Goal: Information Seeking & Learning: Find specific fact

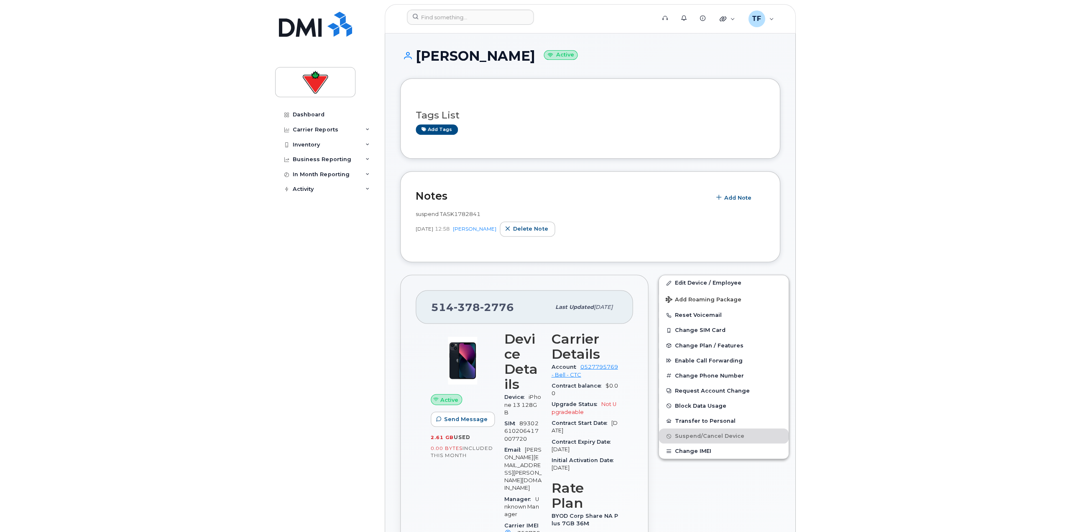
scroll to position [42, 0]
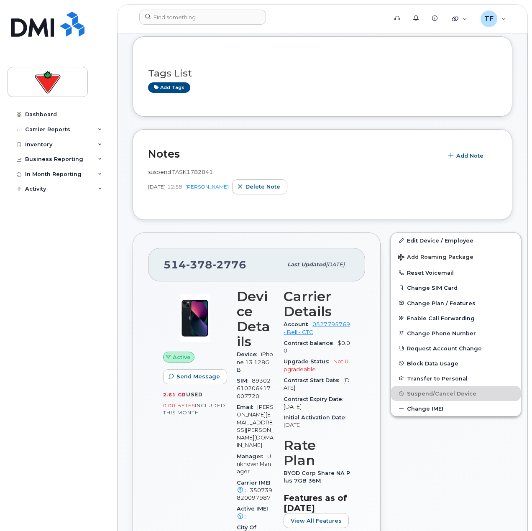
drag, startPoint x: 63, startPoint y: 6, endPoint x: 61, endPoint y: 12, distance: 6.6
click at [63, 6] on div "Dashboard Carrier Reports Monthly Billing Data Daily Data Pooling Data Behavior…" at bounding box center [56, 265] width 113 height 531
click at [60, 14] on img at bounding box center [47, 24] width 73 height 25
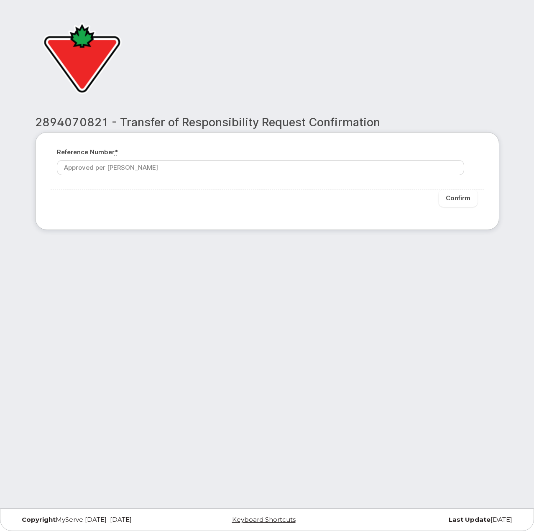
type input "Approved per Chad"
click at [450, 197] on input "Confirm" at bounding box center [458, 198] width 39 height 18
type input "Please wait..."
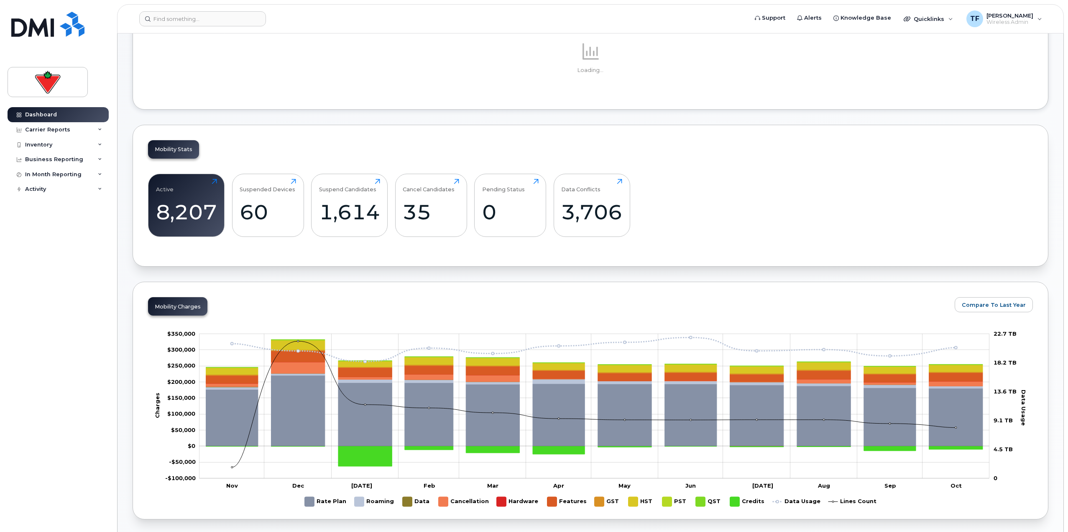
scroll to position [125, 0]
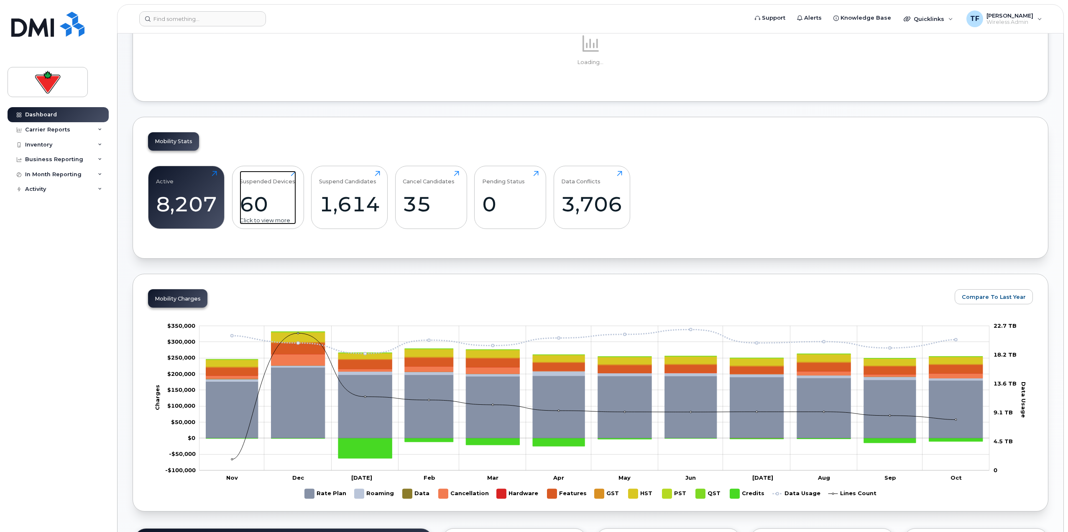
click at [273, 207] on div "60" at bounding box center [268, 204] width 56 height 25
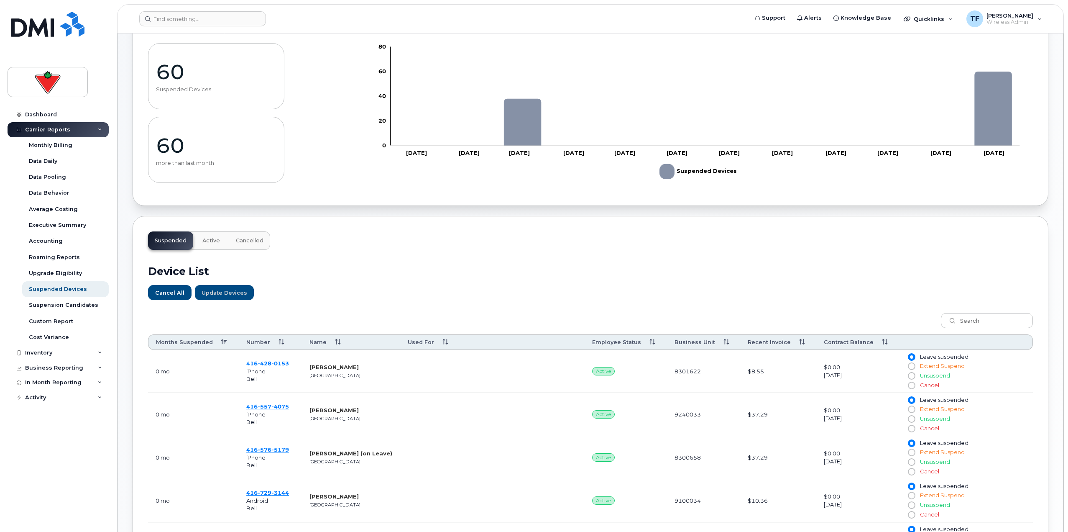
scroll to position [84, 0]
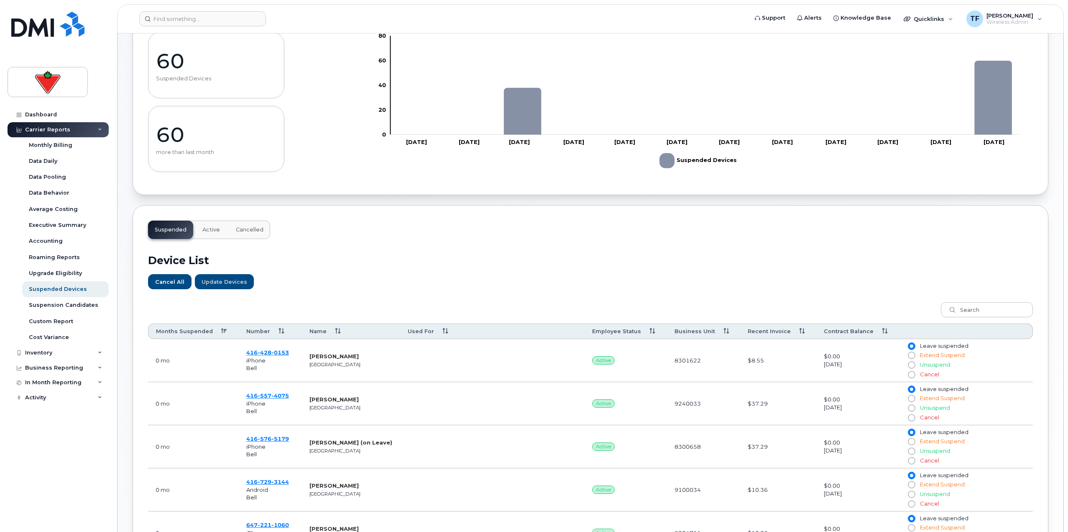
click at [194, 334] on th "Months Suspended" at bounding box center [193, 330] width 91 height 15
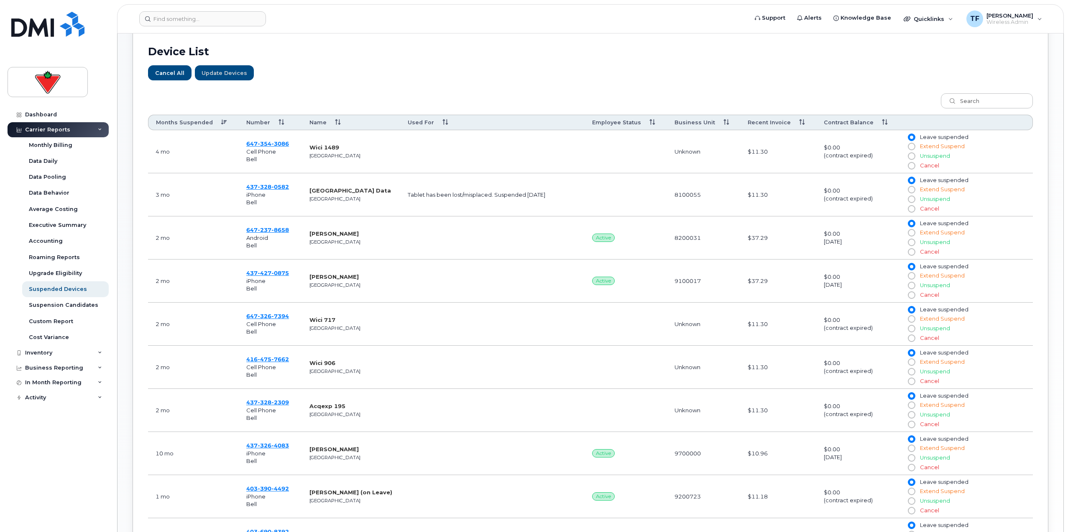
scroll to position [439, 0]
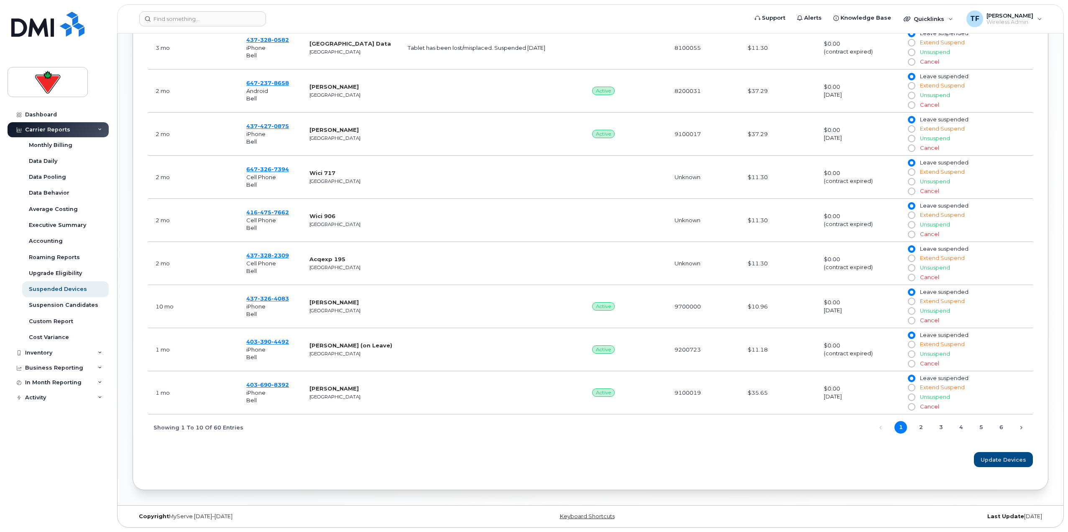
click at [927, 428] on span "1 2 3 4 5 6" at bounding box center [947, 426] width 120 height 7
click at [924, 426] on link "2" at bounding box center [921, 427] width 13 height 13
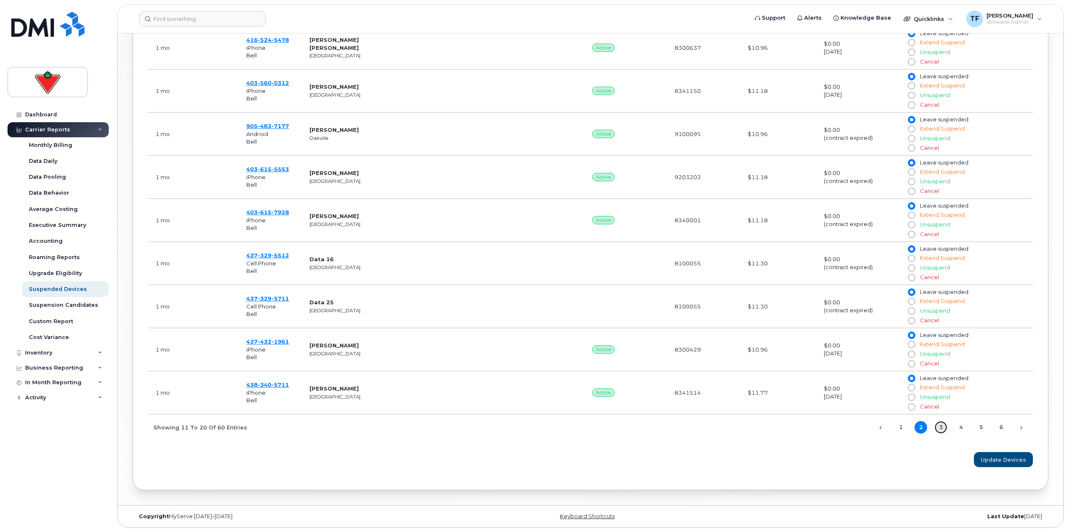
click at [938, 425] on link "3" at bounding box center [941, 427] width 13 height 13
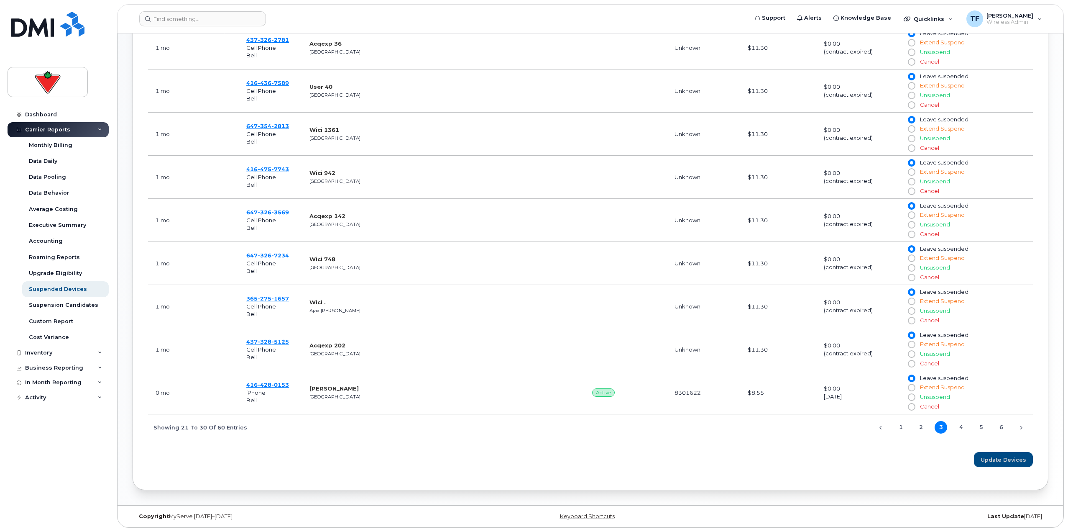
click at [954, 425] on span "1 2 3 4 5 6" at bounding box center [947, 426] width 120 height 7
click at [274, 385] on span "0153" at bounding box center [280, 384] width 18 height 7
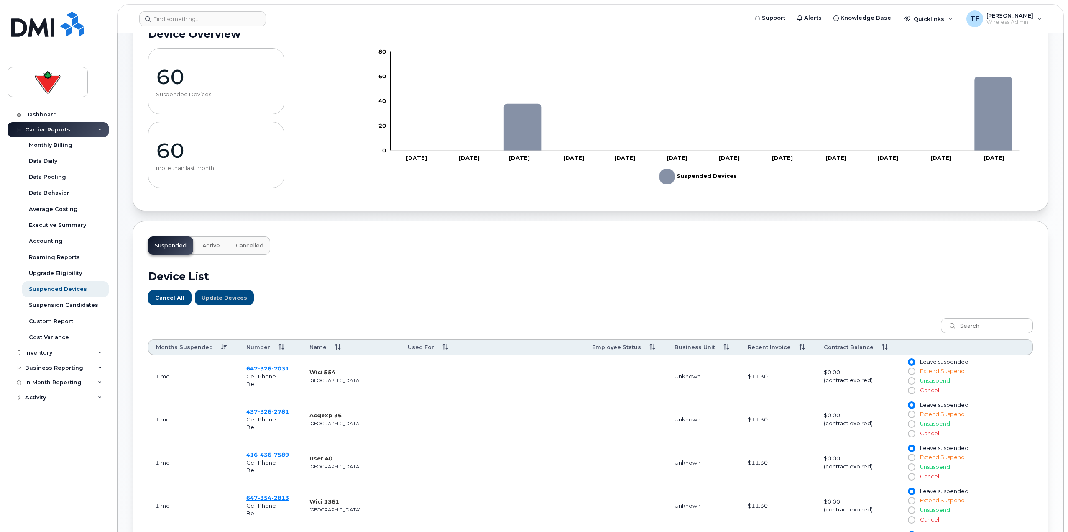
scroll to position [0, 0]
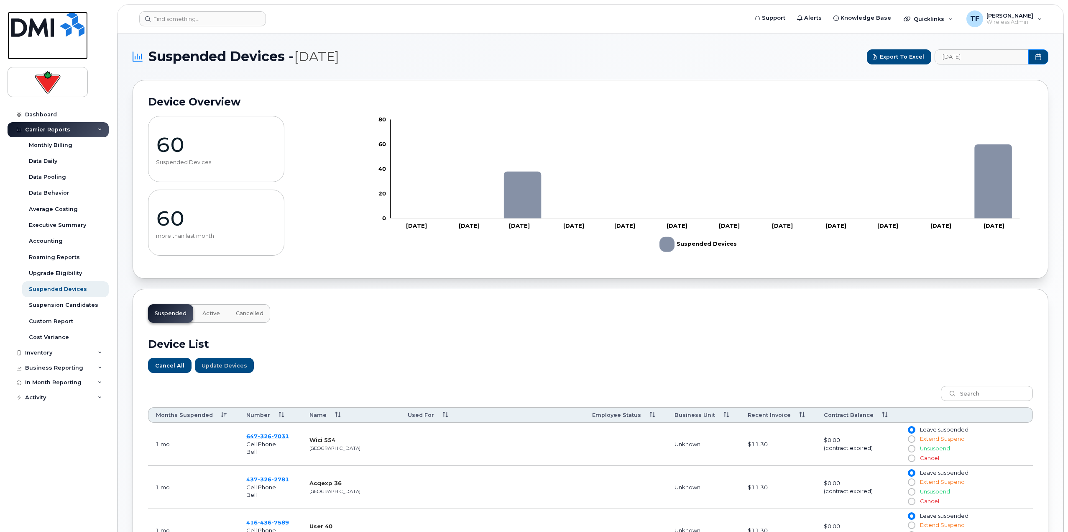
click at [62, 24] on img at bounding box center [47, 24] width 73 height 25
click at [71, 33] on img at bounding box center [47, 24] width 73 height 25
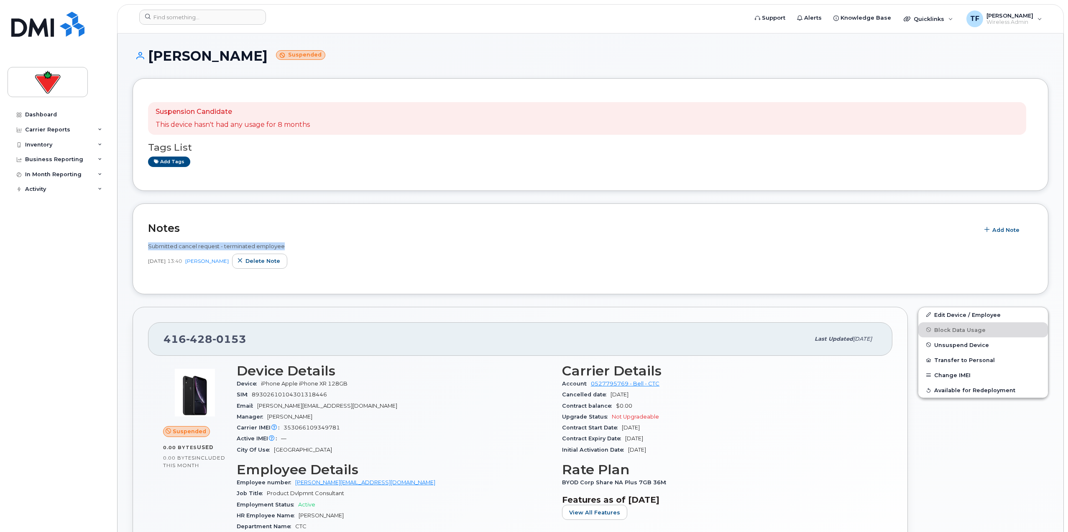
drag, startPoint x: 157, startPoint y: 255, endPoint x: 287, endPoint y: 241, distance: 130.8
click at [287, 241] on div "Notes Add Note Submitted cancel request - terminated employee Sep 22, 2025 13:4…" at bounding box center [591, 248] width 916 height 91
click at [287, 241] on div "Submitted cancel request - terminated employee Sep 22, 2025 13:40 Tyler Federow…" at bounding box center [590, 257] width 885 height 41
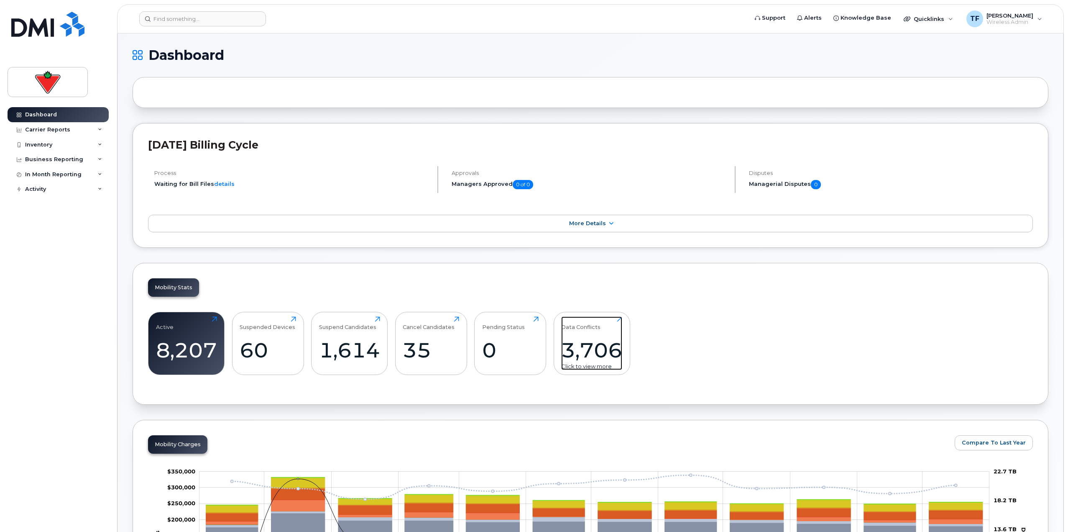
click at [597, 342] on div "3,706" at bounding box center [591, 350] width 61 height 25
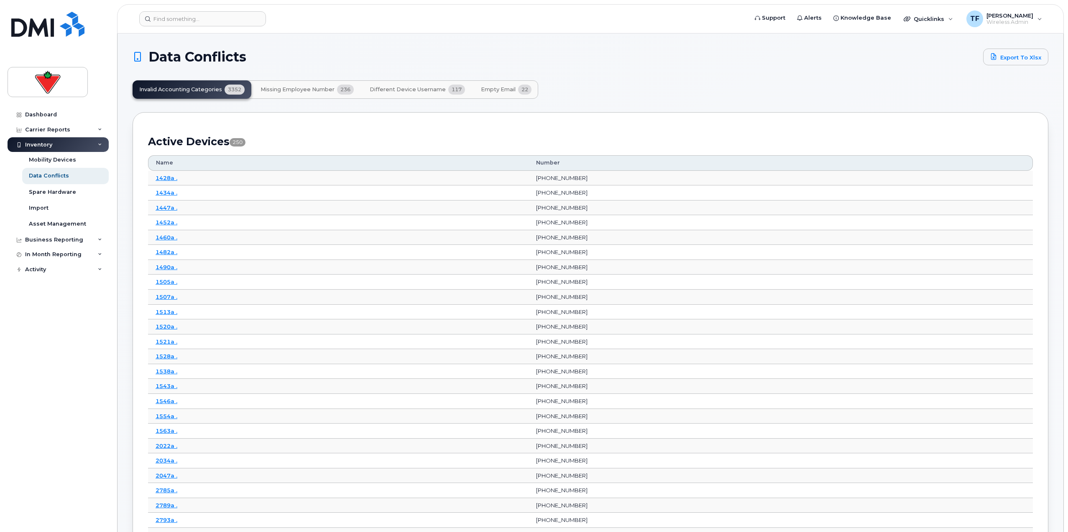
click at [492, 94] on button "Empty Email 22" at bounding box center [506, 89] width 64 height 18
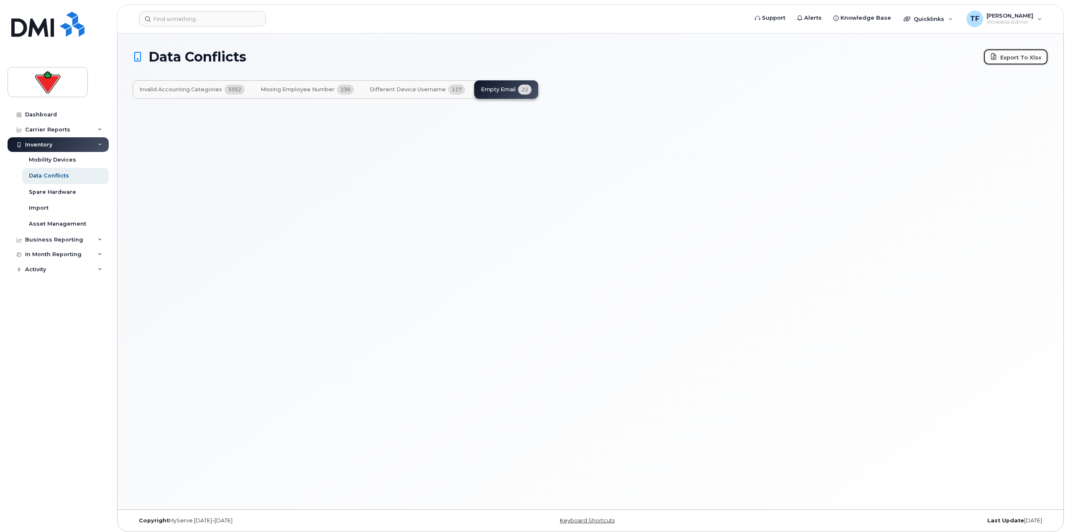
click at [999, 60] on link "Export to Xlsx" at bounding box center [1015, 57] width 65 height 17
click at [399, 91] on span "Different Device Username" at bounding box center [408, 89] width 76 height 7
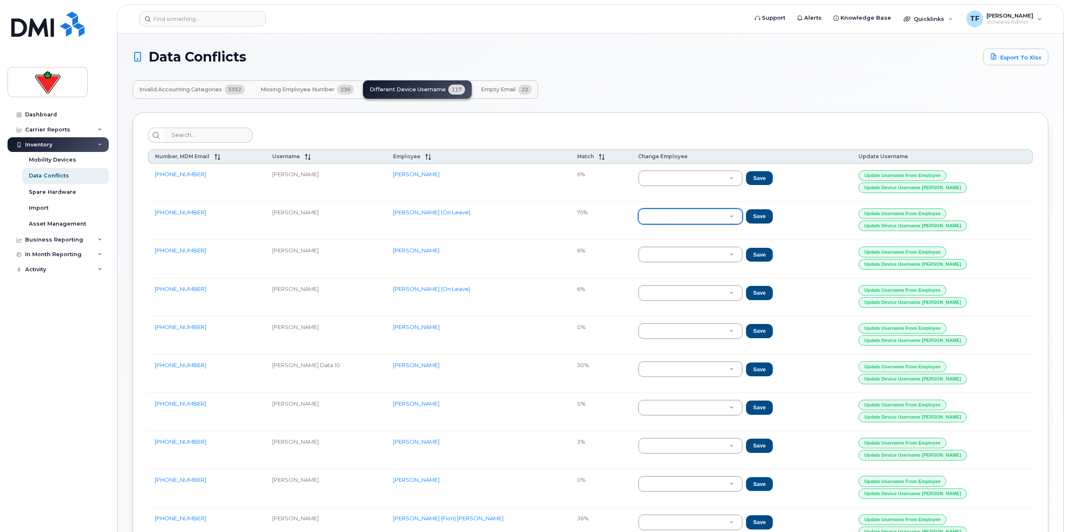
click at [303, 92] on span "Missing Employee Number" at bounding box center [298, 89] width 74 height 7
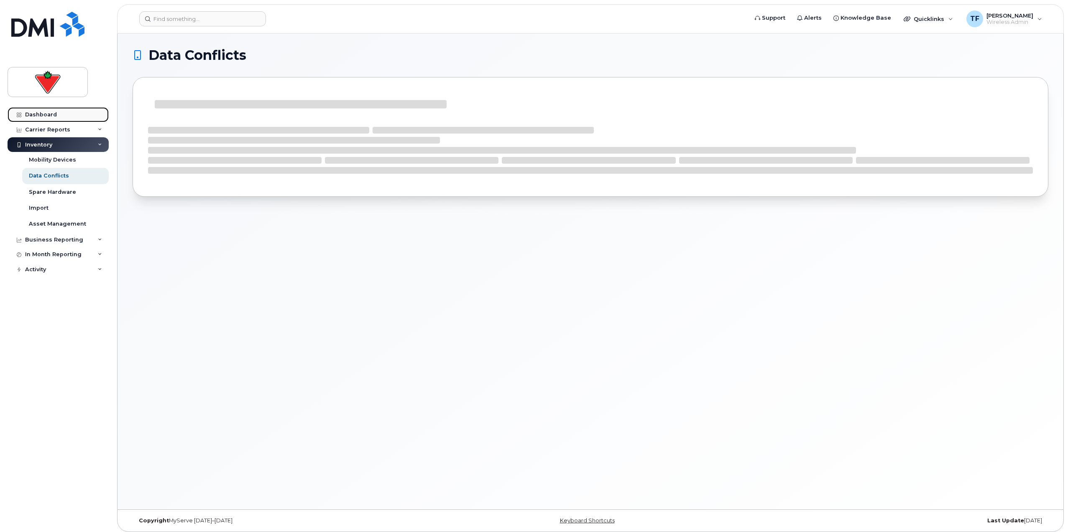
click at [52, 111] on link "Dashboard" at bounding box center [58, 114] width 101 height 15
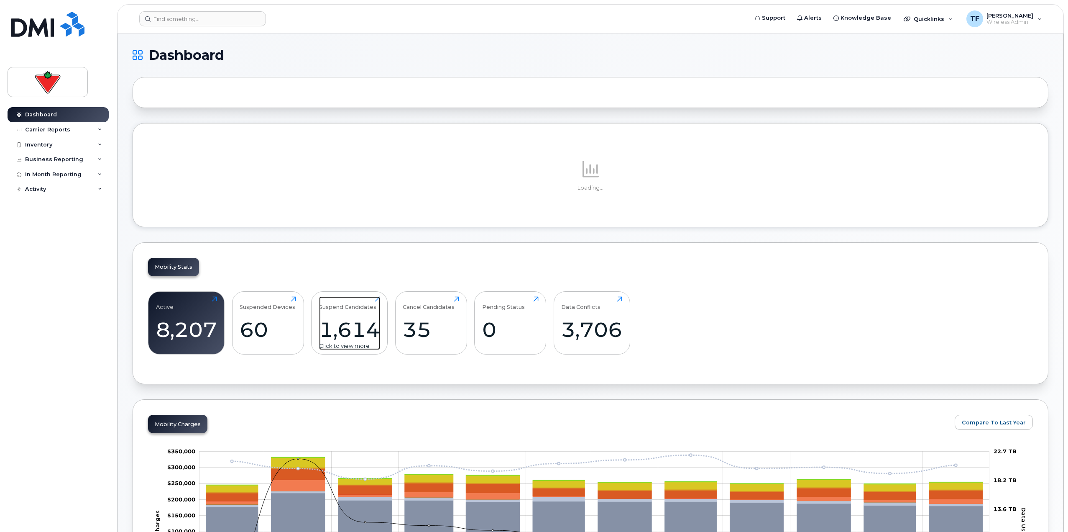
click at [342, 316] on div "Suspend Candidates 1,614 Click to view more" at bounding box center [349, 323] width 61 height 54
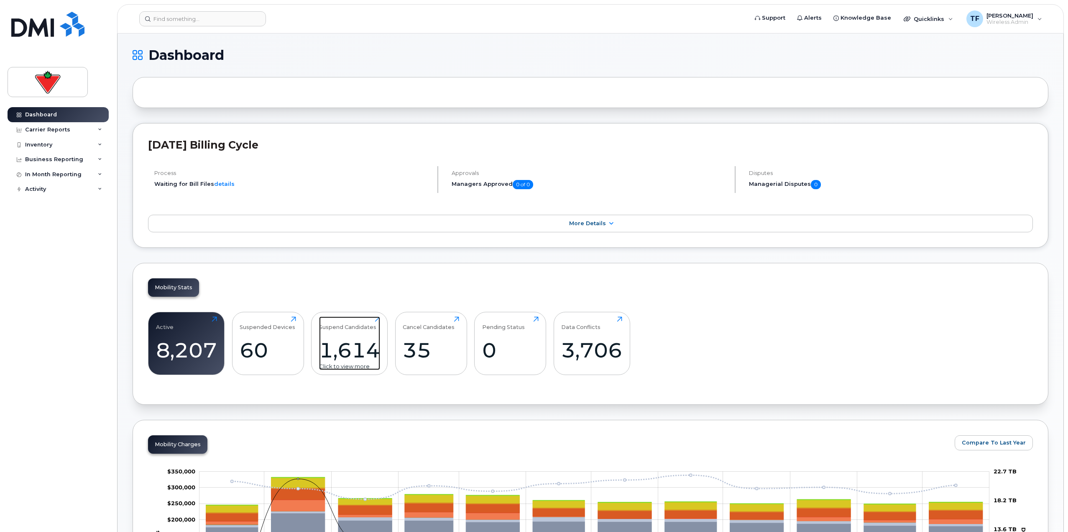
click at [350, 343] on div "1,614" at bounding box center [349, 350] width 61 height 25
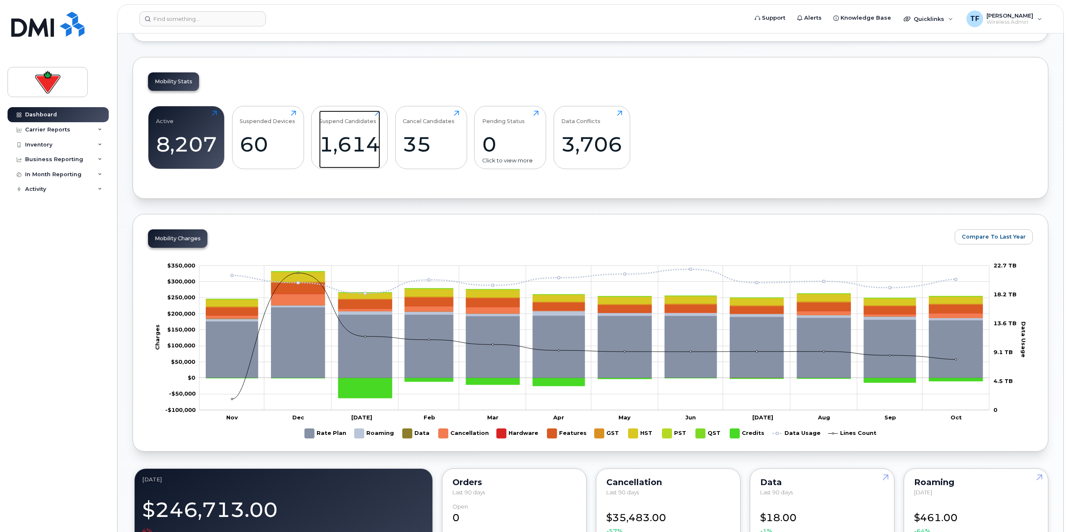
scroll to position [209, 0]
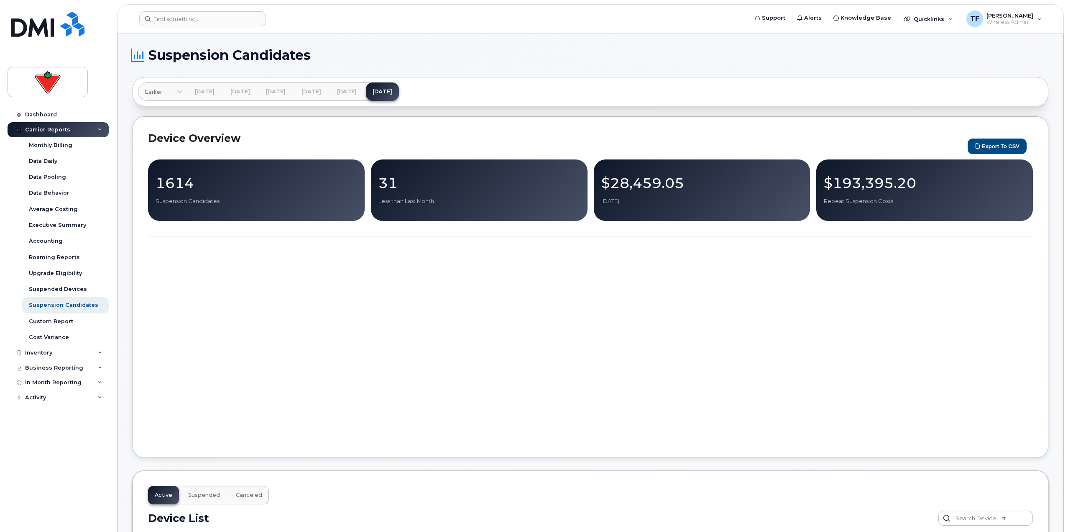
click at [158, 286] on div at bounding box center [590, 347] width 885 height 189
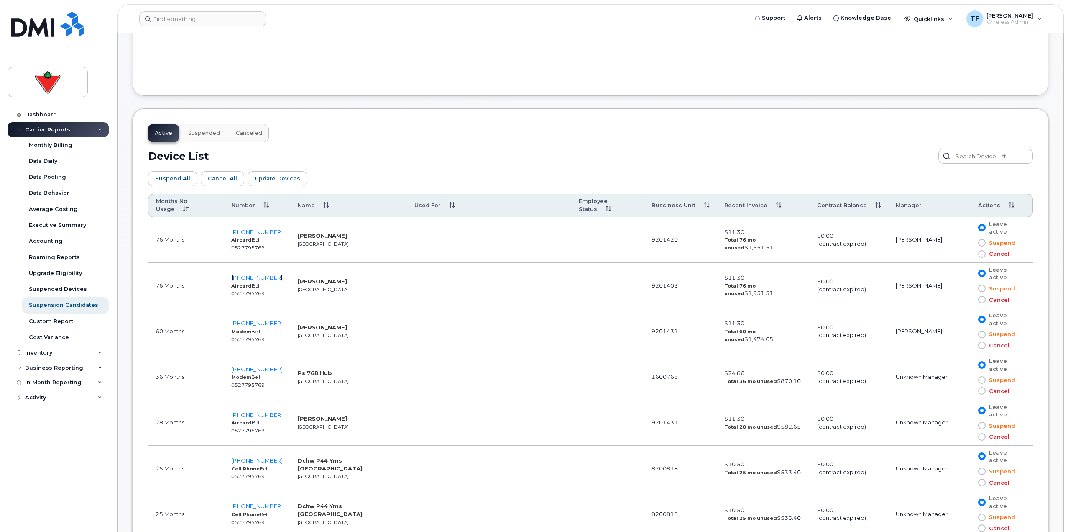
scroll to position [376, 0]
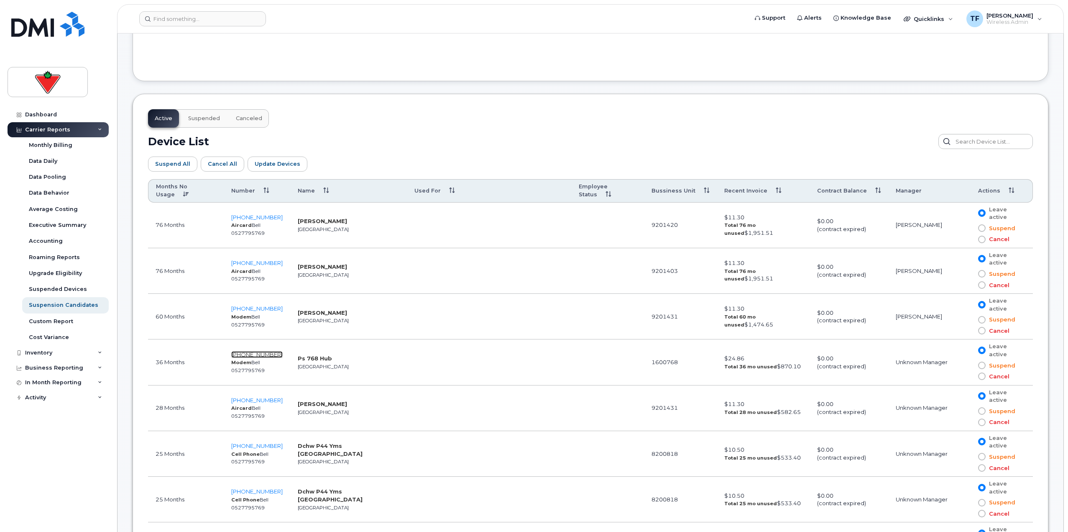
click at [245, 355] on span "647-383-6861" at bounding box center [256, 354] width 51 height 7
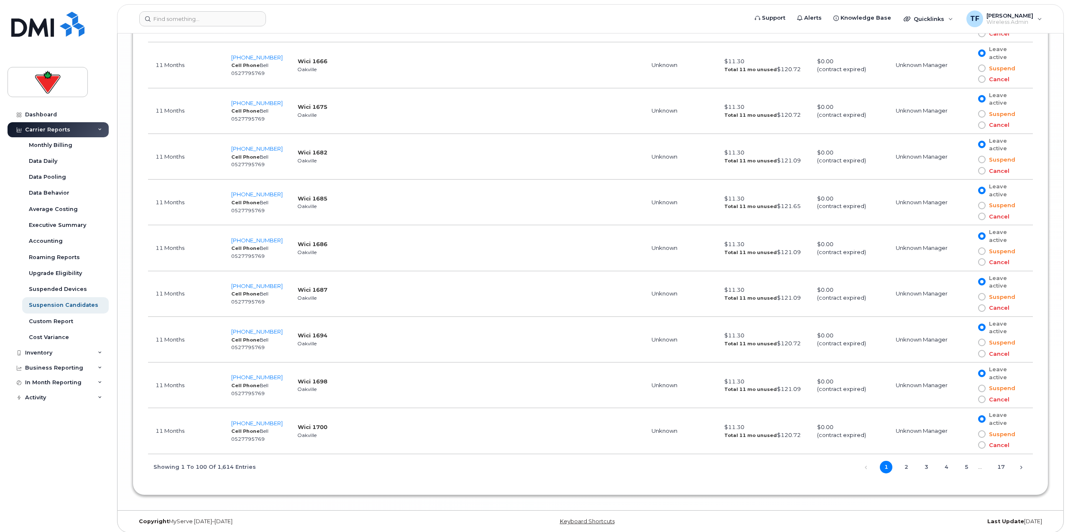
scroll to position [4699, 0]
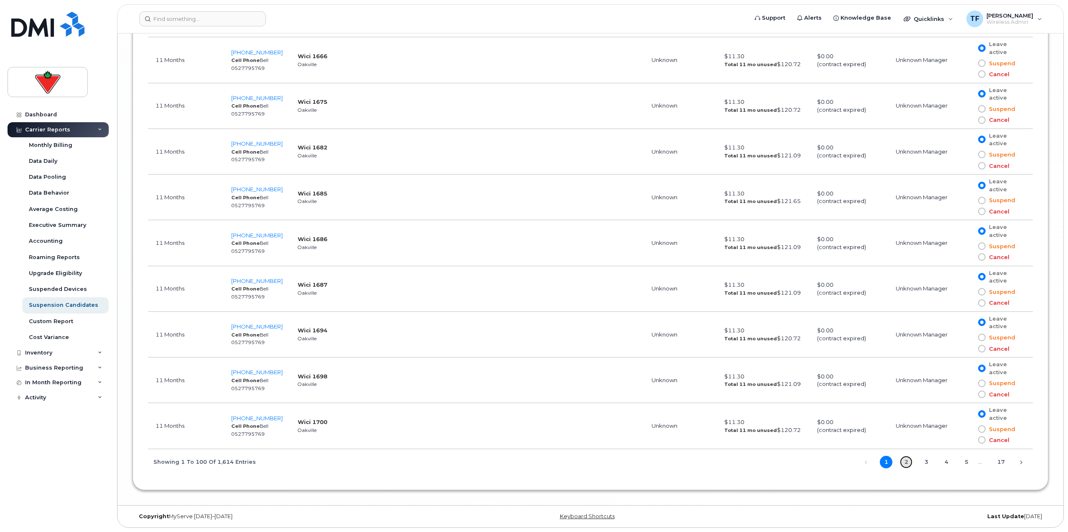
click at [905, 459] on link "2" at bounding box center [906, 461] width 13 height 13
click at [915, 460] on span "1 2 3 4 5 … 17" at bounding box center [939, 461] width 135 height 7
click at [923, 461] on link "3" at bounding box center [926, 461] width 13 height 13
click at [948, 462] on link "4" at bounding box center [946, 461] width 13 height 13
click at [968, 461] on link "5" at bounding box center [966, 461] width 13 height 13
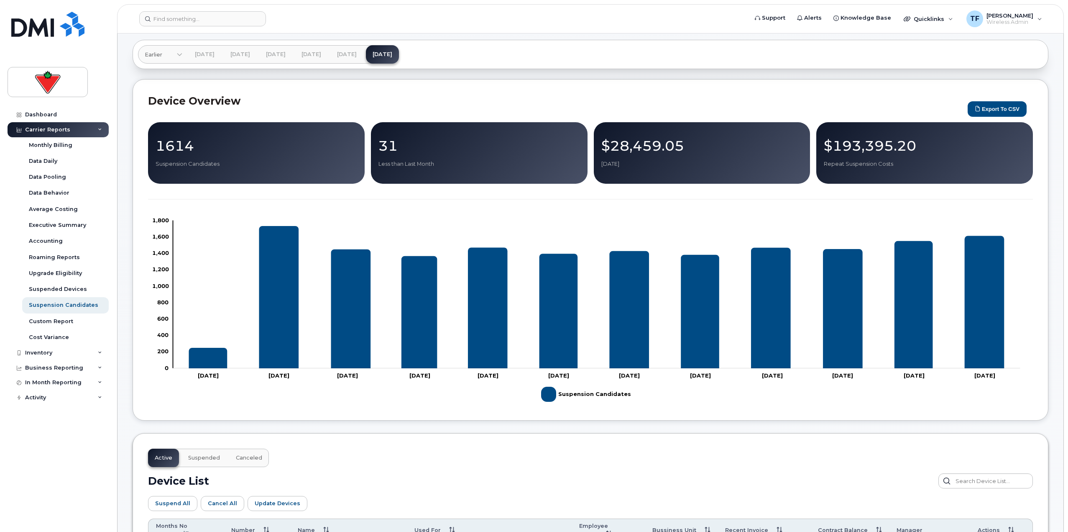
scroll to position [84, 0]
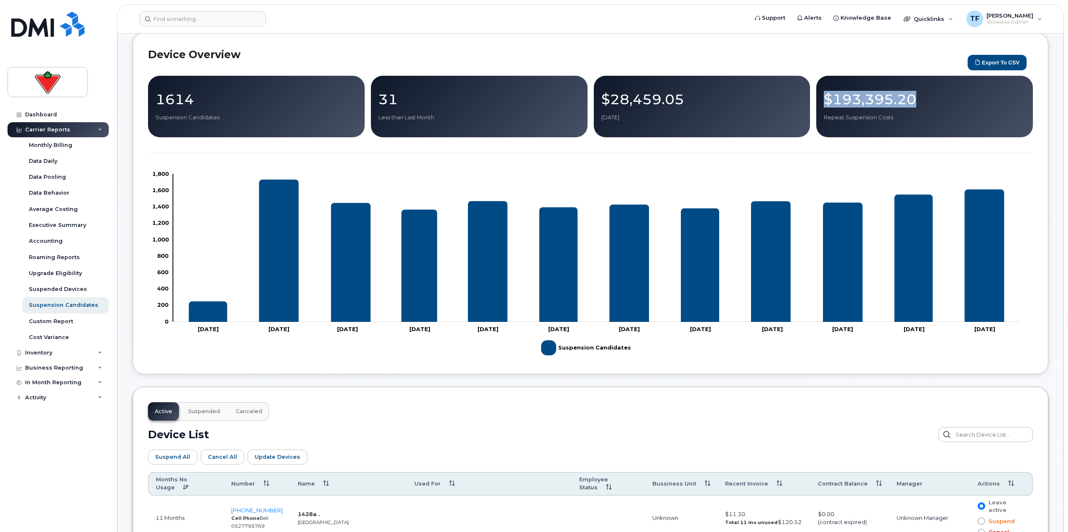
drag, startPoint x: 917, startPoint y: 99, endPoint x: 827, endPoint y: 89, distance: 90.4
click at [827, 89] on div "$193,395.20 Repeat Suspension Costs" at bounding box center [924, 106] width 217 height 61
click at [765, 155] on div "1614 Suspension Candidates 31 Less than Last Month $28,459.05 Oct 2025 $193,395…" at bounding box center [590, 217] width 885 height 283
drag, startPoint x: 677, startPoint y: 101, endPoint x: 598, endPoint y: 99, distance: 79.1
click at [598, 99] on div "$28,459.05 Oct 2025" at bounding box center [702, 106] width 217 height 61
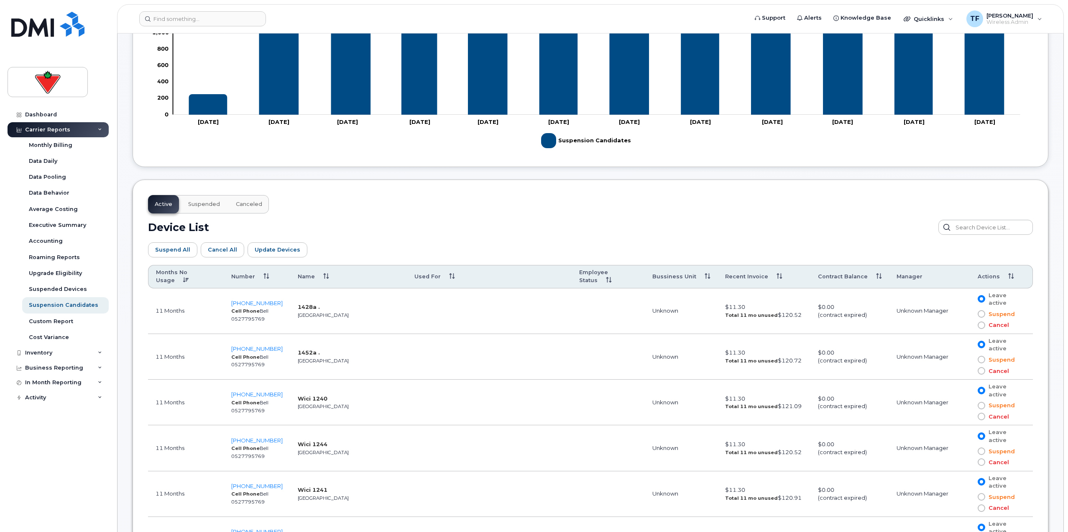
scroll to position [376, 0]
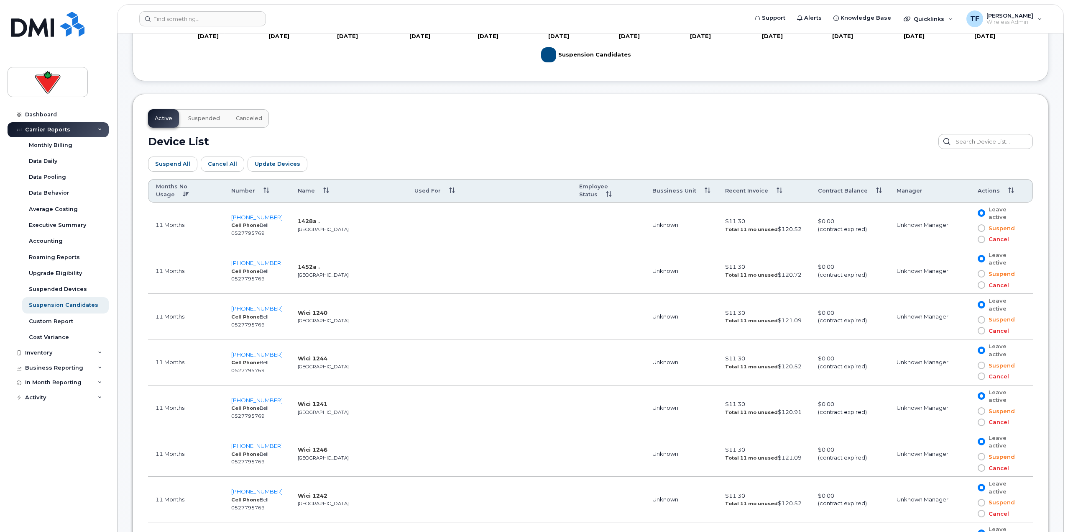
click at [320, 187] on th "Name" at bounding box center [348, 190] width 116 height 23
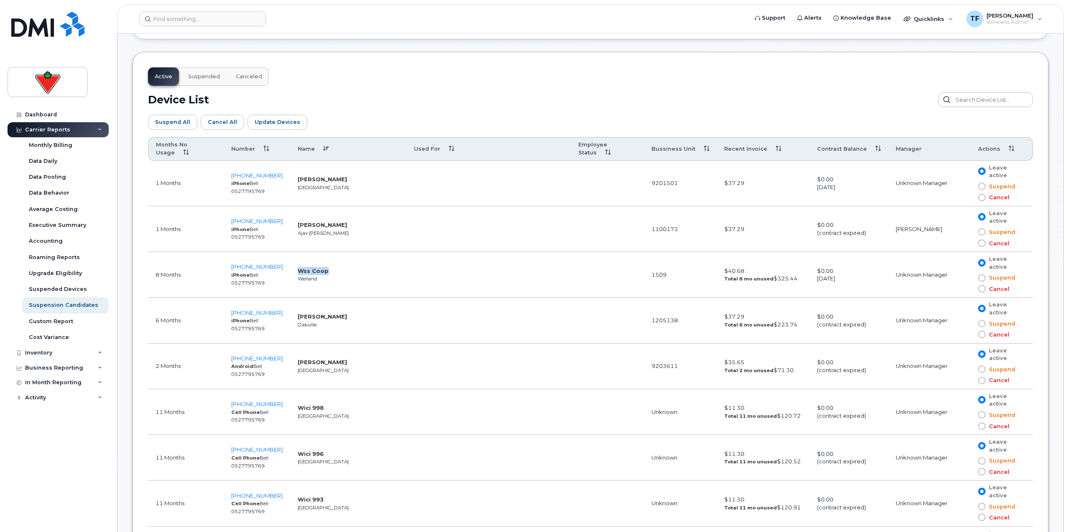
drag, startPoint x: 290, startPoint y: 270, endPoint x: 319, endPoint y: 269, distance: 28.9
click at [318, 269] on td "Wss Coop Welland" at bounding box center [348, 275] width 116 height 46
click at [322, 269] on td "Wss Coop Welland" at bounding box center [348, 275] width 116 height 46
drag, startPoint x: 309, startPoint y: 269, endPoint x: 305, endPoint y: 274, distance: 5.9
click at [293, 270] on td "Wss Coop Welland" at bounding box center [348, 275] width 116 height 46
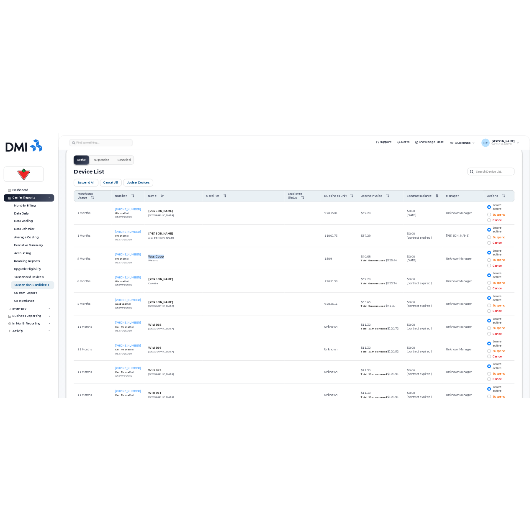
scroll to position [460, 0]
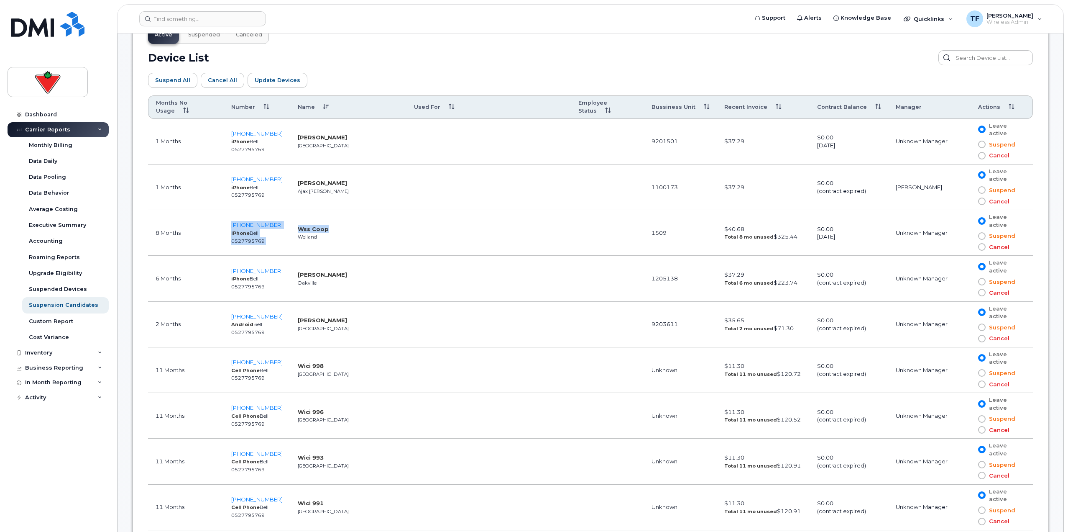
drag, startPoint x: 230, startPoint y: 224, endPoint x: 325, endPoint y: 232, distance: 95.3
click at [325, 232] on tr "8 Months 905-714-6307 iPhone Bell 0527795769 Wss Coop Welland 1509 $40.68 Total…" at bounding box center [590, 233] width 885 height 46
copy tr "905-714-6307 iPhone Bell 0527795769 Wss Coop"
click at [227, 228] on td "905-714-6307 iPhone Bell 0527795769" at bounding box center [257, 233] width 66 height 46
drag, startPoint x: 230, startPoint y: 225, endPoint x: 276, endPoint y: 224, distance: 45.2
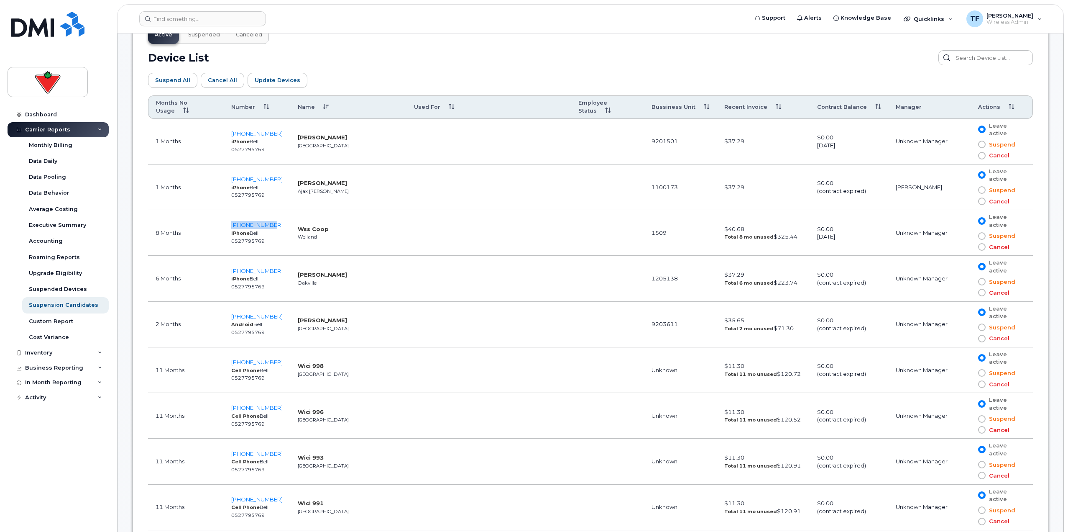
click at [276, 224] on td "905-714-6307 iPhone Bell 0527795769" at bounding box center [257, 233] width 66 height 46
copy span "905-714-6307"
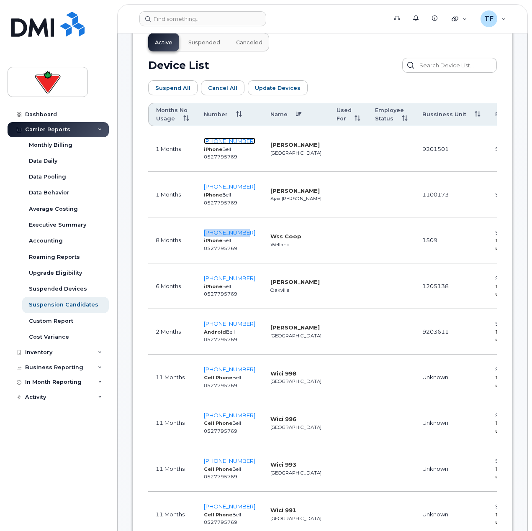
drag, startPoint x: 226, startPoint y: 135, endPoint x: 532, endPoint y: 245, distance: 325.7
click at [226, 138] on span "416-434-0470" at bounding box center [229, 141] width 51 height 7
click at [178, 114] on th "Months No Usage" at bounding box center [172, 114] width 48 height 23
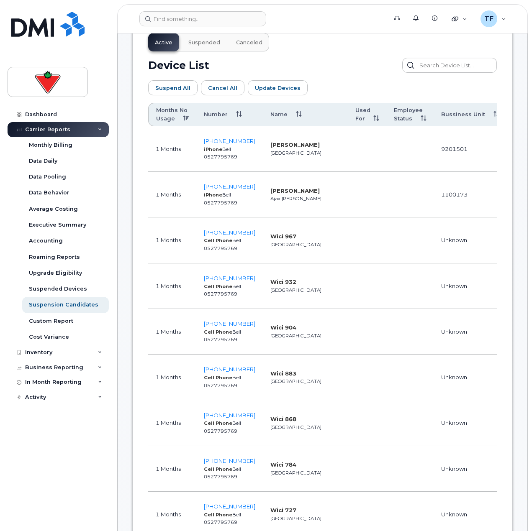
click at [178, 113] on th "Months No Usage" at bounding box center [172, 114] width 48 height 23
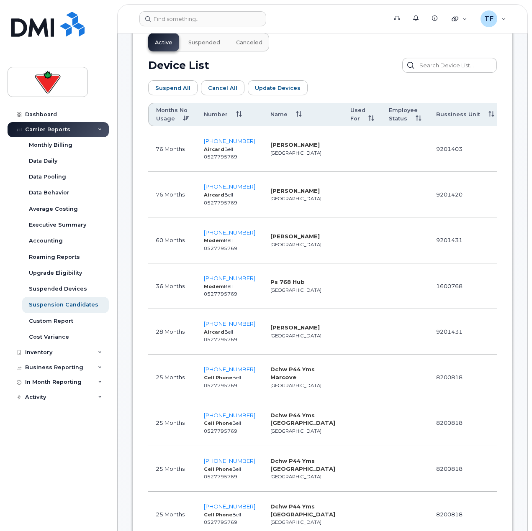
click at [280, 113] on th "Name" at bounding box center [303, 114] width 80 height 23
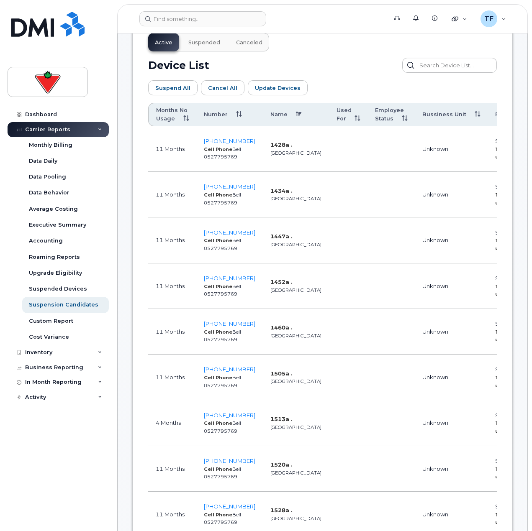
click at [280, 113] on th "Name" at bounding box center [296, 114] width 66 height 23
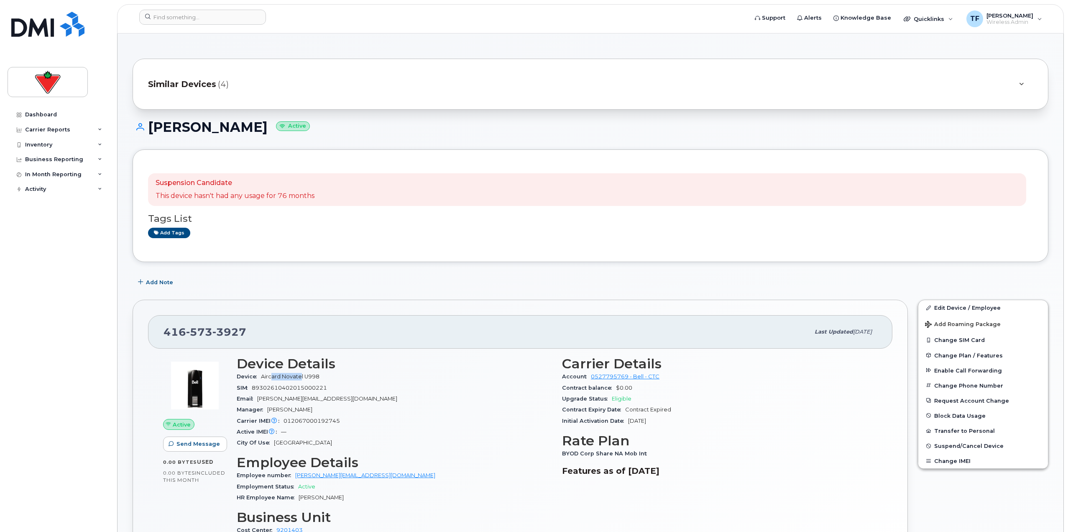
drag, startPoint x: 275, startPoint y: 378, endPoint x: 305, endPoint y: 378, distance: 30.1
click at [304, 378] on span "Aircard Novatel U998" at bounding box center [290, 376] width 59 height 6
click at [310, 377] on span "Aircard Novatel U998" at bounding box center [290, 376] width 59 height 6
drag, startPoint x: 324, startPoint y: 376, endPoint x: 261, endPoint y: 375, distance: 62.8
click at [261, 375] on div "Device Aircard Novatel U998" at bounding box center [394, 376] width 315 height 11
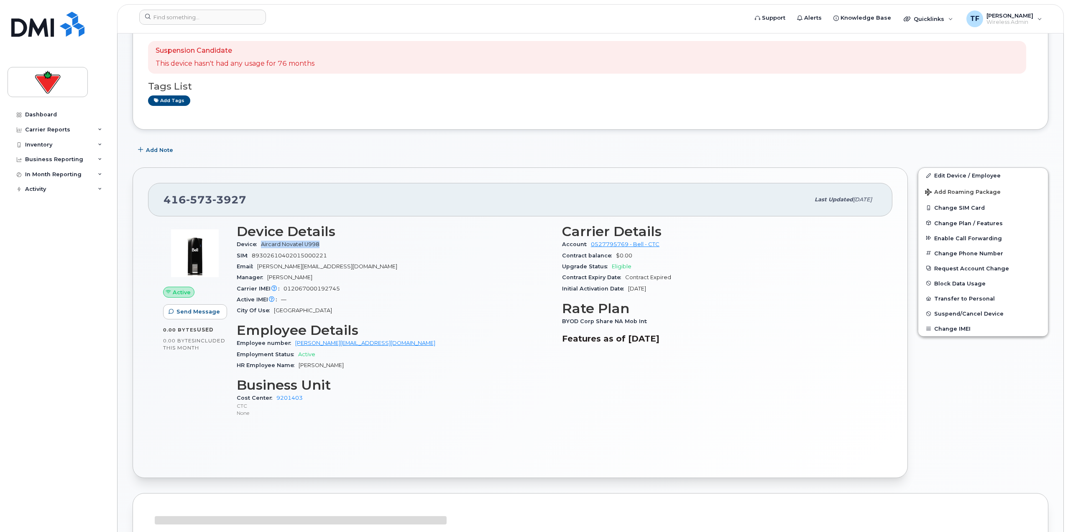
scroll to position [167, 0]
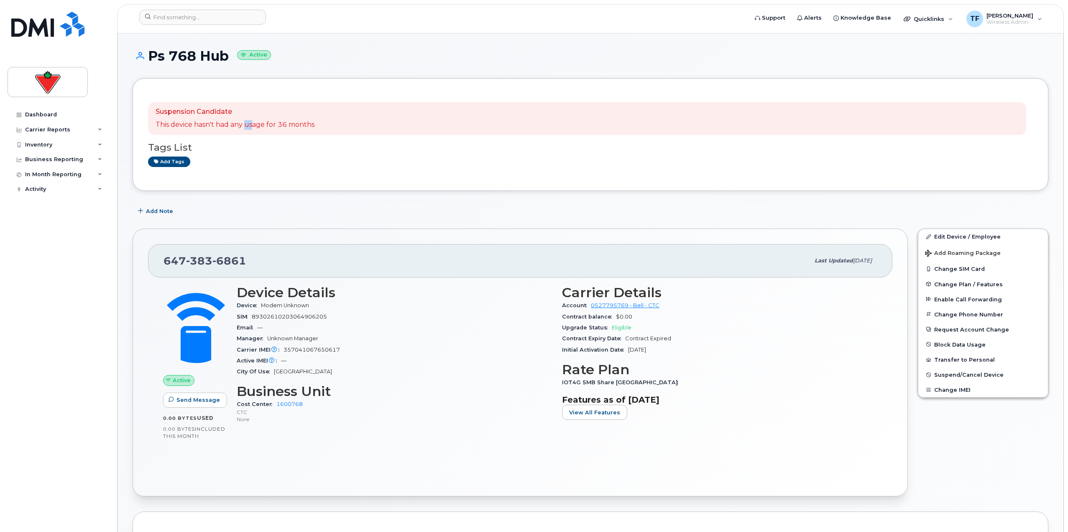
click at [255, 119] on div "Suspension Candidate This device hasn't had any usage for 36 months" at bounding box center [235, 118] width 159 height 23
drag, startPoint x: 300, startPoint y: 122, endPoint x: 264, endPoint y: 125, distance: 36.1
click at [299, 122] on p "This device hasn't had any usage for 36 months" at bounding box center [235, 125] width 159 height 10
drag, startPoint x: 243, startPoint y: 258, endPoint x: 156, endPoint y: 257, distance: 87.8
click at [156, 257] on div "647 383 6861 Last updated Sep 29, 2025" at bounding box center [520, 260] width 744 height 33
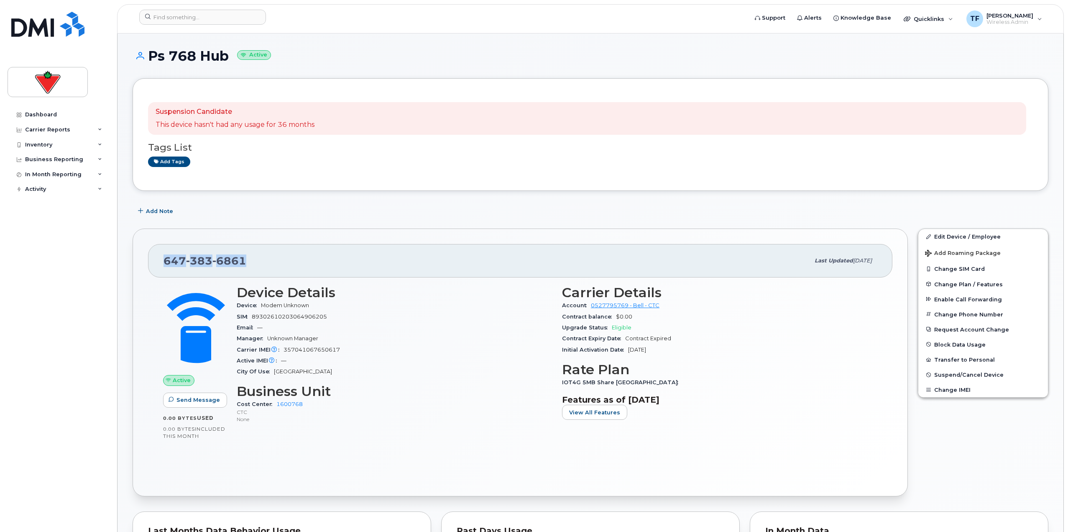
copy span "647 383 6861"
drag, startPoint x: 229, startPoint y: 58, endPoint x: 150, endPoint y: 59, distance: 79.0
click at [150, 59] on h1 "Ps 768 Hub Active" at bounding box center [591, 56] width 916 height 15
copy h1 "Ps 768 Hub"
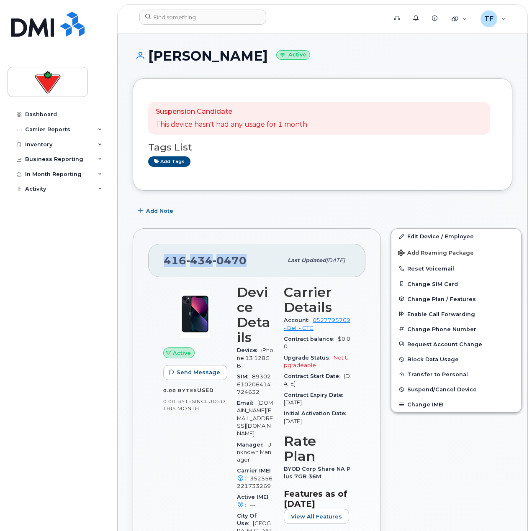
drag, startPoint x: 242, startPoint y: 261, endPoint x: 163, endPoint y: 263, distance: 79.1
click at [163, 263] on div "[PHONE_NUMBER] Last updated [DATE]" at bounding box center [256, 260] width 217 height 33
copy span "[PHONE_NUMBER]"
click at [149, 215] on button "Add Note" at bounding box center [157, 210] width 48 height 15
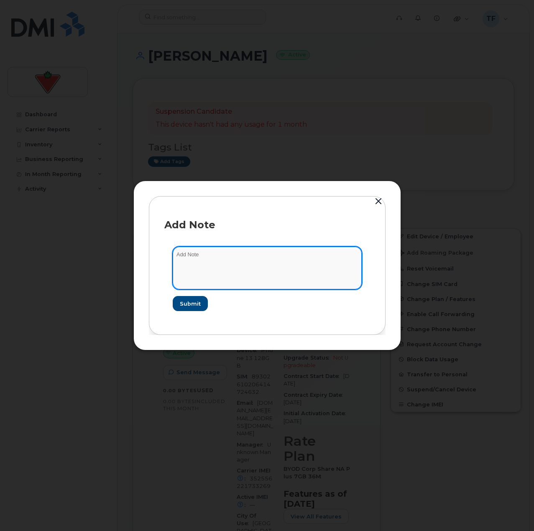
click at [206, 250] on textarea at bounding box center [267, 268] width 189 height 43
paste textarea "RITM1018695"
type textarea "RITM1018695 cancel"
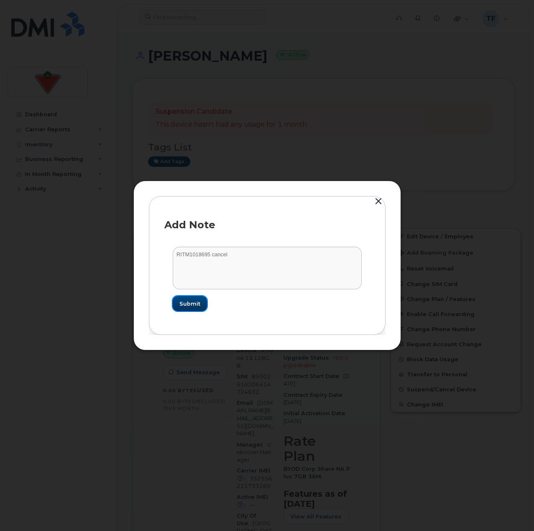
click at [181, 300] on span "Submit" at bounding box center [189, 304] width 21 height 8
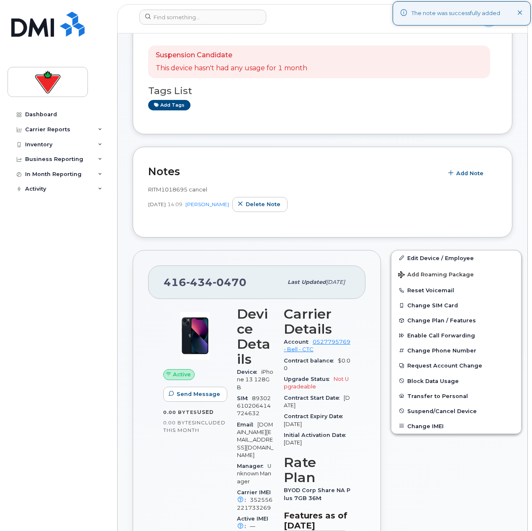
scroll to position [84, 0]
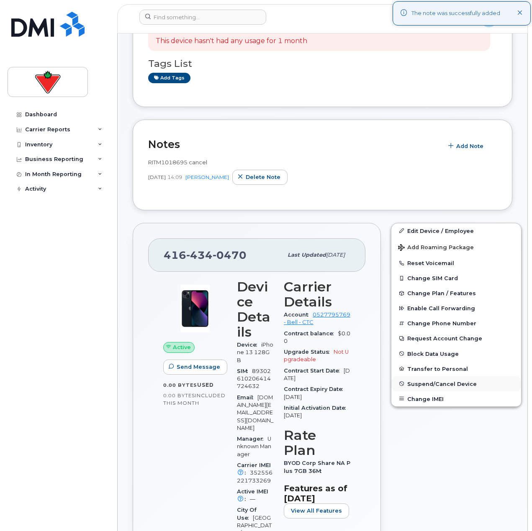
click at [424, 384] on span "Suspend/Cancel Device" at bounding box center [441, 384] width 69 height 6
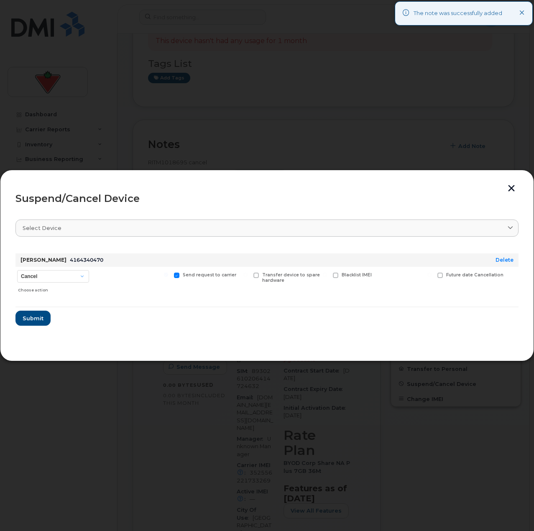
click at [63, 285] on div "Choose action" at bounding box center [53, 289] width 71 height 10
click at [64, 276] on select "Cancel Suspend - Extend Suspension Suspend - Reduced Rate Suspend - Full Rate S…" at bounding box center [53, 276] width 72 height 13
select select "[object Object]"
click at [17, 270] on select "Cancel Suspend - Extend Suspension Suspend - Reduced Rate Suspend - Full Rate S…" at bounding box center [53, 276] width 72 height 13
click at [31, 319] on span "Submit" at bounding box center [32, 319] width 21 height 8
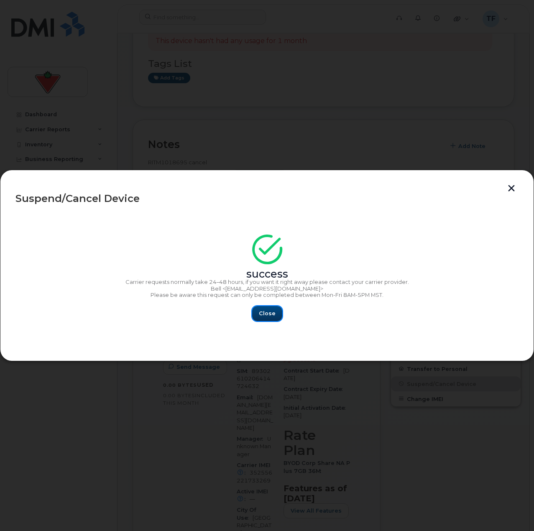
click at [254, 314] on button "Close" at bounding box center [267, 313] width 30 height 15
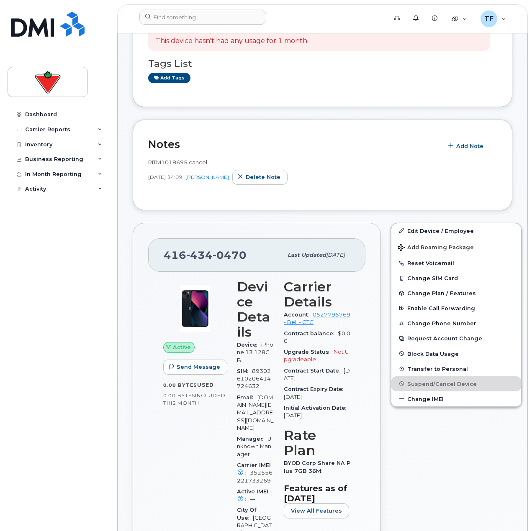
click at [179, 30] on header "Support Alerts Knowledge Base Quicklinks Suspend / Cancel Device Change SIM Car…" at bounding box center [322, 18] width 410 height 29
drag, startPoint x: 181, startPoint y: 28, endPoint x: 188, endPoint y: 22, distance: 9.2
click at [181, 27] on header "Support Alerts Knowledge Base Quicklinks Suspend / Cancel Device Change SIM Car…" at bounding box center [322, 18] width 410 height 29
click at [191, 20] on input at bounding box center [202, 17] width 127 height 15
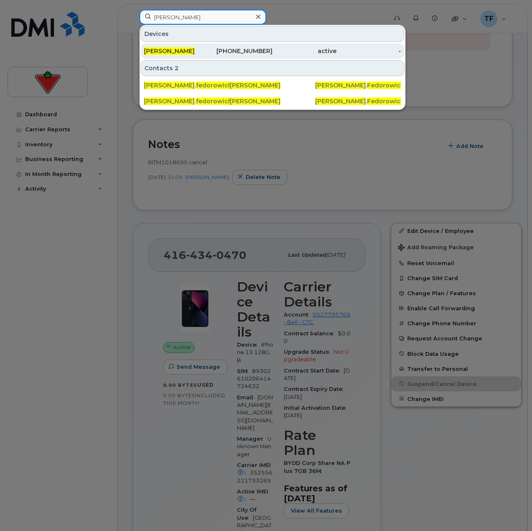
type input "tyler fedorowich"
click at [210, 49] on div "289-257-5667" at bounding box center [240, 51] width 64 height 8
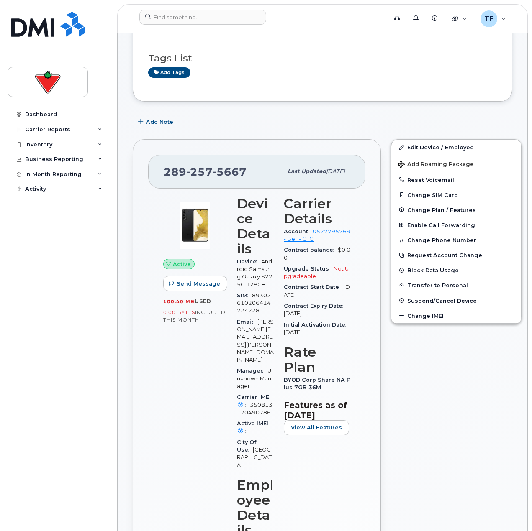
scroll to position [84, 0]
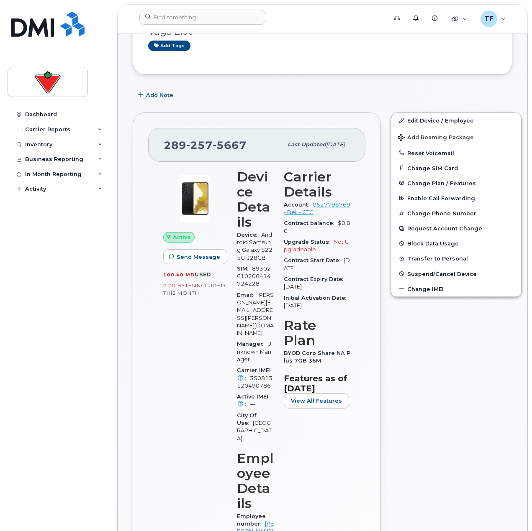
click at [260, 375] on span "350813120490786" at bounding box center [255, 382] width 36 height 14
copy span "350813120490786"
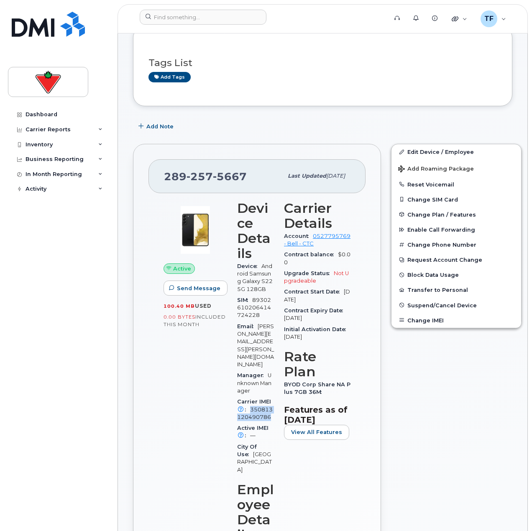
scroll to position [0, 0]
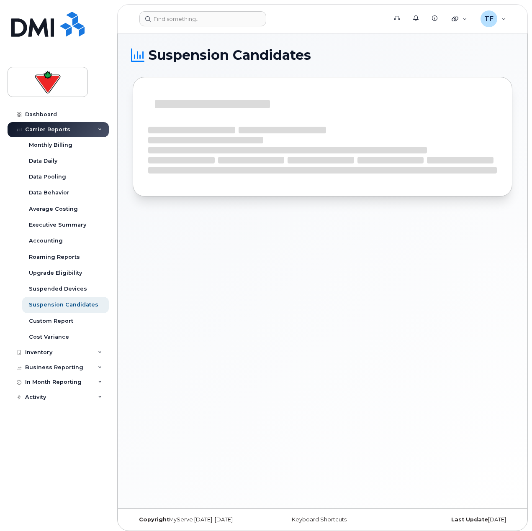
click at [141, 372] on div "Suspension Candidates" at bounding box center [322, 270] width 409 height 475
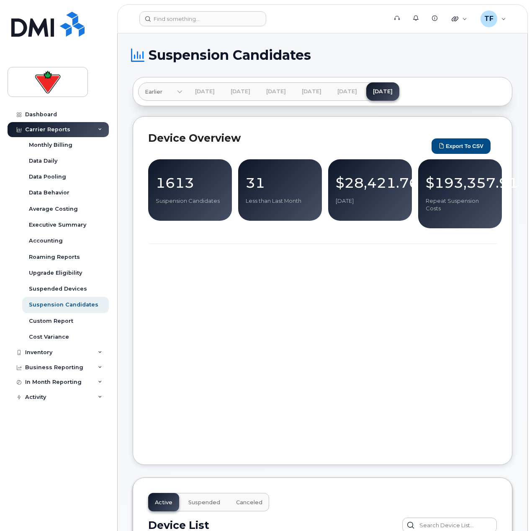
click at [156, 337] on div at bounding box center [322, 355] width 348 height 189
click at [245, 346] on div at bounding box center [322, 355] width 348 height 189
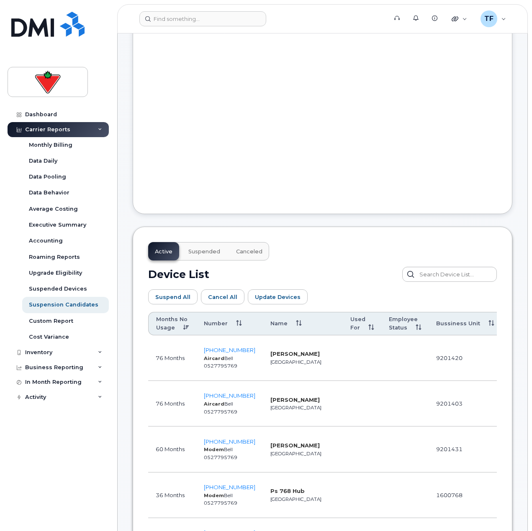
click at [266, 242] on button "Canceled" at bounding box center [249, 251] width 40 height 18
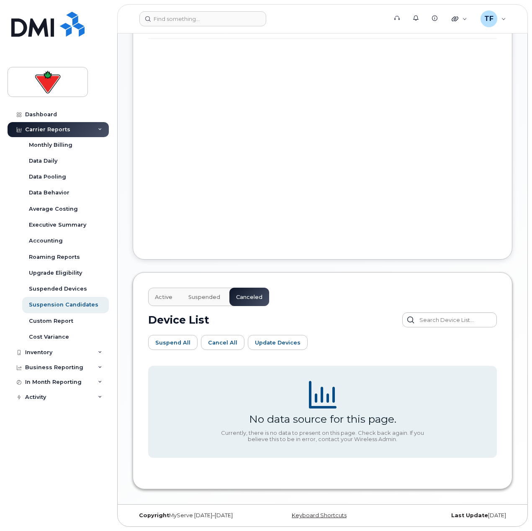
scroll to position [198, 0]
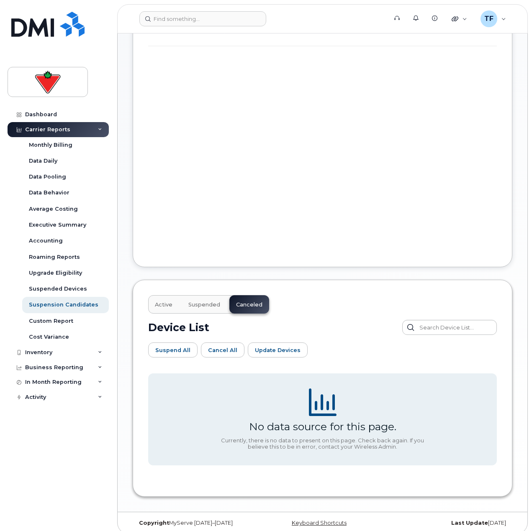
click at [189, 302] on span "Suspended" at bounding box center [204, 305] width 32 height 7
click at [174, 295] on button "Active" at bounding box center [163, 304] width 31 height 18
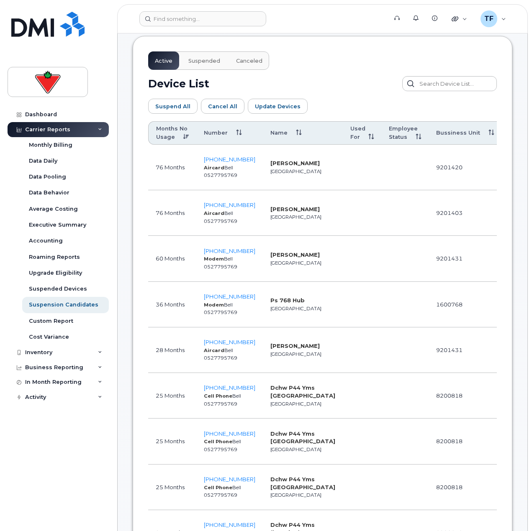
scroll to position [449, 0]
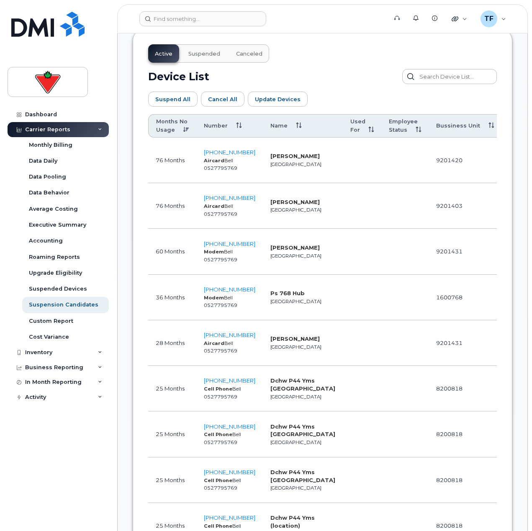
drag, startPoint x: 297, startPoint y: 154, endPoint x: 259, endPoint y: 146, distance: 38.4
click at [263, 146] on td "Brian Mccammond Toronto" at bounding box center [303, 161] width 80 height 46
copy strong "Brian Mccammond"
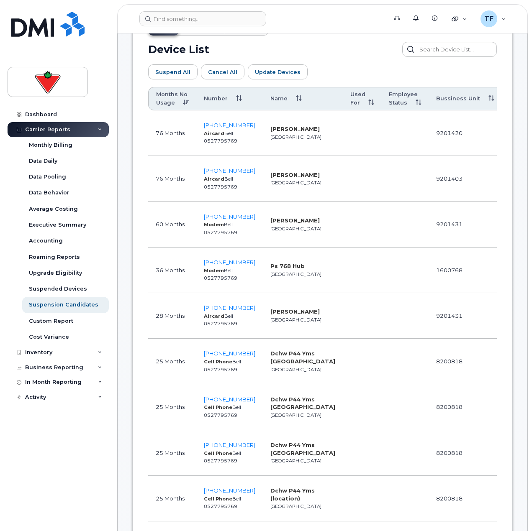
scroll to position [491, 0]
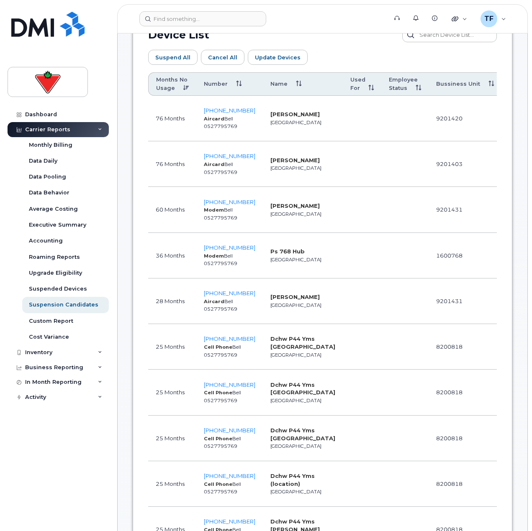
click at [110, 463] on div "Dashboard Carrier Reports Monthly Billing Data Daily Data Pooling Data Behavior…" at bounding box center [59, 313] width 103 height 412
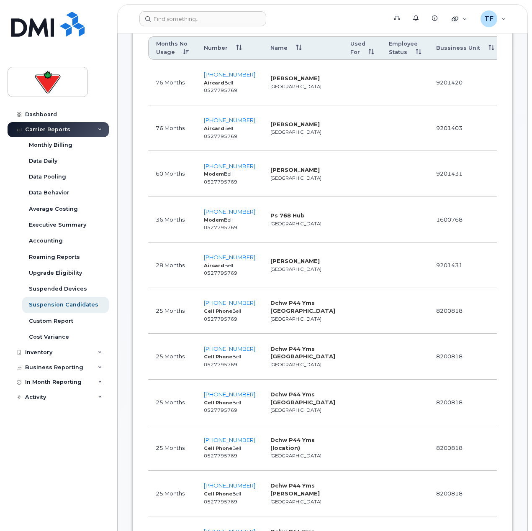
scroll to position [449, 0]
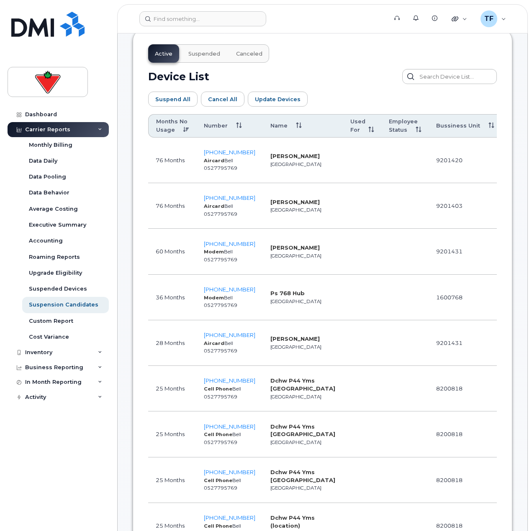
click at [276, 120] on th "Name" at bounding box center [303, 125] width 80 height 23
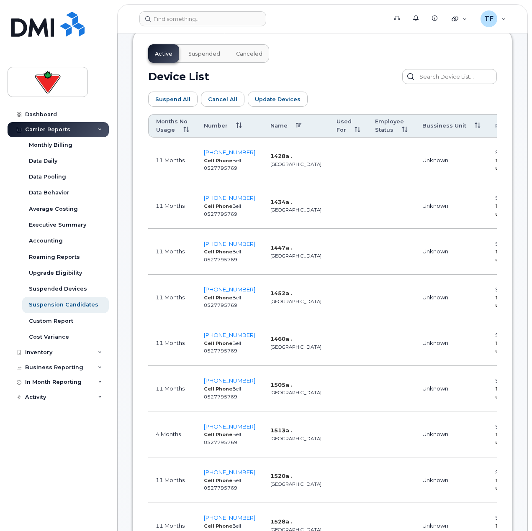
click at [278, 120] on th "Name" at bounding box center [296, 125] width 66 height 23
click at [367, 118] on th "Employee Status" at bounding box center [390, 125] width 47 height 23
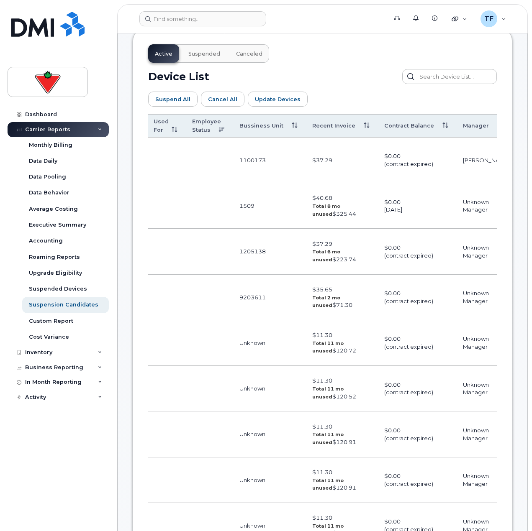
scroll to position [0, 195]
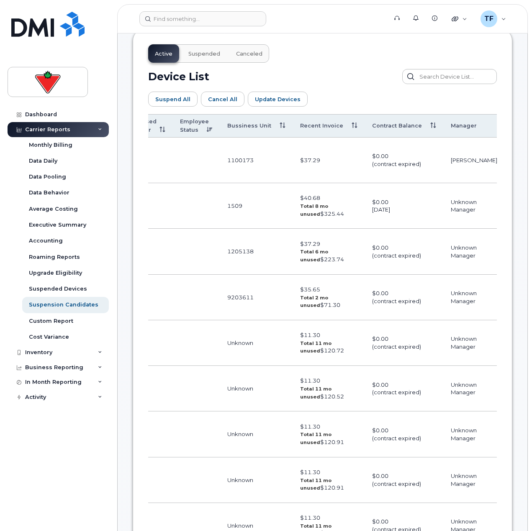
drag, startPoint x: 431, startPoint y: 202, endPoint x: 414, endPoint y: 199, distance: 16.4
click at [300, 118] on th "Recent Invoice" at bounding box center [328, 125] width 72 height 23
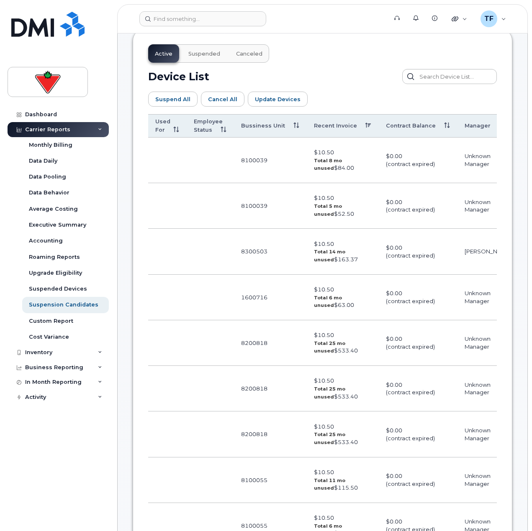
click at [306, 117] on th "Recent Invoice" at bounding box center [342, 125] width 72 height 23
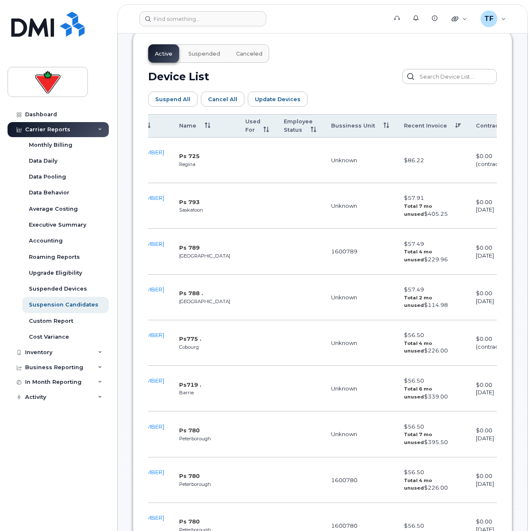
drag, startPoint x: 306, startPoint y: 159, endPoint x: 280, endPoint y: 156, distance: 26.1
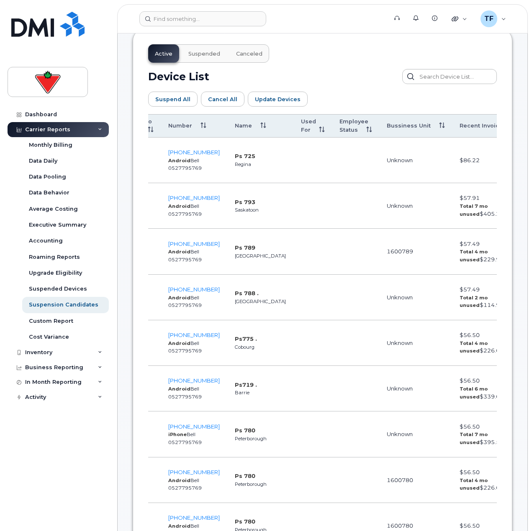
scroll to position [0, 0]
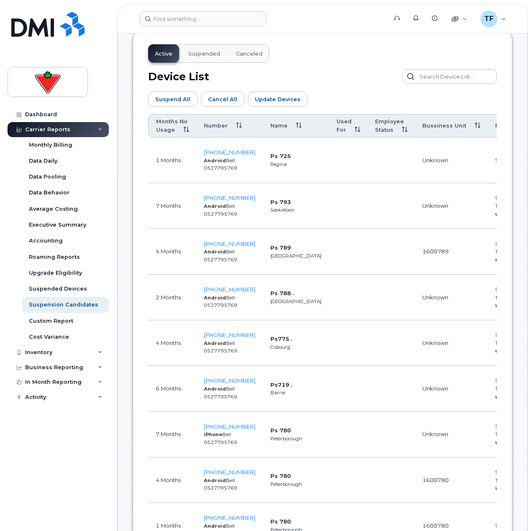
drag, startPoint x: 304, startPoint y: 157, endPoint x: 244, endPoint y: 154, distance: 60.7
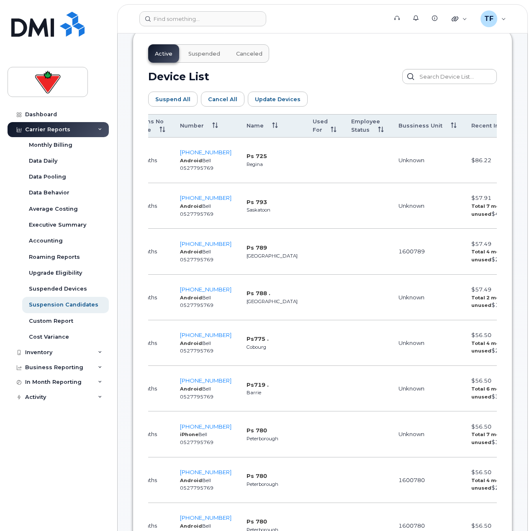
drag, startPoint x: 285, startPoint y: 168, endPoint x: 309, endPoint y: 169, distance: 23.9
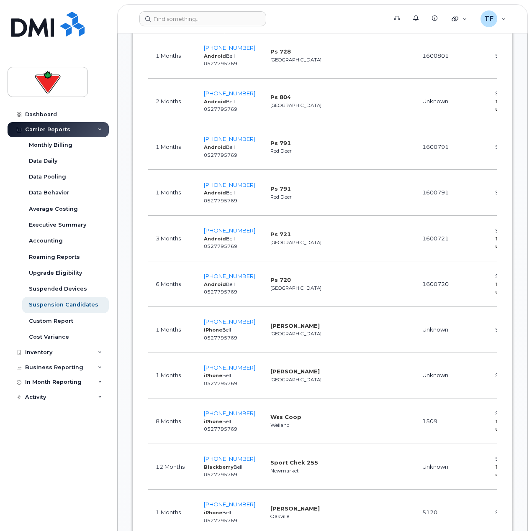
drag, startPoint x: 246, startPoint y: 326, endPoint x: 155, endPoint y: 326, distance: 90.8
drag, startPoint x: 310, startPoint y: 318, endPoint x: 259, endPoint y: 317, distance: 51.0
click at [263, 317] on td "Holly Romaniuk Toronto" at bounding box center [296, 330] width 66 height 46
copy strong "[PERSON_NAME]"
click at [221, 318] on span "[PHONE_NUMBER]" at bounding box center [229, 321] width 51 height 7
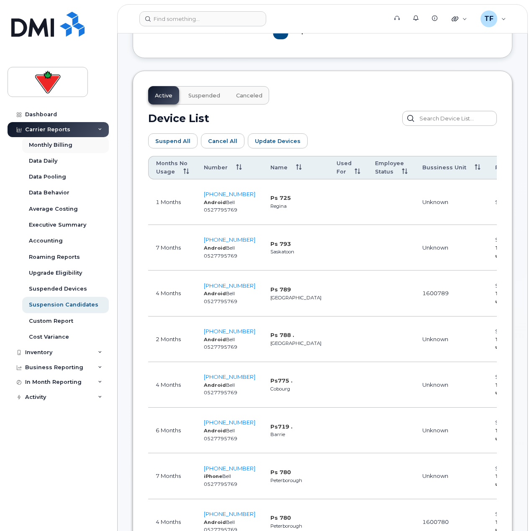
scroll to position [281, 0]
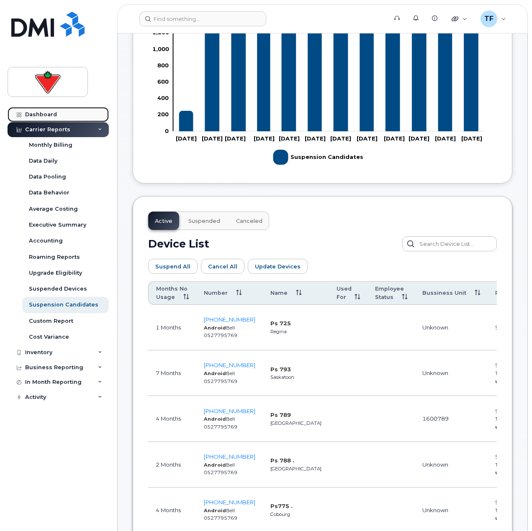
click at [45, 113] on div "Dashboard" at bounding box center [41, 114] width 32 height 7
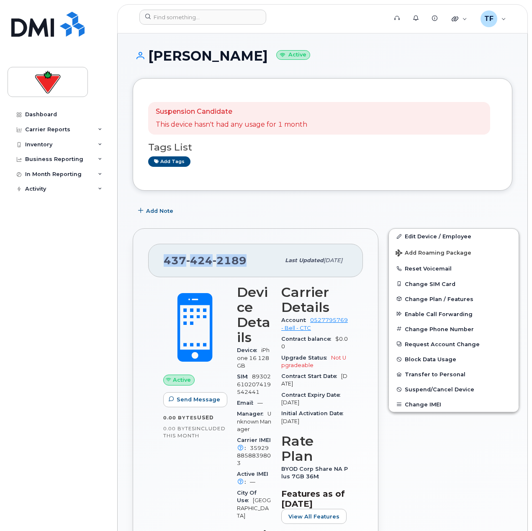
drag, startPoint x: 242, startPoint y: 257, endPoint x: 166, endPoint y: 257, distance: 76.5
click at [166, 257] on span "[PHONE_NUMBER]" at bounding box center [205, 260] width 83 height 13
copy span "[PHONE_NUMBER]"
click at [246, 55] on h1 "[PERSON_NAME] Active" at bounding box center [322, 56] width 379 height 15
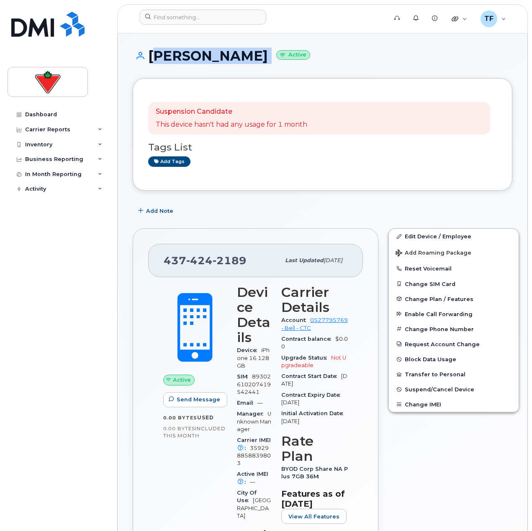
click at [246, 55] on h1 "[PERSON_NAME] Active" at bounding box center [322, 56] width 379 height 15
copy h1 "[PERSON_NAME]"
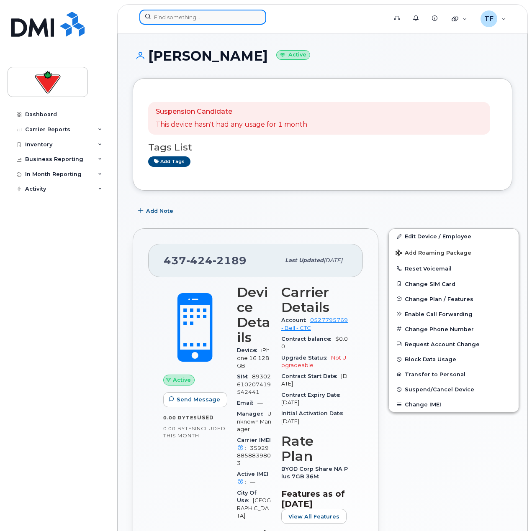
click at [222, 13] on input at bounding box center [202, 17] width 127 height 15
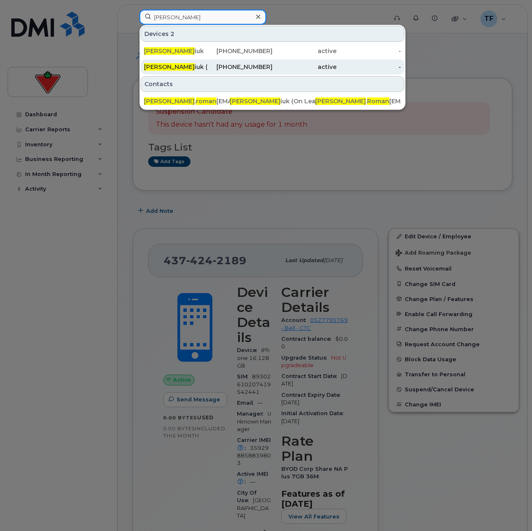
type input "[PERSON_NAME]"
click at [236, 69] on div "[PHONE_NUMBER]" at bounding box center [240, 67] width 64 height 8
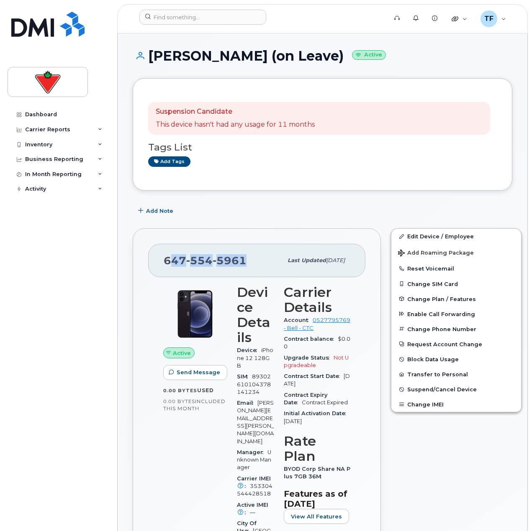
drag, startPoint x: 247, startPoint y: 267, endPoint x: 168, endPoint y: 264, distance: 79.5
click at [168, 264] on div "[PHONE_NUMBER]" at bounding box center [223, 261] width 119 height 18
click at [166, 263] on span "[PHONE_NUMBER]" at bounding box center [205, 260] width 83 height 13
drag, startPoint x: 165, startPoint y: 263, endPoint x: 230, endPoint y: 256, distance: 64.8
click at [230, 256] on span "[PHONE_NUMBER]" at bounding box center [205, 260] width 83 height 13
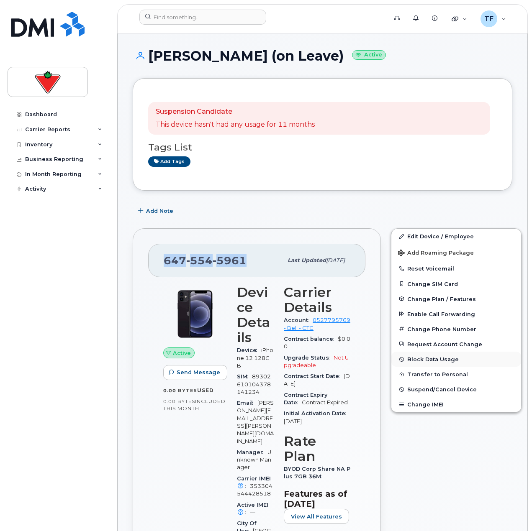
copy span "[PHONE_NUMBER]"
drag, startPoint x: 314, startPoint y: 123, endPoint x: 145, endPoint y: 130, distance: 169.5
click at [145, 130] on div "Suspension Candidate This device hasn't had any usage for 11 months Tags List A…" at bounding box center [322, 134] width 379 height 113
copy p "This device hasn't had any usage for 11 months"
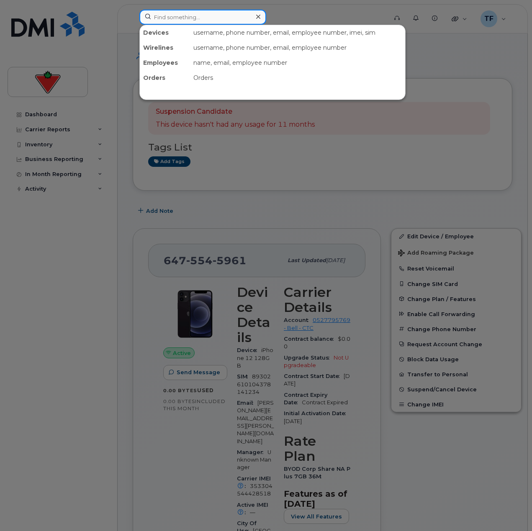
click at [187, 15] on input at bounding box center [202, 17] width 127 height 15
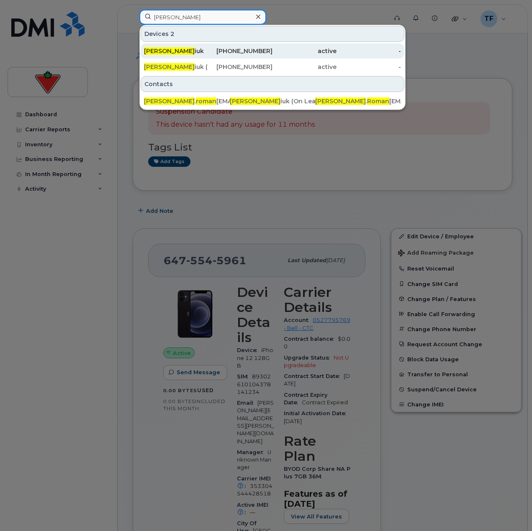
type input "[PERSON_NAME]"
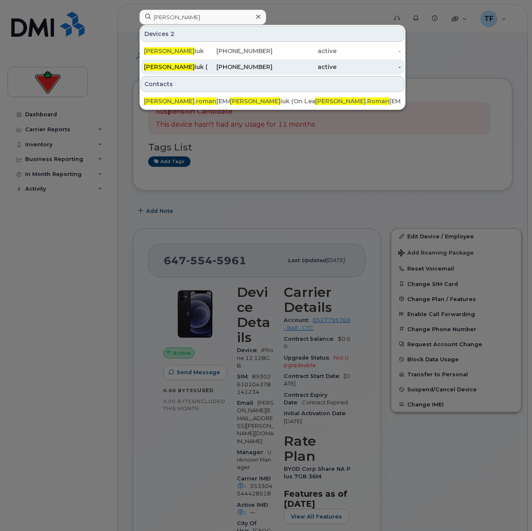
drag, startPoint x: 215, startPoint y: 50, endPoint x: 233, endPoint y: 68, distance: 25.1
click at [215, 50] on div "[PHONE_NUMBER]" at bounding box center [240, 51] width 64 height 8
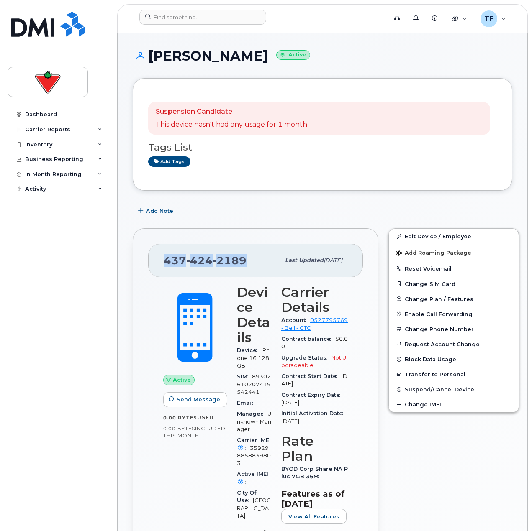
drag, startPoint x: 243, startPoint y: 254, endPoint x: 161, endPoint y: 258, distance: 82.1
click at [161, 258] on div "[PHONE_NUMBER] Last updated [DATE]" at bounding box center [255, 260] width 215 height 33
copy span "[PHONE_NUMBER]"
click at [300, 124] on p "This device hasn't had any usage for 1 month" at bounding box center [231, 125] width 151 height 10
drag, startPoint x: 309, startPoint y: 124, endPoint x: 138, endPoint y: 128, distance: 170.2
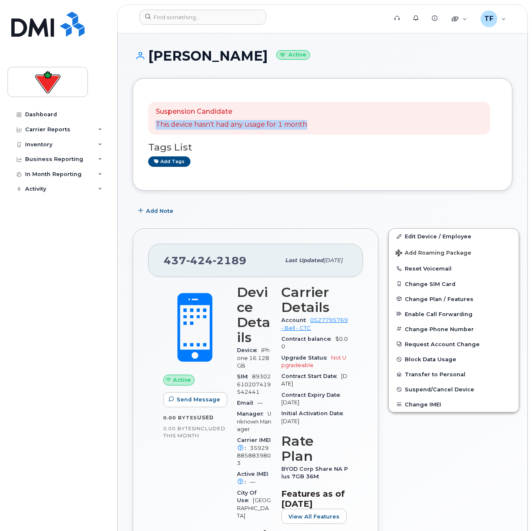
click at [138, 128] on div "Suspension Candidate This device hasn't had any usage for 1 month Tags List Add…" at bounding box center [322, 134] width 379 height 113
copy p "This device hasn't had any usage for 1 month"
click at [55, 283] on div "Dashboard Carrier Reports Monthly Billing Data Daily Data Pooling Data Behavior…" at bounding box center [59, 313] width 103 height 412
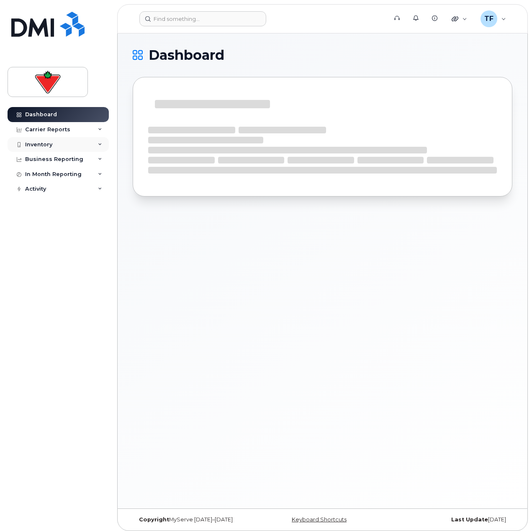
click at [71, 146] on div "Inventory" at bounding box center [58, 144] width 101 height 15
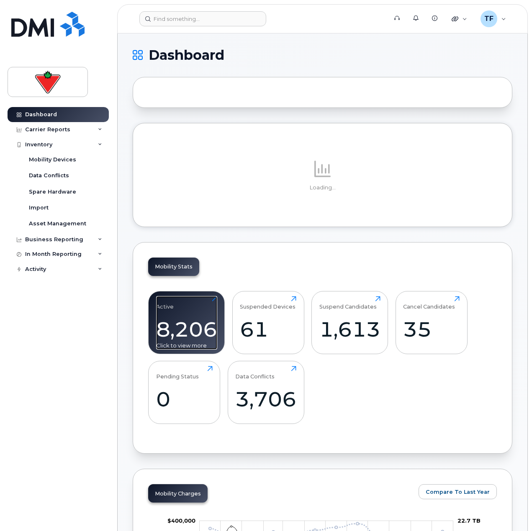
click at [160, 332] on div "8,206" at bounding box center [186, 329] width 61 height 25
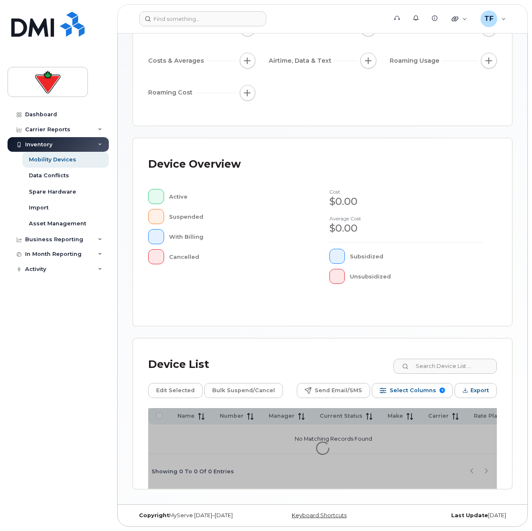
scroll to position [151, 0]
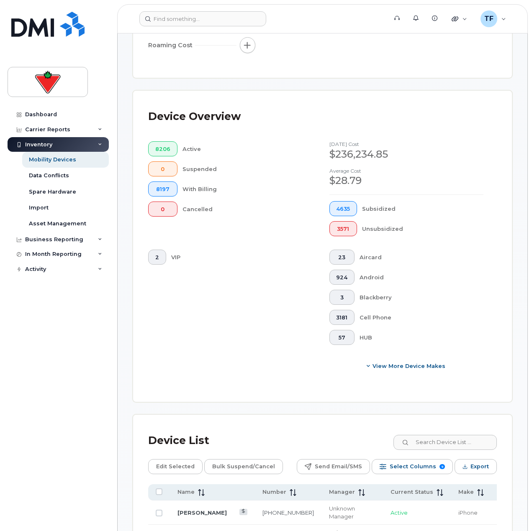
scroll to position [402, 0]
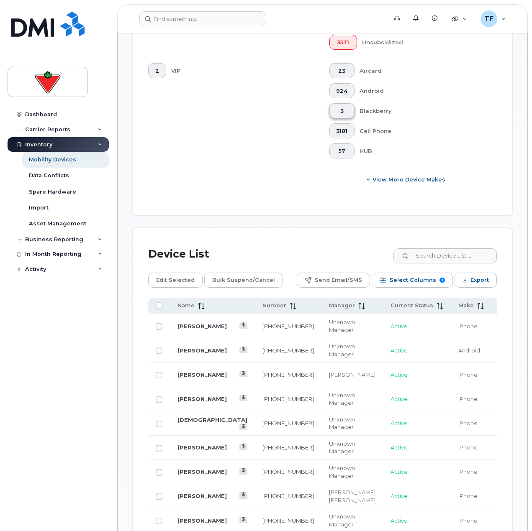
click at [340, 108] on span "3" at bounding box center [341, 111] width 11 height 7
click at [383, 179] on button "View More Device Makes" at bounding box center [406, 179] width 154 height 15
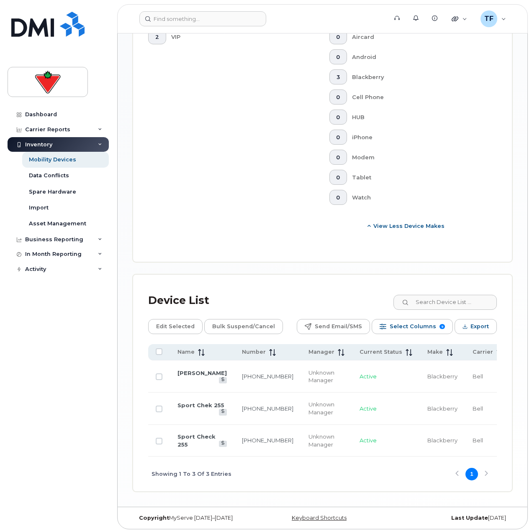
scroll to position [437, 0]
drag, startPoint x: 220, startPoint y: 460, endPoint x: 246, endPoint y: 458, distance: 26.4
click at [246, 458] on div "Showing 1 To 3 Of 3 Entries 1" at bounding box center [322, 473] width 348 height 35
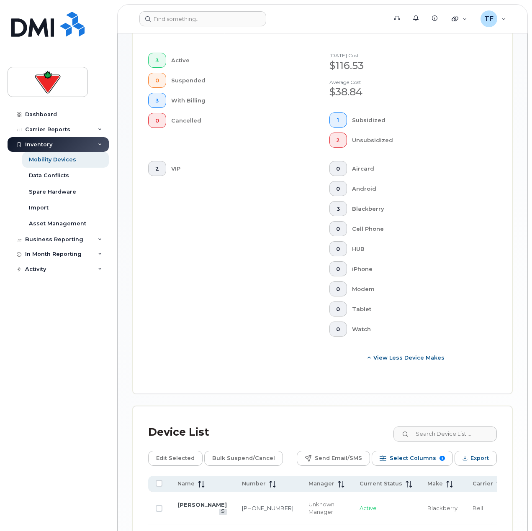
scroll to position [186, 0]
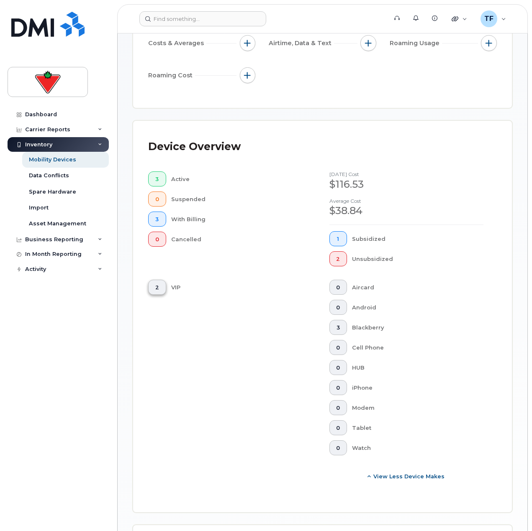
click at [155, 286] on button "2" at bounding box center [157, 287] width 18 height 15
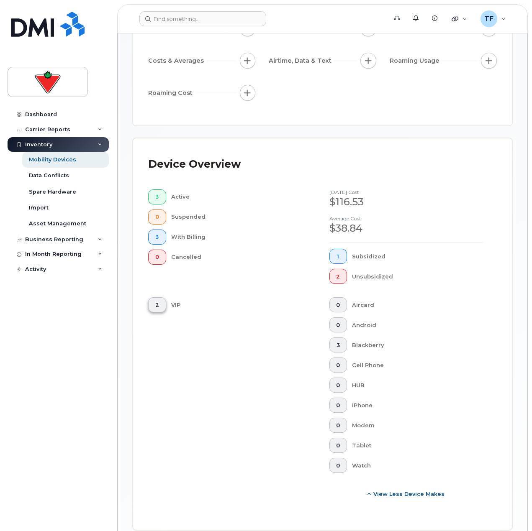
scroll to position [203, 0]
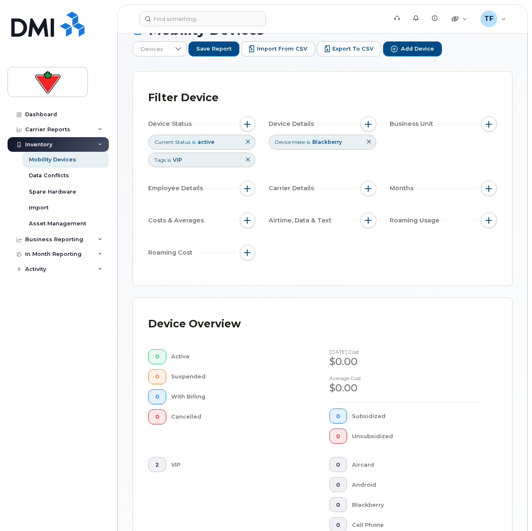
scroll to position [11, 0]
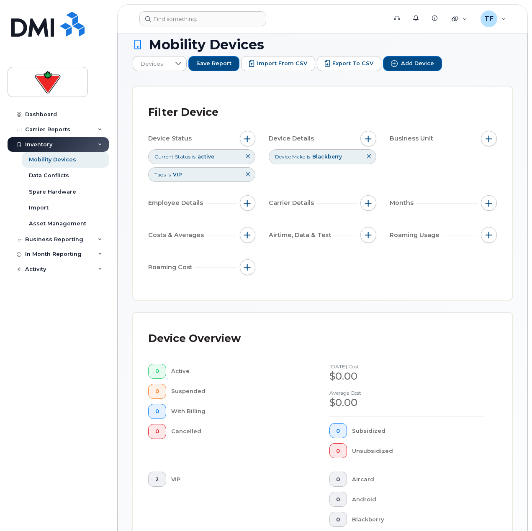
click at [367, 154] on icon at bounding box center [368, 156] width 5 height 5
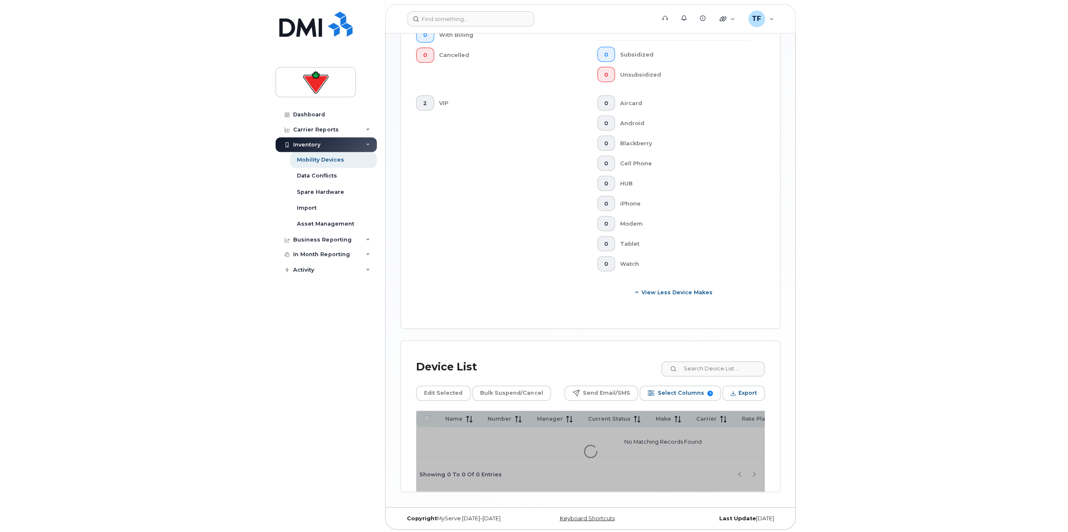
scroll to position [185, 0]
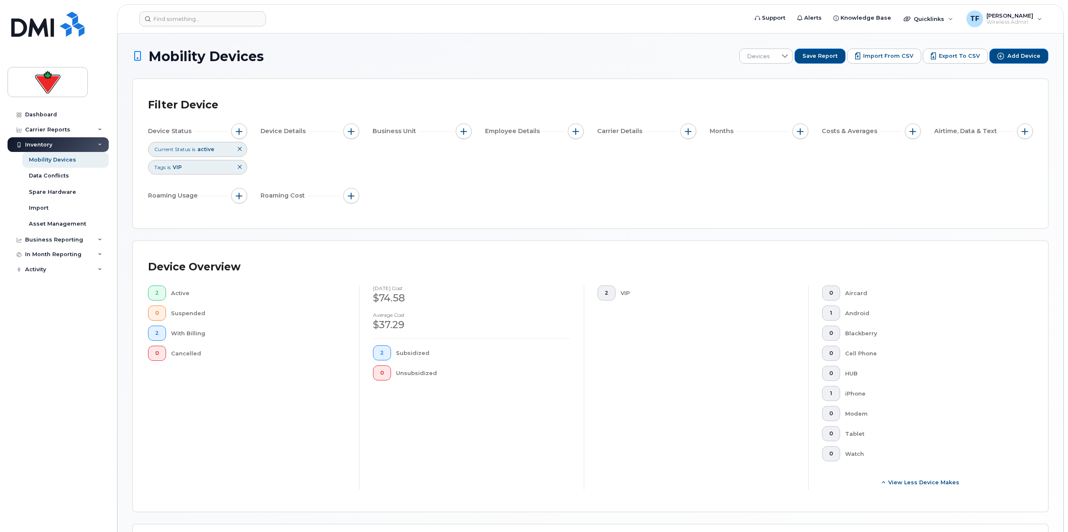
click at [239, 148] on icon at bounding box center [239, 148] width 5 height 5
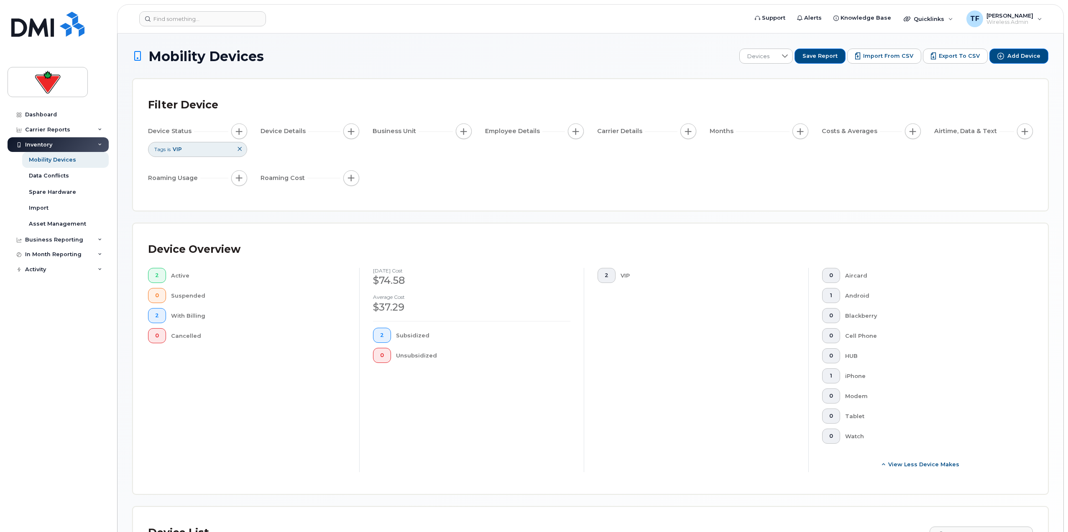
click at [239, 148] on icon at bounding box center [239, 148] width 5 height 5
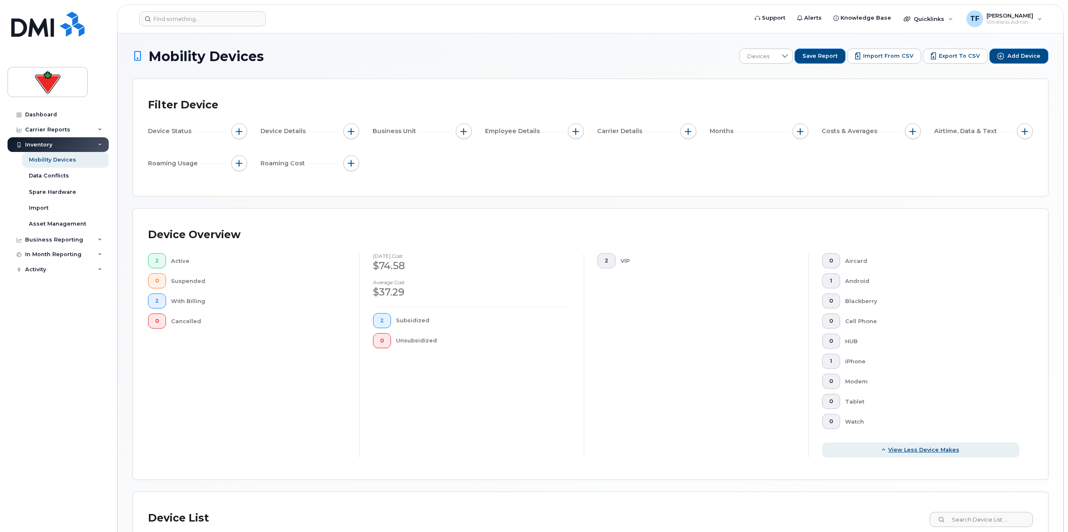
click at [531, 445] on button "View Less Device Makes" at bounding box center [920, 449] width 197 height 15
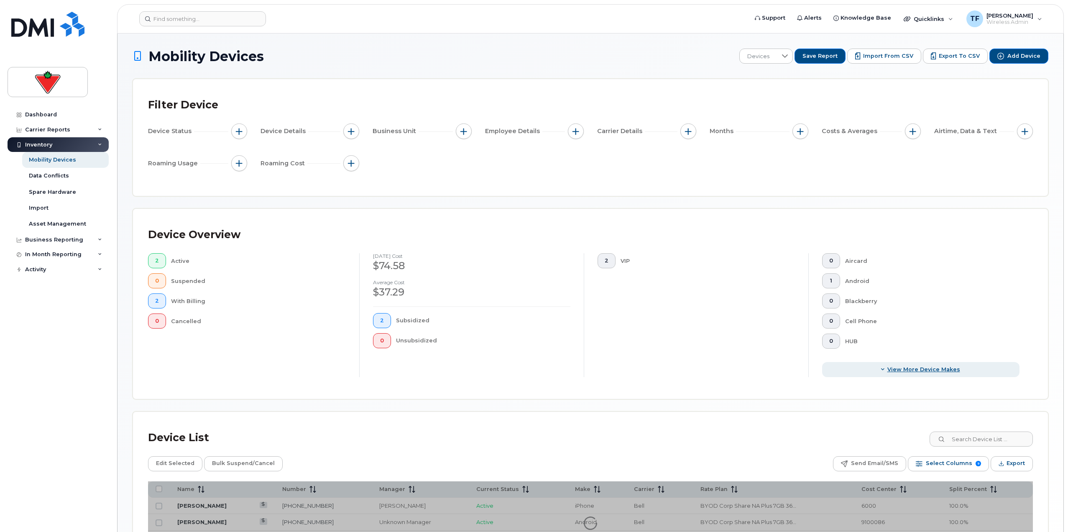
click at [531, 363] on button "View More Device Makes" at bounding box center [920, 369] width 197 height 15
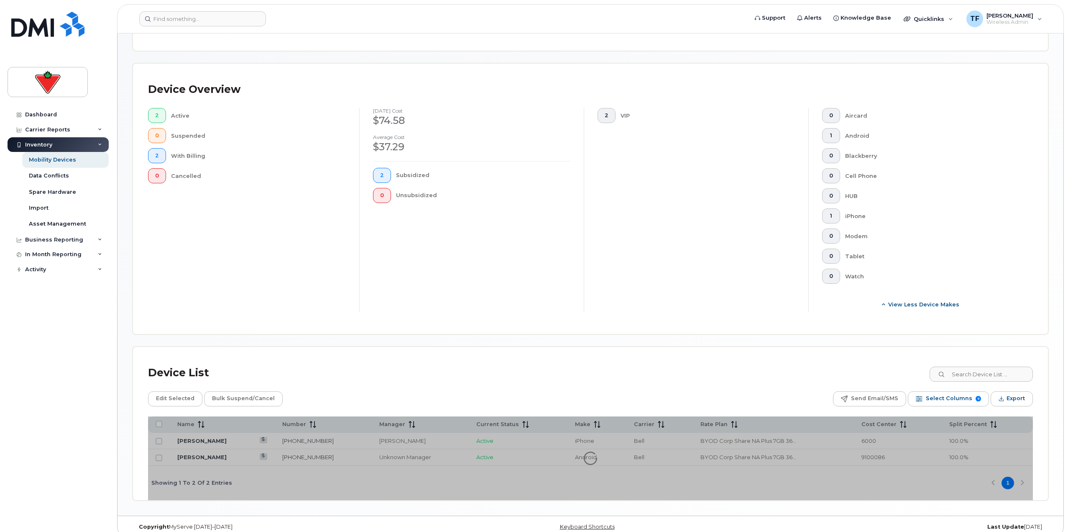
scroll to position [156, 0]
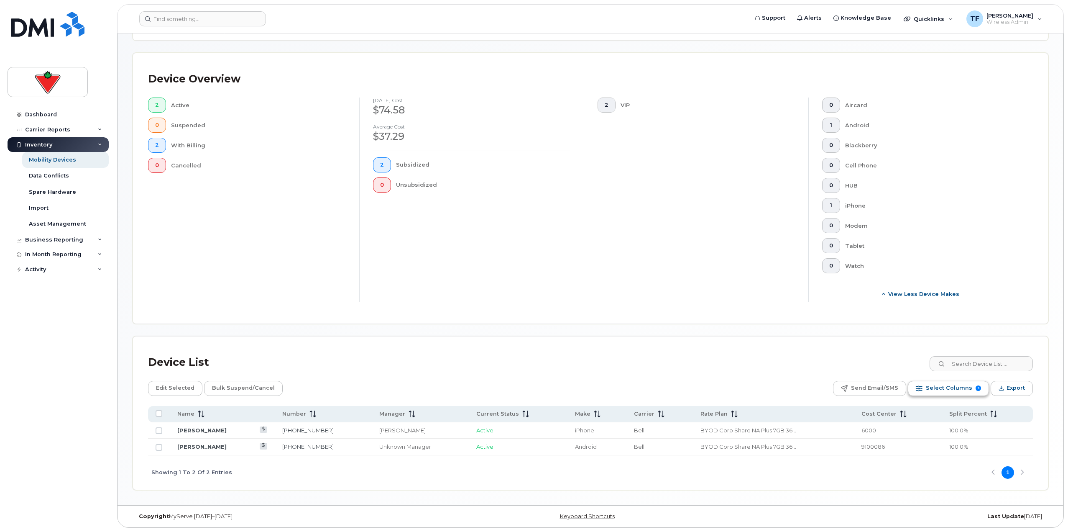
click at [531, 389] on span "Select Columns" at bounding box center [949, 387] width 46 height 13
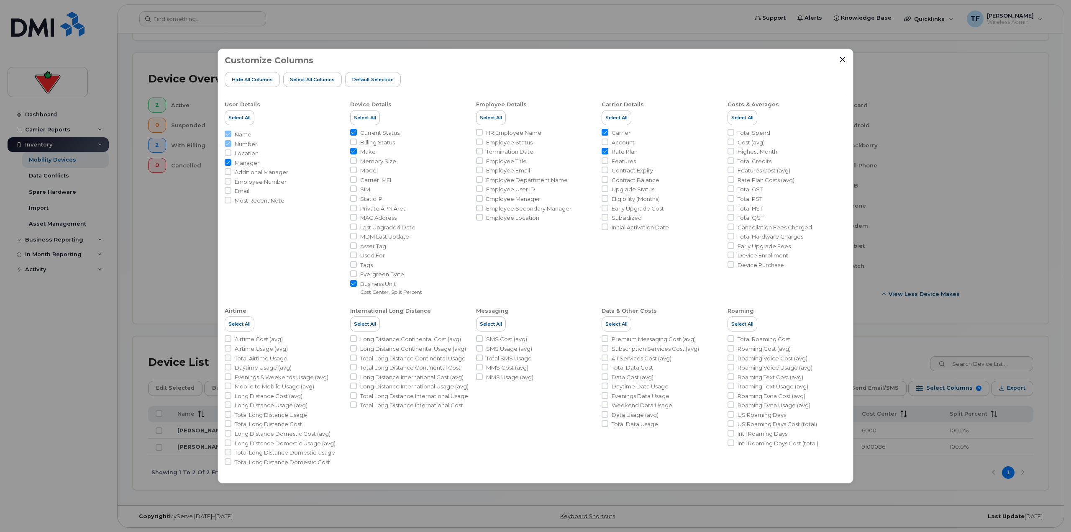
click at [181, 297] on div "Customize Columns Hide All Columns Select all Columns Default Selection User De…" at bounding box center [535, 266] width 1071 height 532
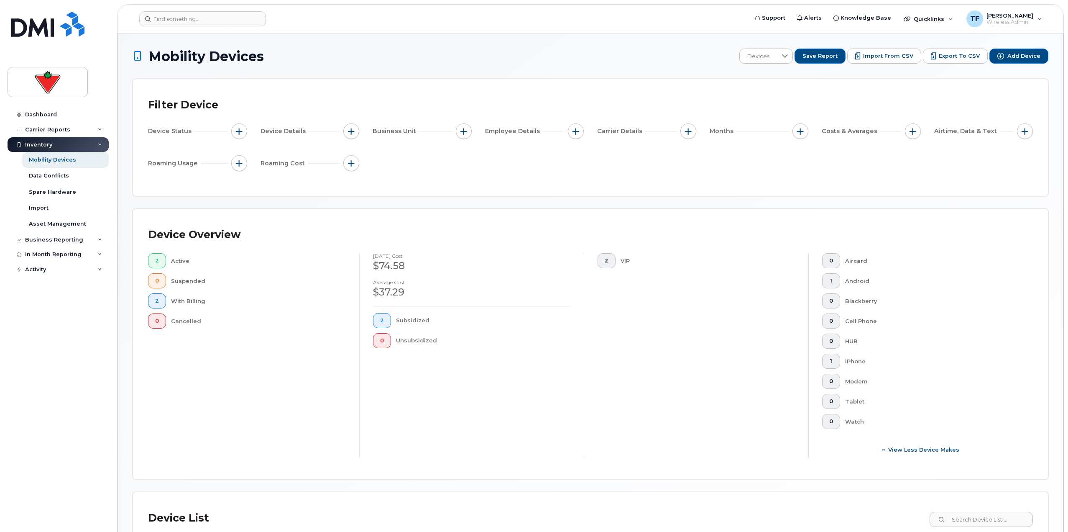
click at [224, 130] on div "Device Status" at bounding box center [197, 131] width 99 height 16
click at [235, 130] on button "button" at bounding box center [239, 131] width 16 height 16
click at [237, 133] on span "button" at bounding box center [239, 131] width 7 height 7
click at [191, 126] on div "Device Status" at bounding box center [197, 131] width 99 height 16
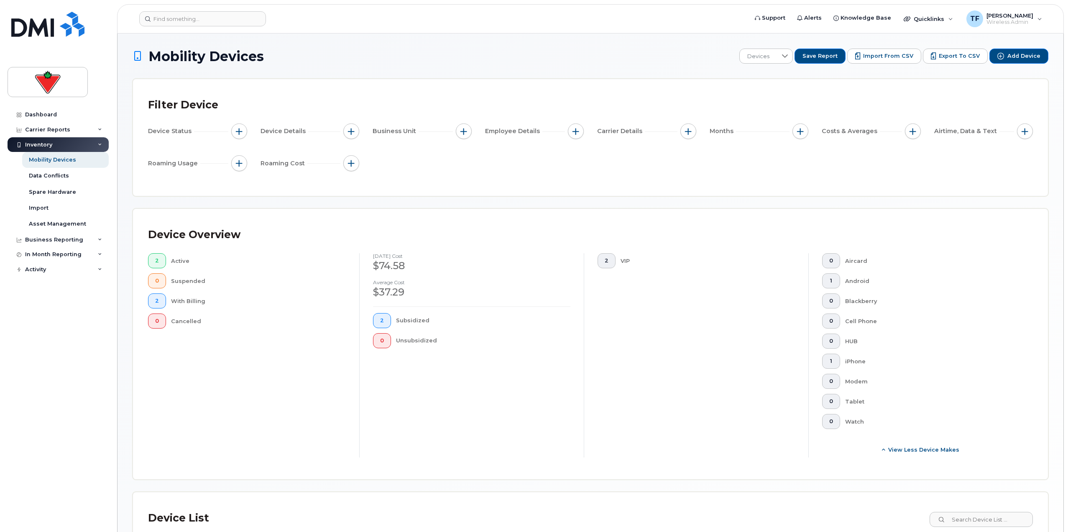
click at [187, 128] on span "Device Status" at bounding box center [171, 131] width 46 height 9
click at [243, 133] on button "button" at bounding box center [239, 131] width 16 height 16
click at [257, 309] on div "2 Active 0 Suspended 2 With Billing 0 Cancelled" at bounding box center [247, 290] width 198 height 75
click at [351, 127] on button "button" at bounding box center [351, 131] width 16 height 16
drag, startPoint x: 443, startPoint y: 131, endPoint x: 458, endPoint y: 128, distance: 15.4
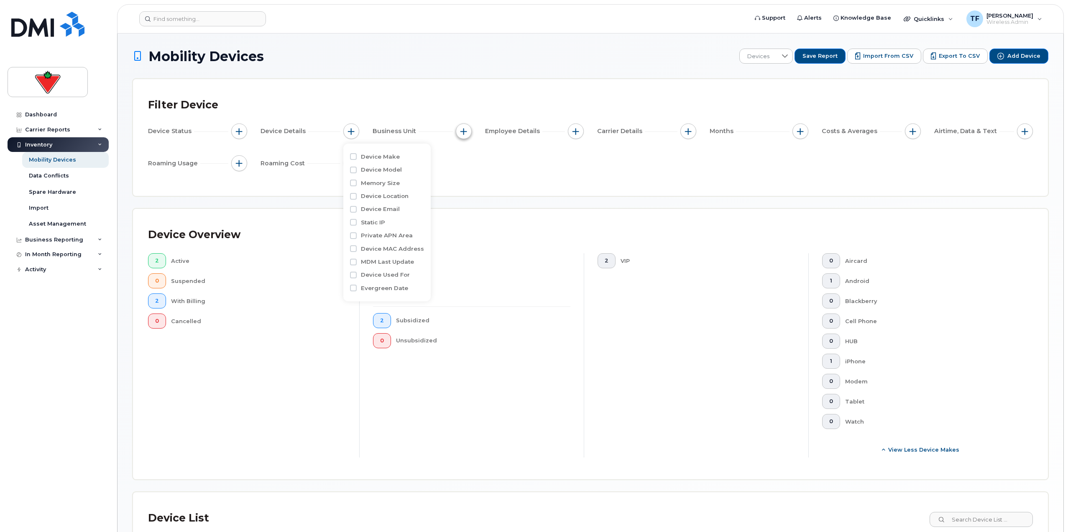
click at [448, 130] on div "Business Unit" at bounding box center [422, 131] width 99 height 16
click at [531, 135] on div "Device Status Device Details Business Unit Employee Details Carrier Details Mon…" at bounding box center [590, 148] width 885 height 51
click at [531, 132] on span "button" at bounding box center [576, 131] width 7 height 7
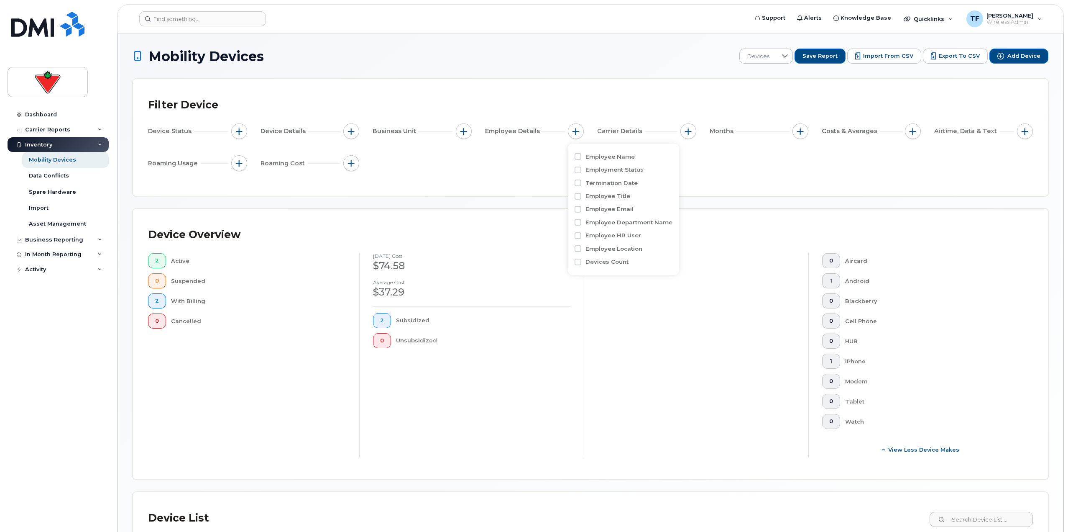
click at [531, 156] on label "Employee Name" at bounding box center [610, 157] width 49 height 8
click at [531, 156] on input "Employee Name" at bounding box center [578, 156] width 7 height 7
click at [531, 176] on span "contains" at bounding box center [623, 172] width 72 height 15
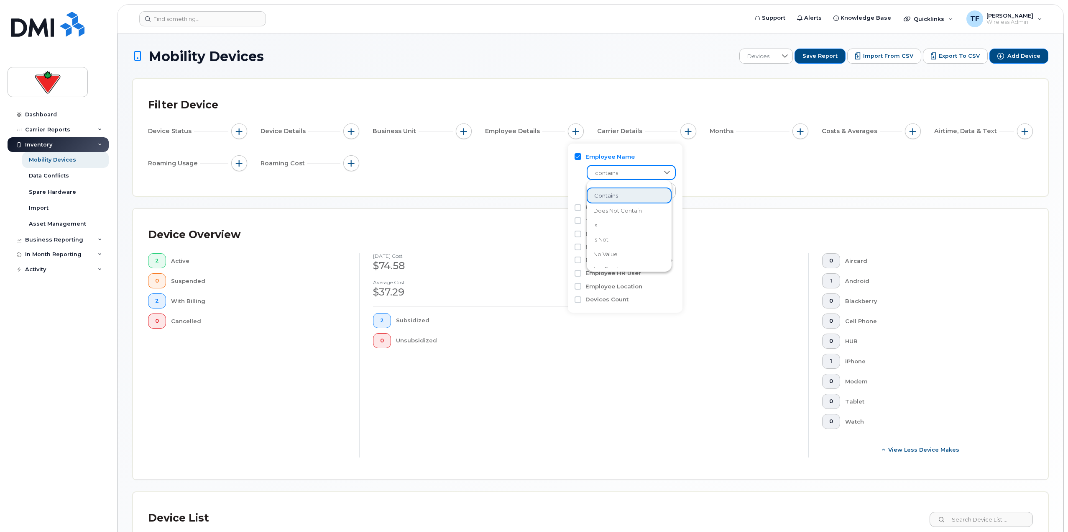
click at [531, 176] on span "contains" at bounding box center [624, 173] width 72 height 15
click at [531, 159] on label "Employee Name" at bounding box center [610, 157] width 49 height 8
click at [531, 159] on input "Employee Name" at bounding box center [578, 156] width 7 height 7
checkbox input "false"
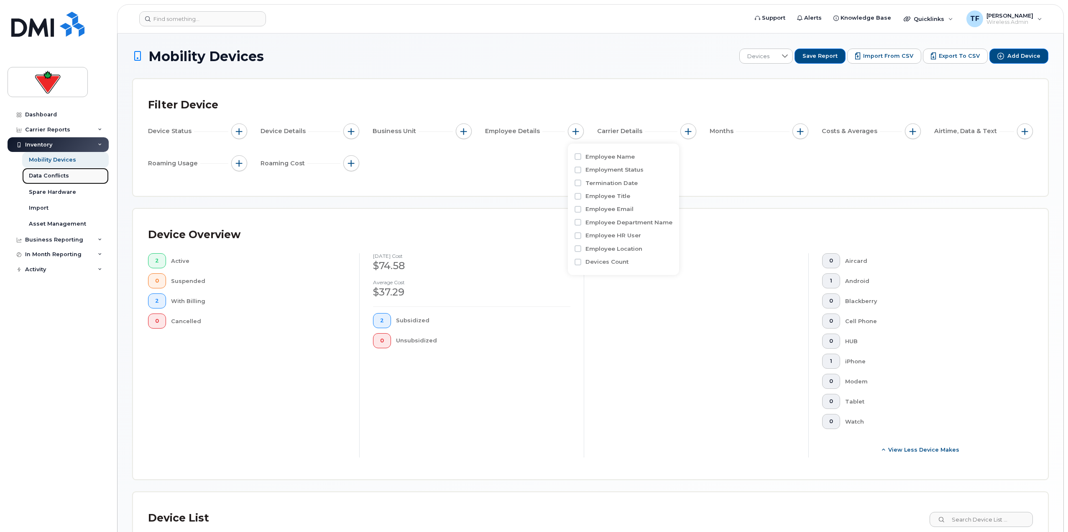
click at [78, 180] on link "Data Conflicts" at bounding box center [65, 176] width 87 height 16
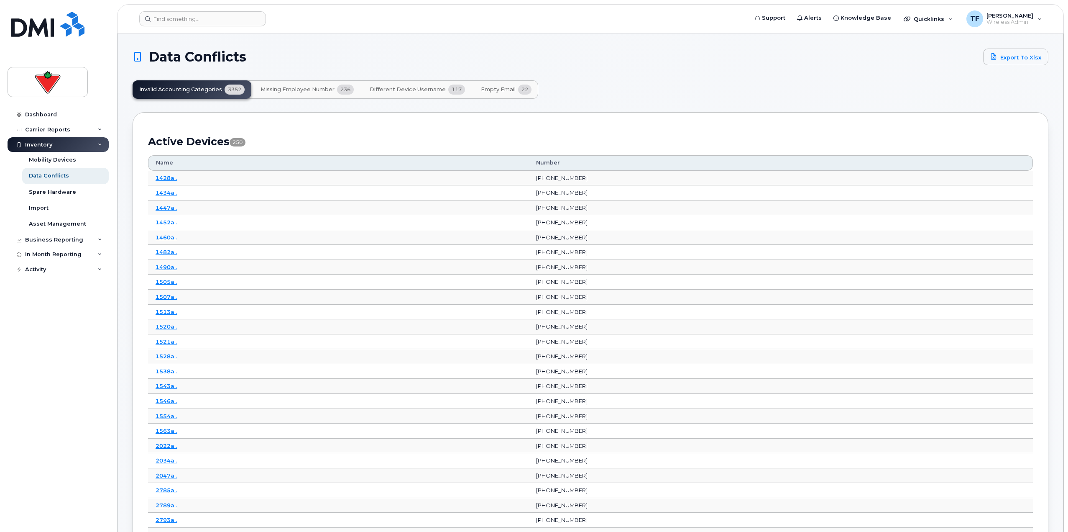
click at [308, 93] on button "Missing Employee Number 236" at bounding box center [307, 89] width 107 height 18
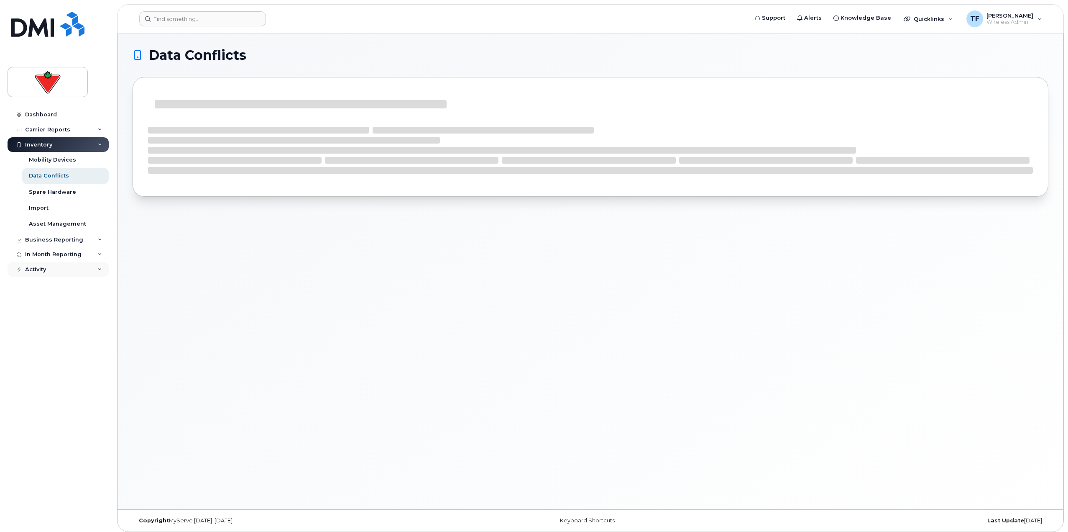
click at [57, 274] on div "Activity" at bounding box center [58, 269] width 101 height 15
click at [56, 270] on div "Activity" at bounding box center [58, 269] width 101 height 15
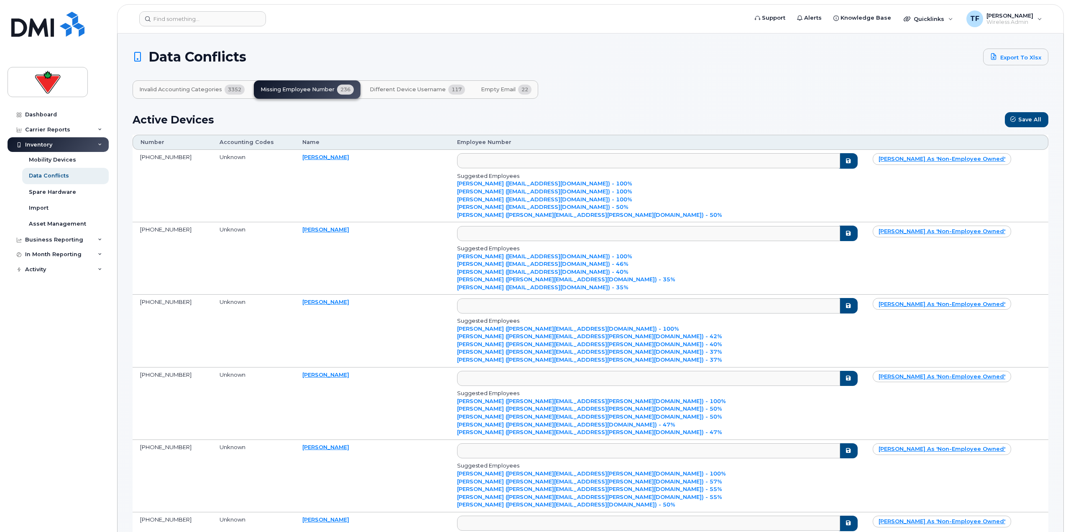
click at [64, 331] on div "Dashboard Carrier Reports Monthly Billing Data Daily Data Pooling Data Behavior…" at bounding box center [59, 313] width 103 height 412
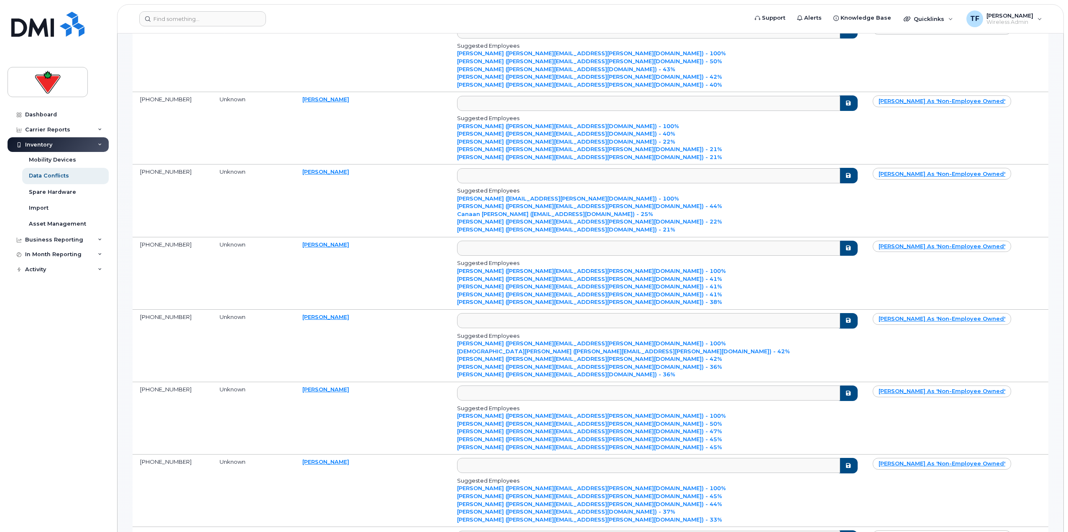
scroll to position [2258, 0]
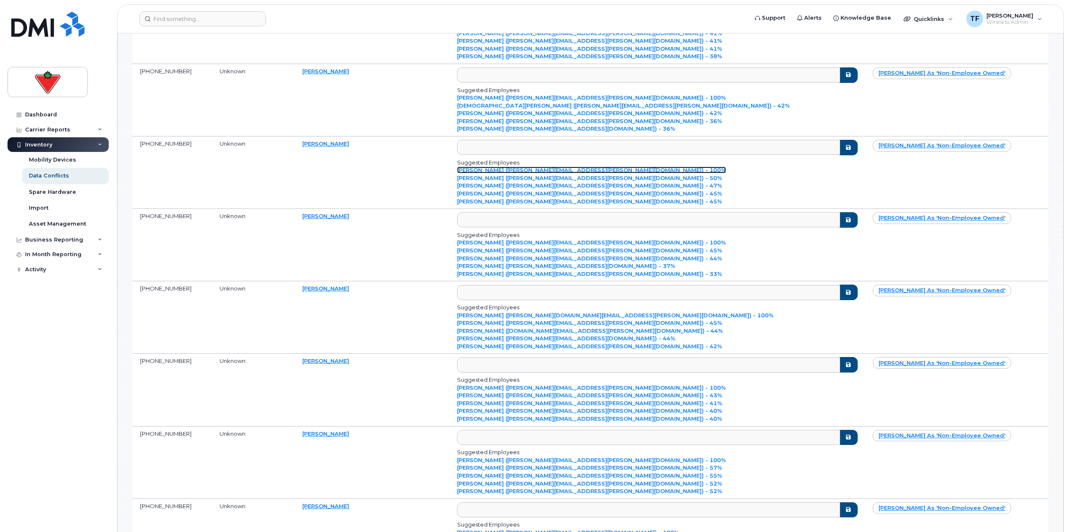
click at [516, 169] on link "[PERSON_NAME] ([PERSON_NAME][EMAIL_ADDRESS][PERSON_NAME][DOMAIN_NAME]) - 100%" at bounding box center [591, 169] width 269 height 7
type input "[PERSON_NAME][EMAIL_ADDRESS][PERSON_NAME][DOMAIN_NAME]"
click at [531, 145] on icon "submit" at bounding box center [848, 147] width 7 height 5
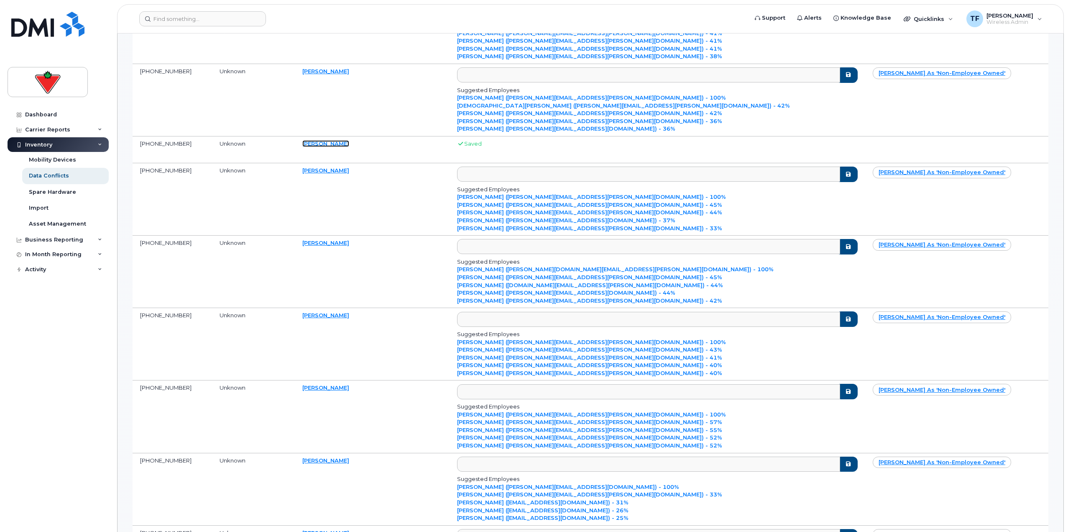
click at [349, 141] on link "[PERSON_NAME]" at bounding box center [325, 143] width 47 height 7
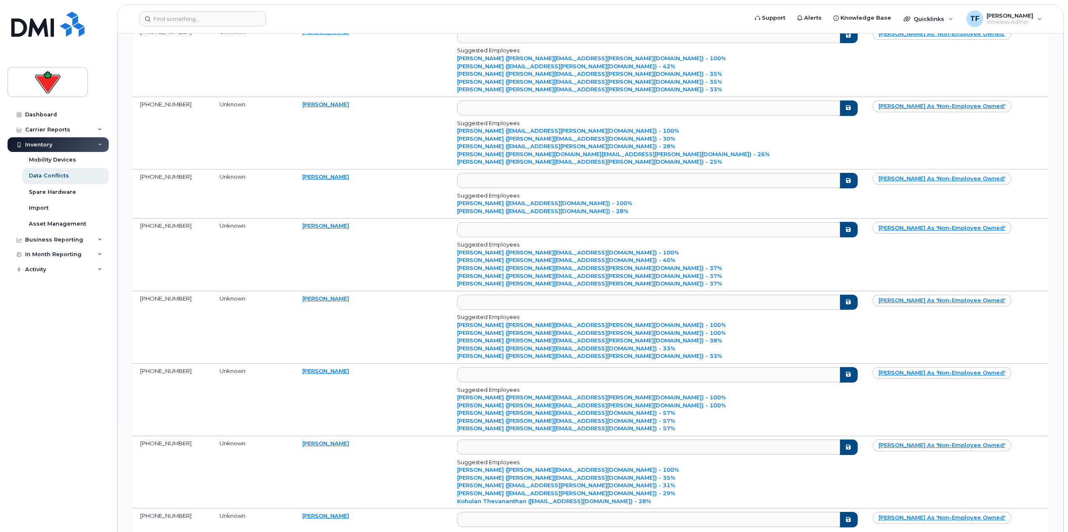
scroll to position [2760, 0]
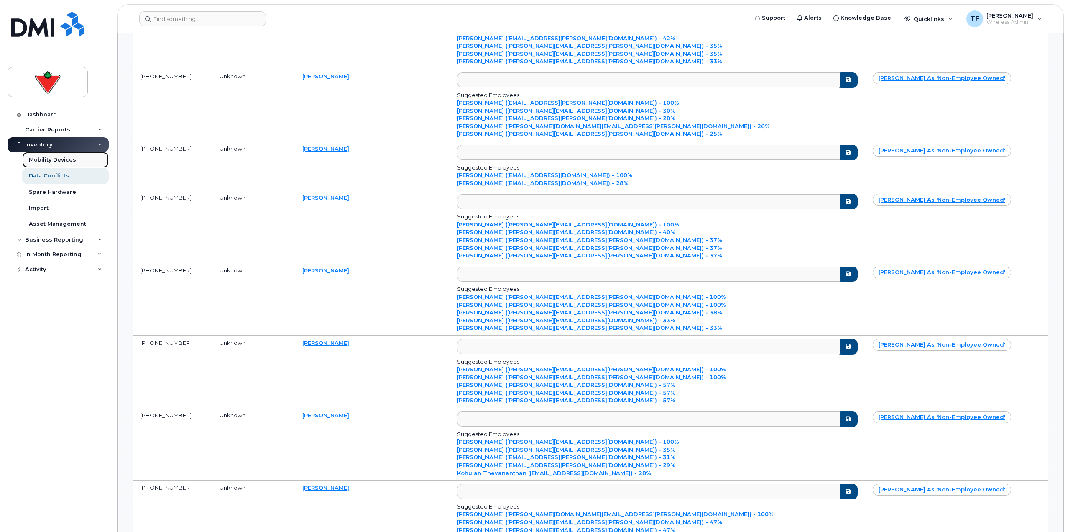
click at [56, 163] on div "Mobility Devices" at bounding box center [52, 160] width 47 height 8
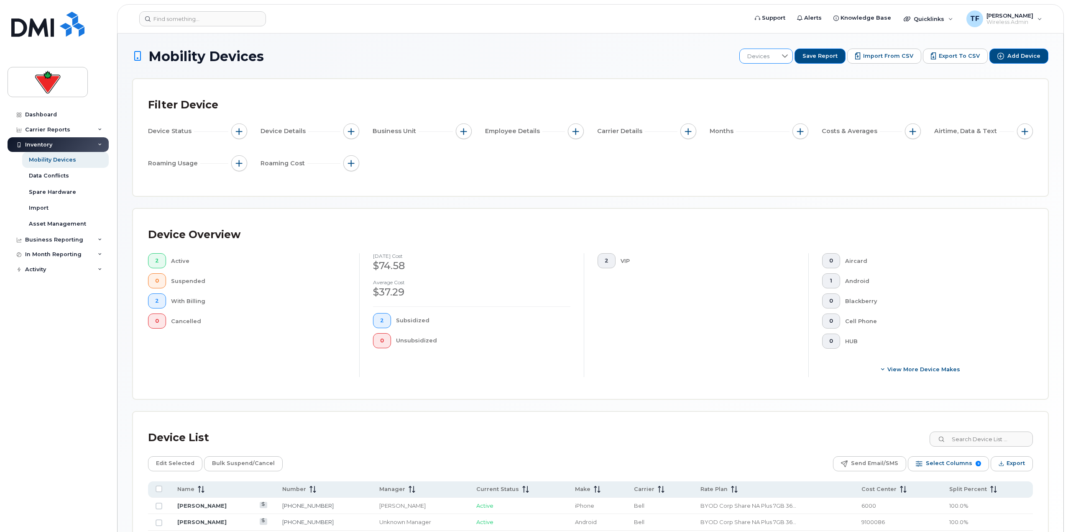
click at [531, 51] on div at bounding box center [785, 56] width 16 height 14
click at [531, 59] on h1 "Mobility Devices" at bounding box center [434, 56] width 602 height 15
click at [48, 117] on div "Dashboard" at bounding box center [41, 114] width 32 height 7
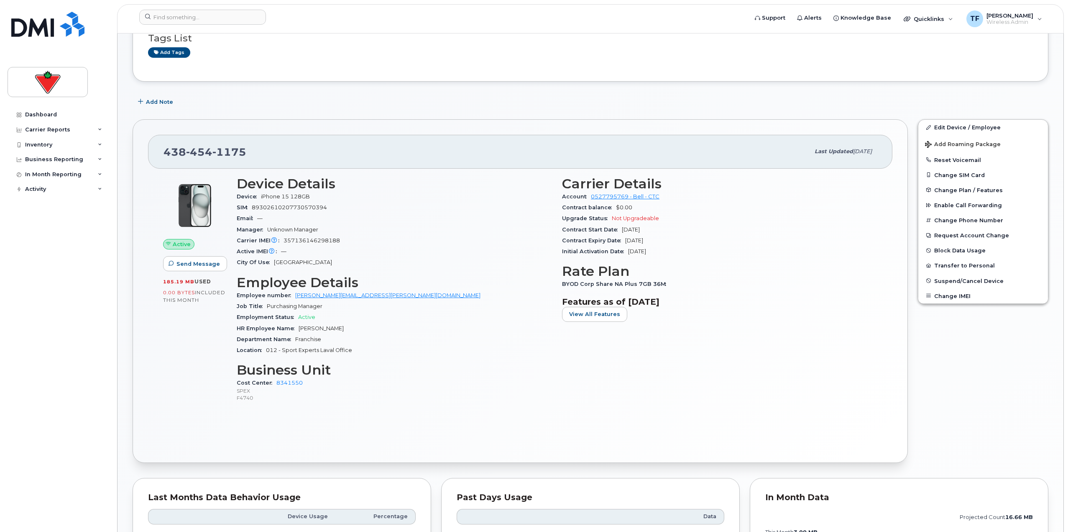
scroll to position [167, 0]
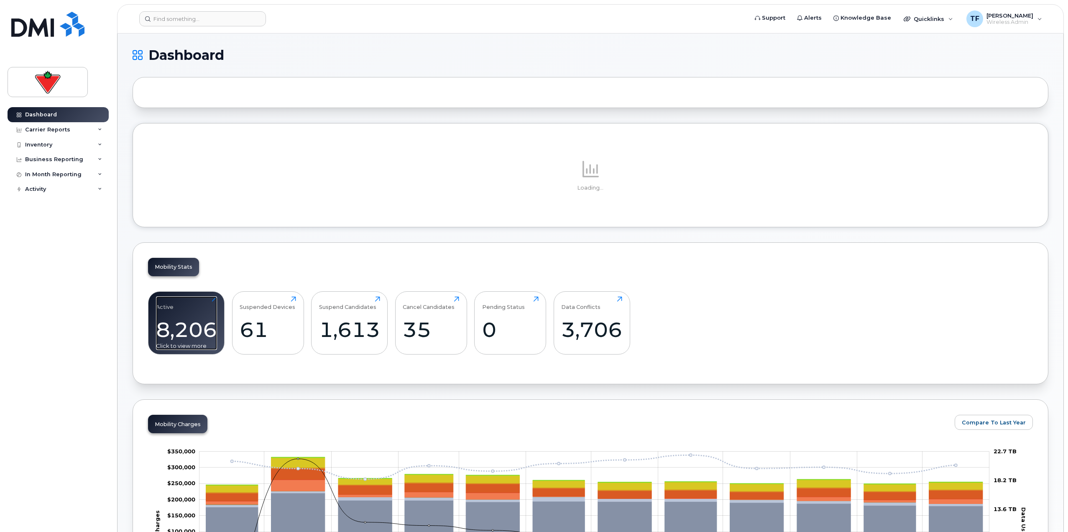
click at [188, 311] on div "Active 8,206 Click to view more" at bounding box center [186, 323] width 61 height 54
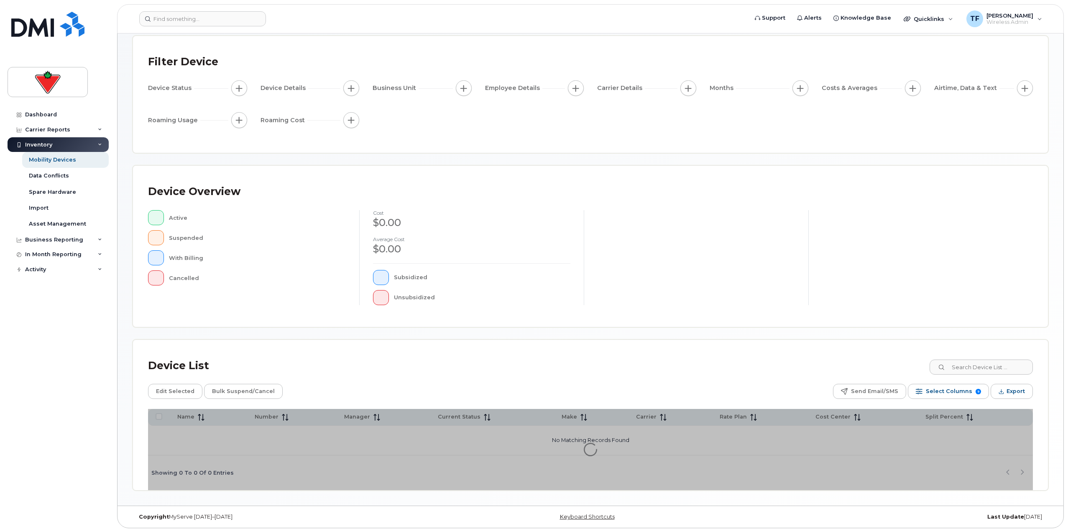
scroll to position [43, 0]
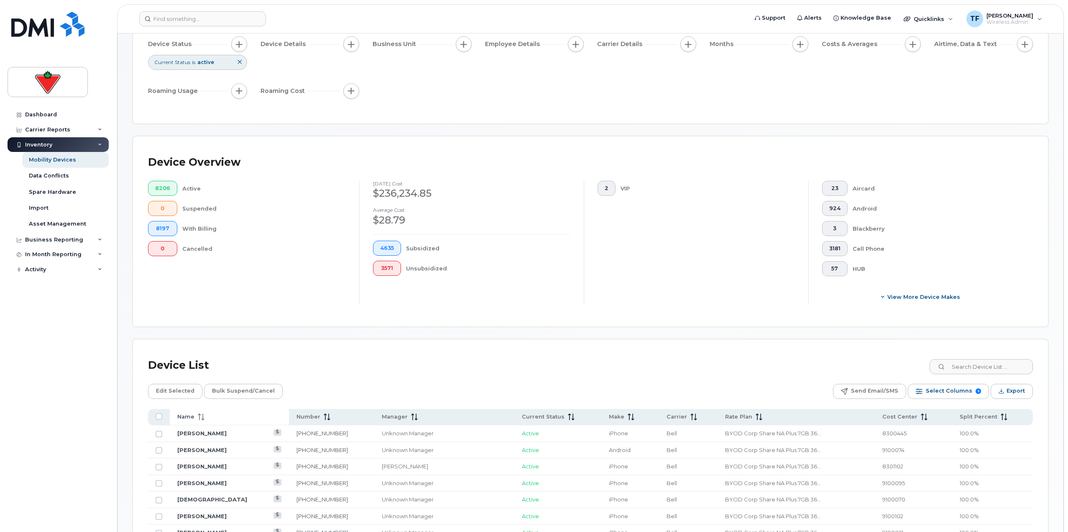
scroll to position [127, 0]
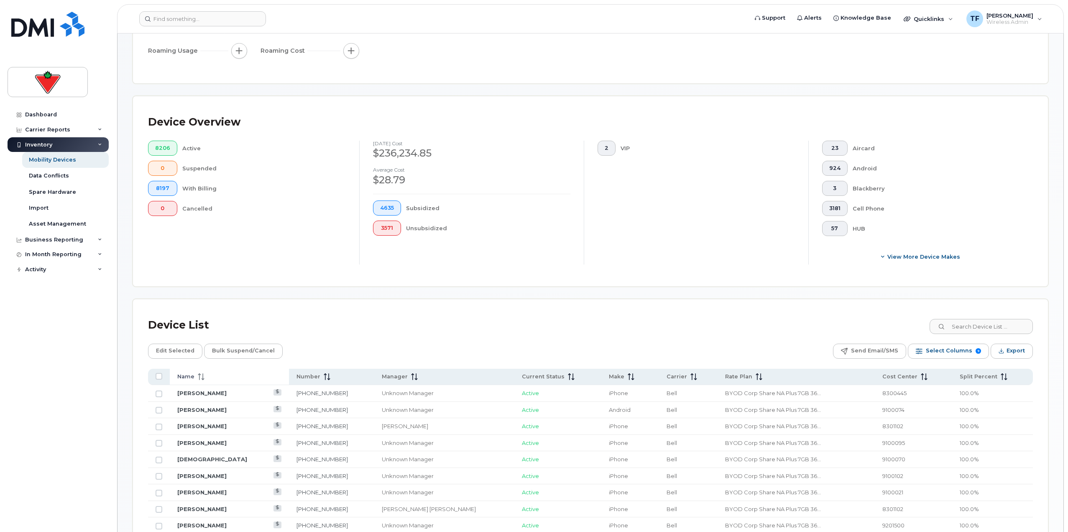
click at [210, 370] on th "Name" at bounding box center [229, 376] width 119 height 16
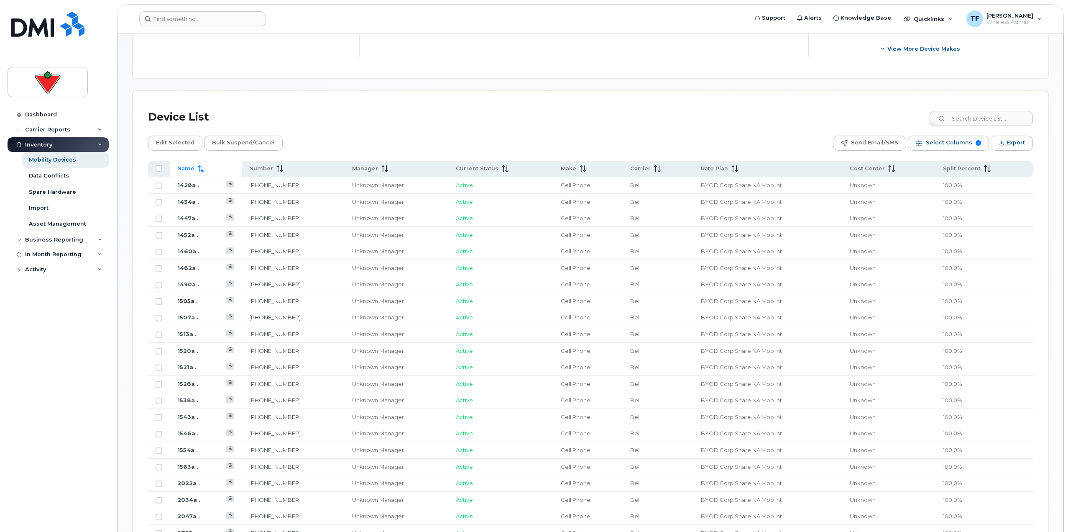
scroll to position [336, 0]
drag, startPoint x: 208, startPoint y: 171, endPoint x: 201, endPoint y: 175, distance: 8.0
click at [208, 171] on th "Name" at bounding box center [206, 167] width 72 height 16
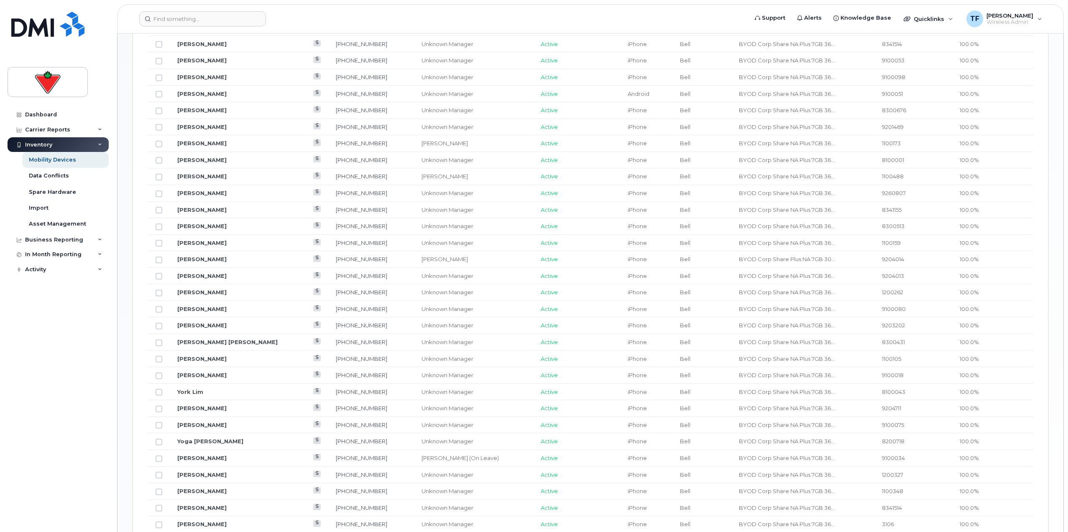
scroll to position [383, 0]
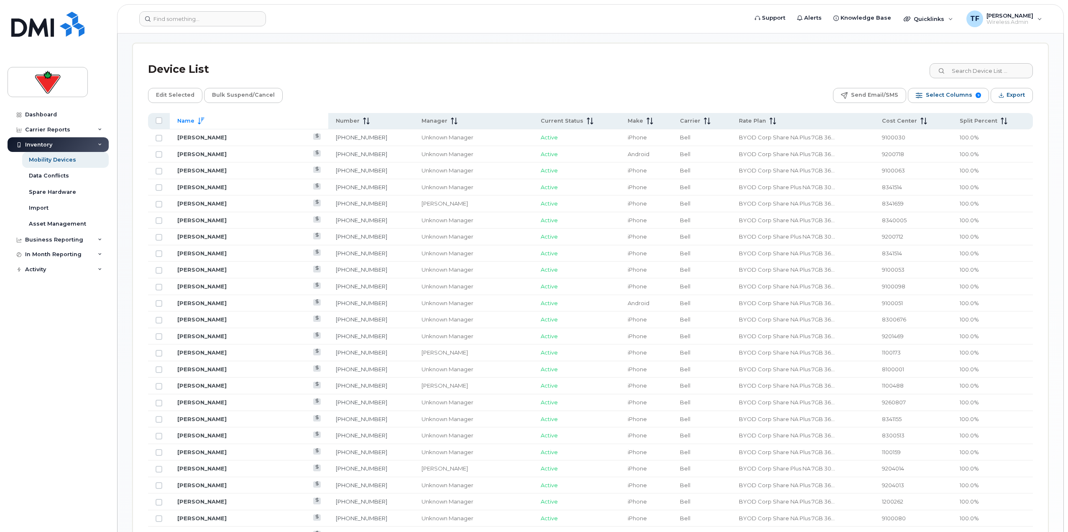
click at [202, 122] on icon at bounding box center [201, 121] width 7 height 7
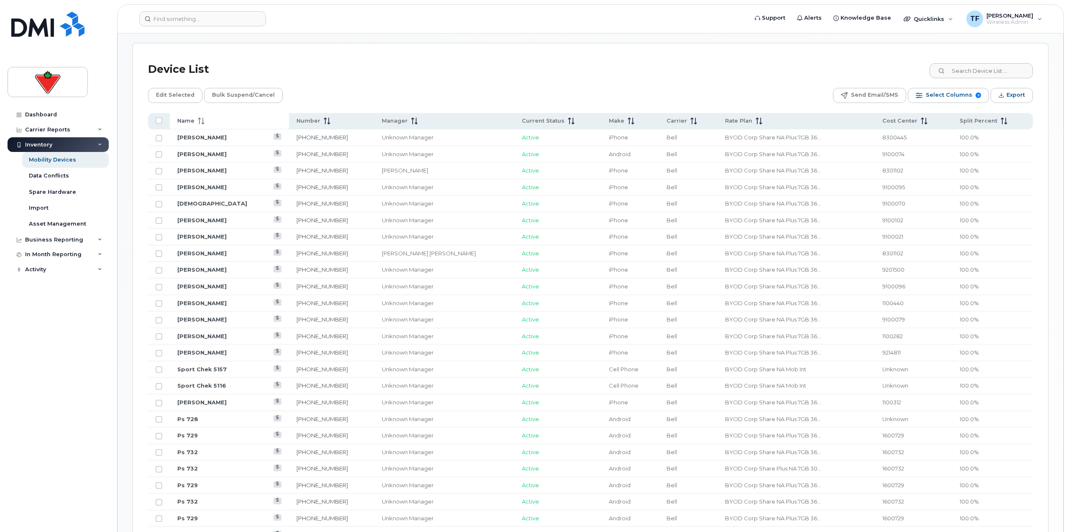
click at [208, 115] on th "Name" at bounding box center [229, 121] width 119 height 16
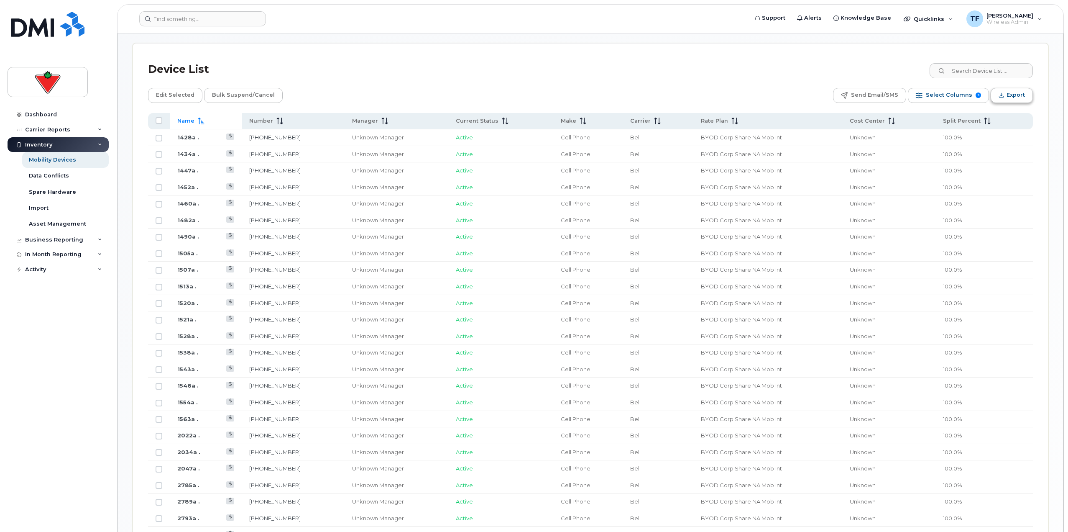
click at [1011, 92] on span "Export" at bounding box center [1016, 95] width 18 height 13
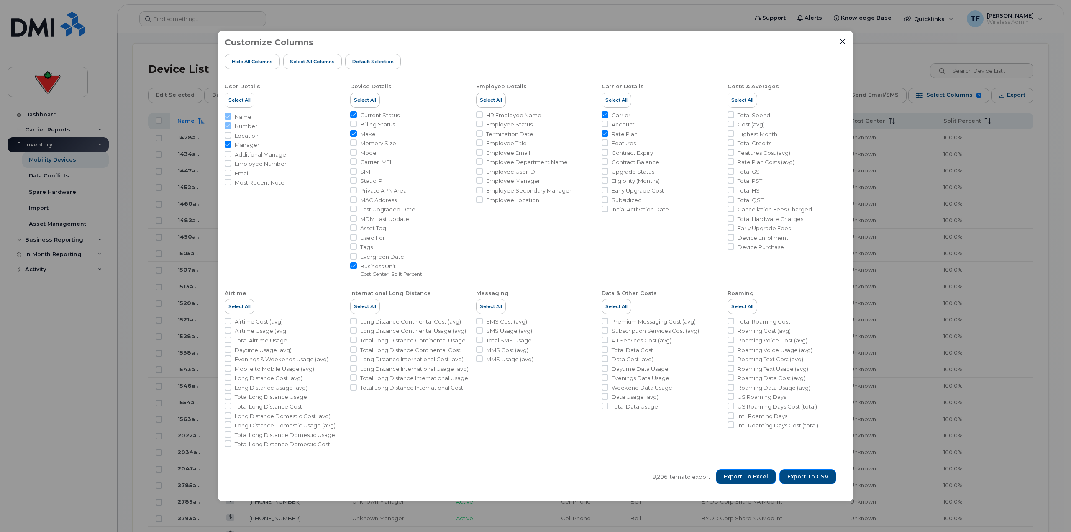
click at [846, 41] on div "Customize Columns Hide All Columns Select all Columns Default Selection User De…" at bounding box center [535, 266] width 636 height 470
click at [842, 41] on icon "Close" at bounding box center [842, 41] width 7 height 7
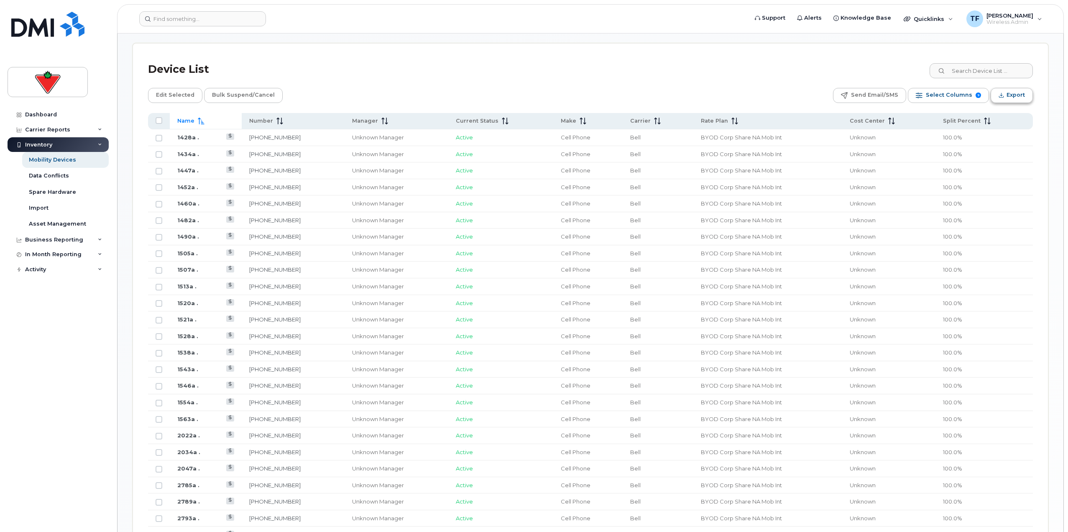
click at [1003, 95] on icon "Export" at bounding box center [1001, 94] width 5 height 5
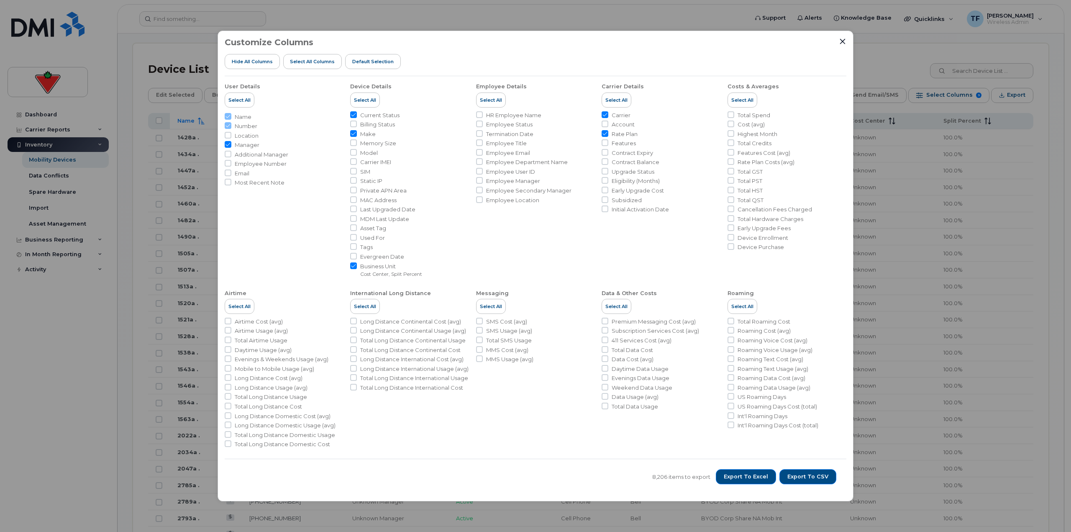
click at [230, 142] on input "Manager" at bounding box center [228, 144] width 7 height 7
checkbox input "false"
click at [754, 477] on span "Export to Excel" at bounding box center [746, 477] width 44 height 8
click at [802, 474] on span "Export to CSV" at bounding box center [807, 477] width 41 height 8
drag, startPoint x: 143, startPoint y: 253, endPoint x: 206, endPoint y: 138, distance: 131.6
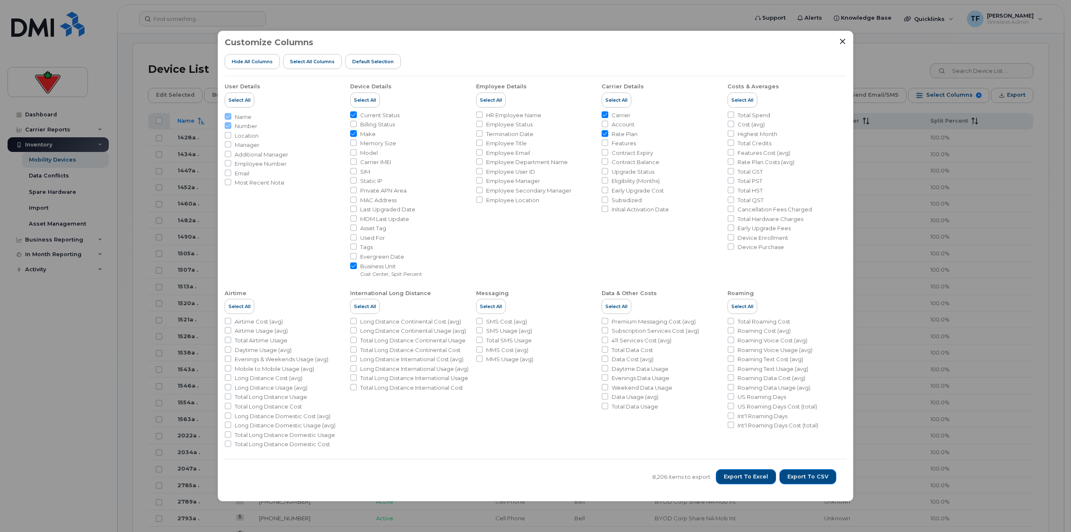
click at [143, 253] on div "Customize Columns Hide All Columns Select all Columns Default Selection User De…" at bounding box center [535, 266] width 1071 height 532
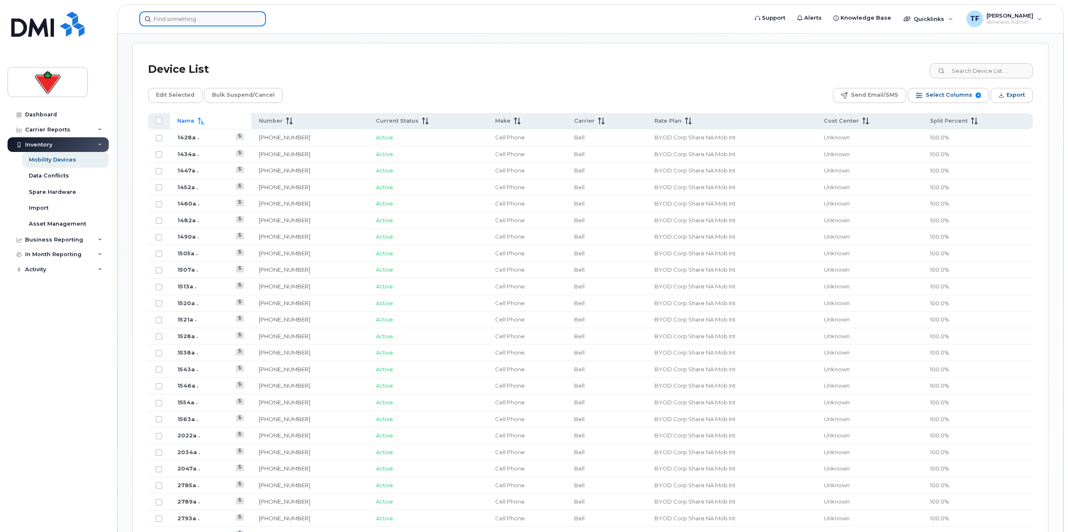
click at [231, 24] on input at bounding box center [202, 18] width 127 height 15
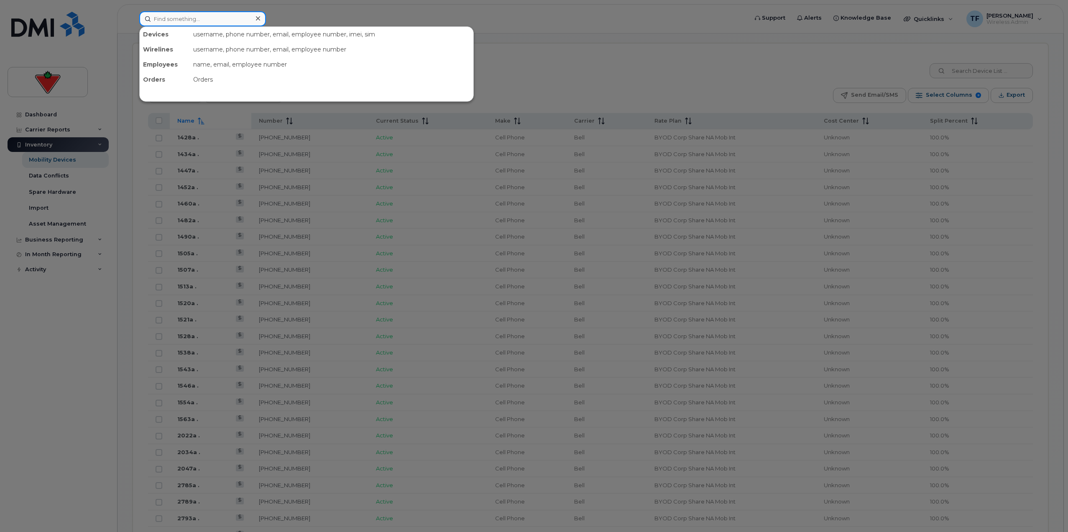
paste input "4163880014"
type input "4163880014"
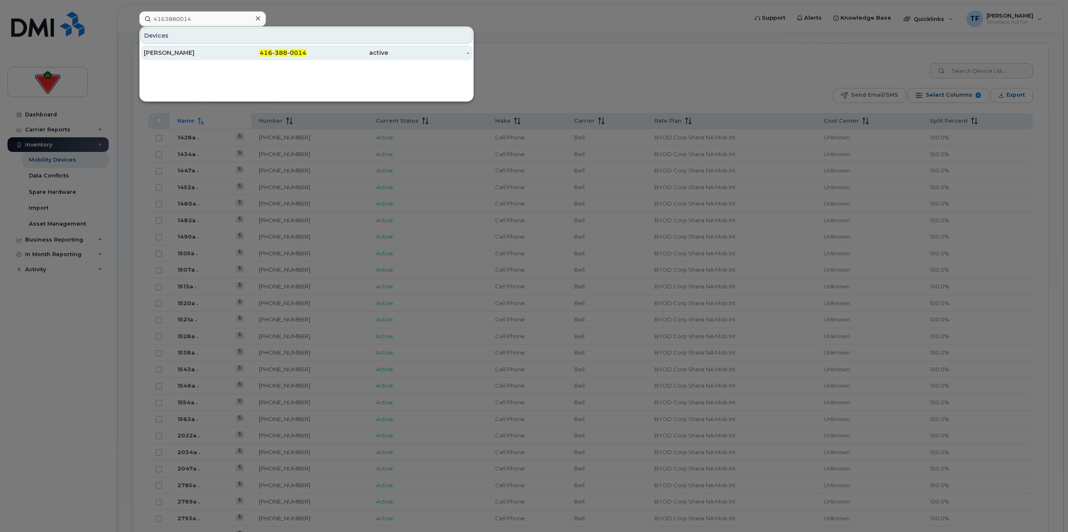
drag, startPoint x: 220, startPoint y: 54, endPoint x: 220, endPoint y: 58, distance: 4.2
click at [220, 54] on div "Koffi Mihlewokpo" at bounding box center [185, 53] width 82 height 8
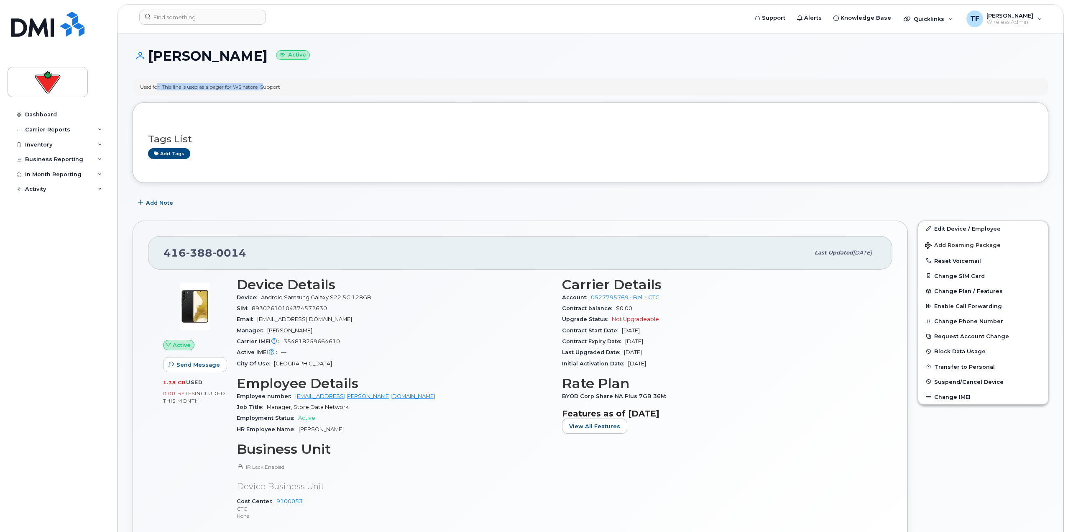
drag, startPoint x: 167, startPoint y: 86, endPoint x: 269, endPoint y: 90, distance: 102.1
click at [267, 90] on div "Used for: This line is used as a pager for WSInstore_Support" at bounding box center [210, 86] width 140 height 7
click at [277, 90] on div "Used for: This line is used as a pager for WSInstore_Support" at bounding box center [210, 86] width 140 height 7
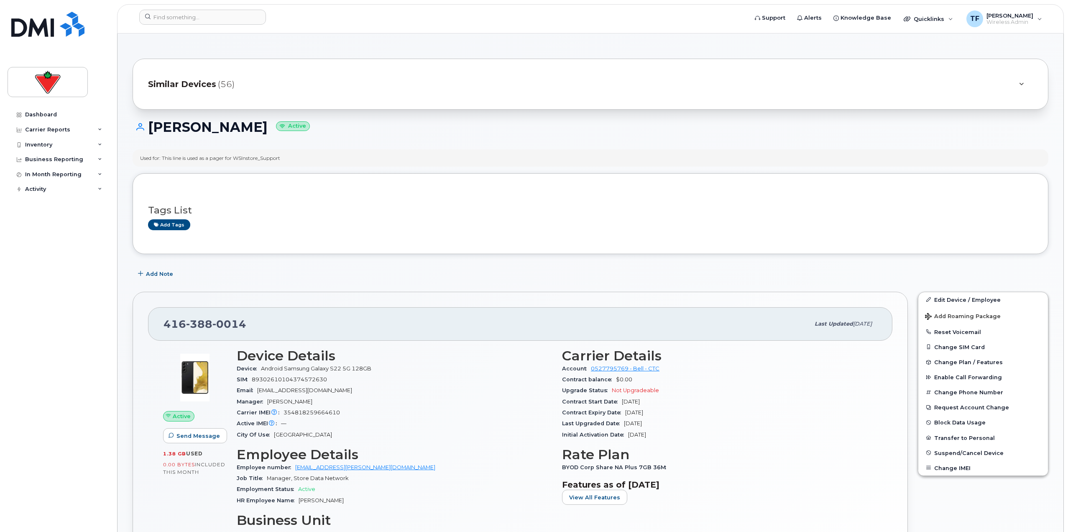
drag, startPoint x: 294, startPoint y: 87, endPoint x: 128, endPoint y: 124, distance: 169.7
click at [71, 268] on div "Dashboard Carrier Reports Monthly Billing Data Daily Data Pooling Data Behavior…" at bounding box center [59, 313] width 103 height 412
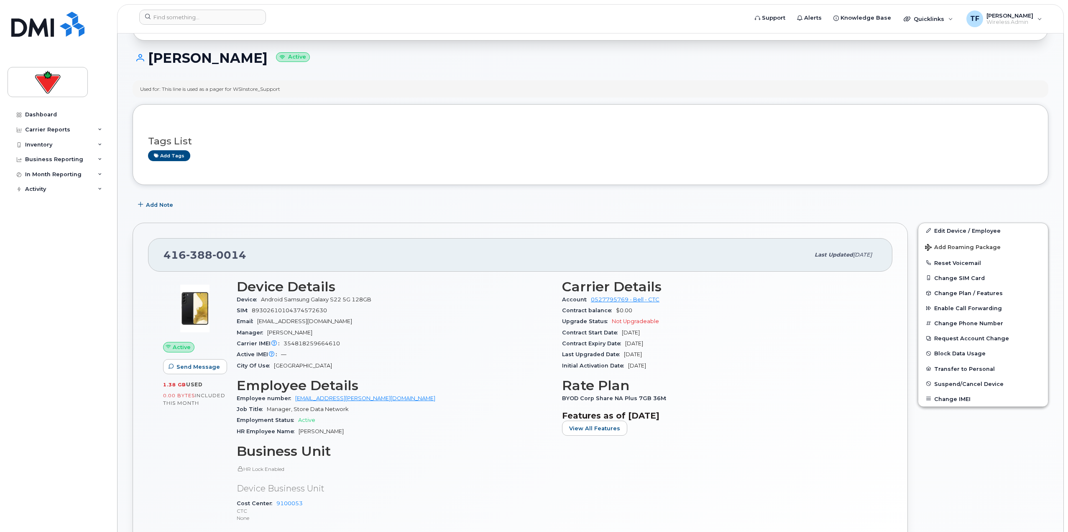
scroll to position [84, 0]
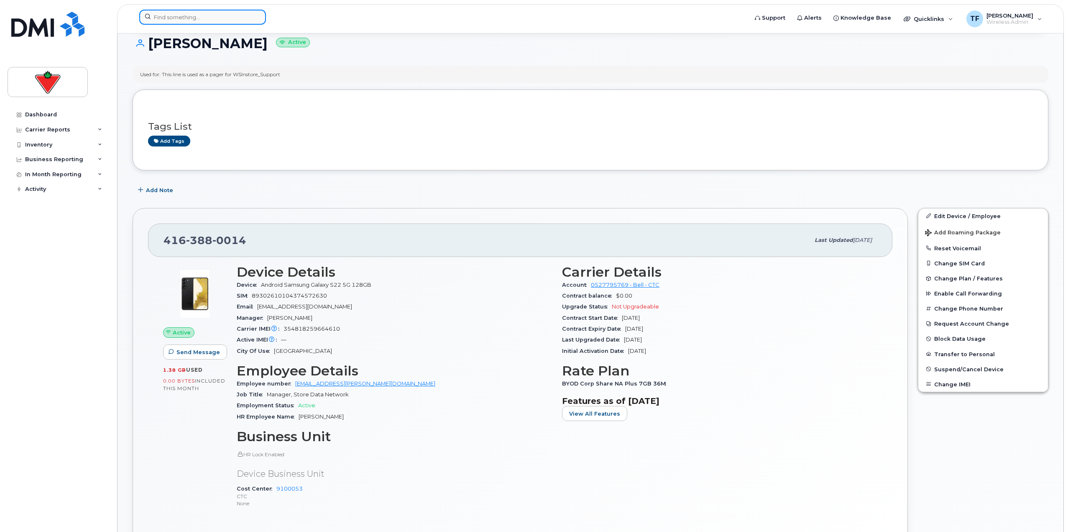
click at [215, 23] on input at bounding box center [202, 17] width 127 height 15
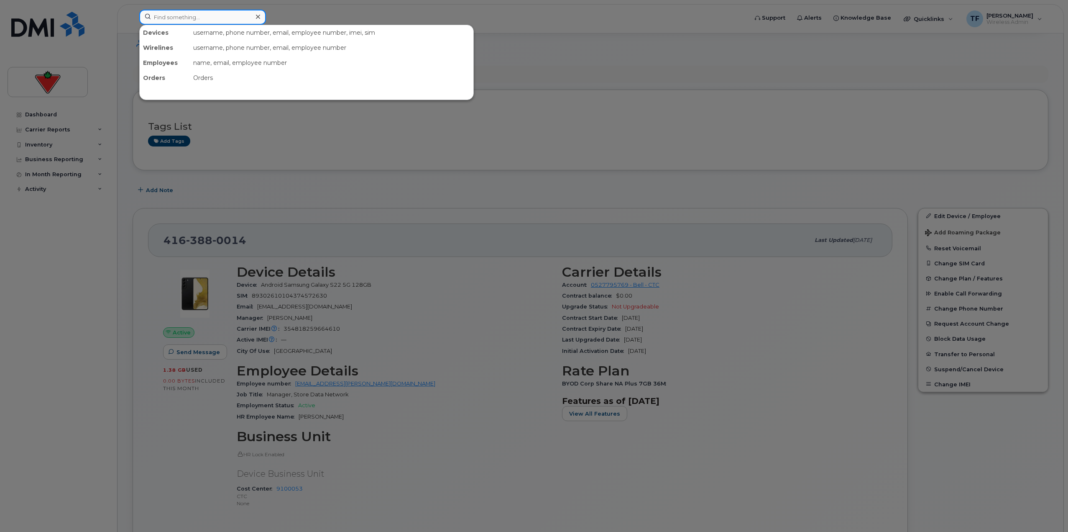
paste input "4164538673"
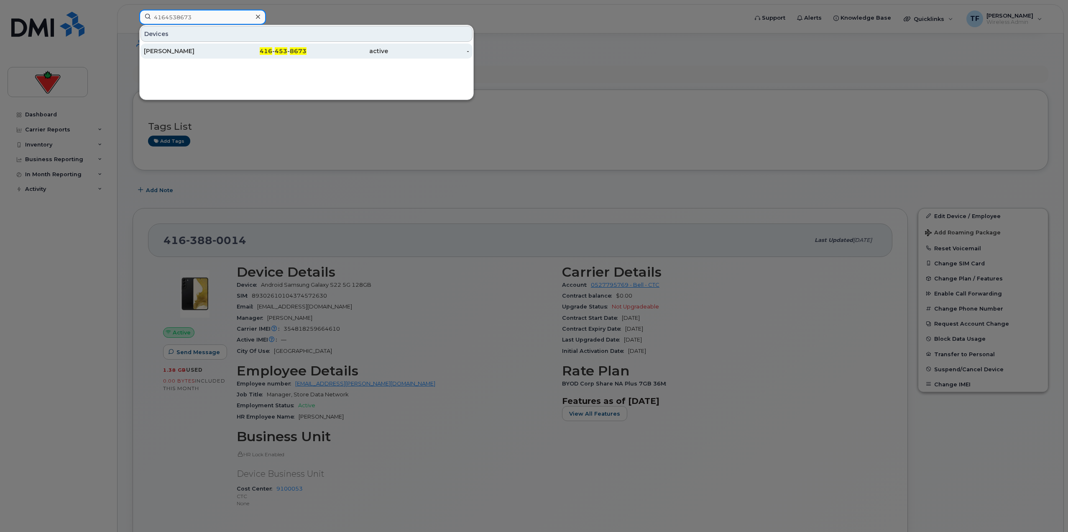
type input "4164538673"
click at [214, 44] on div "[PERSON_NAME]" at bounding box center [185, 50] width 82 height 15
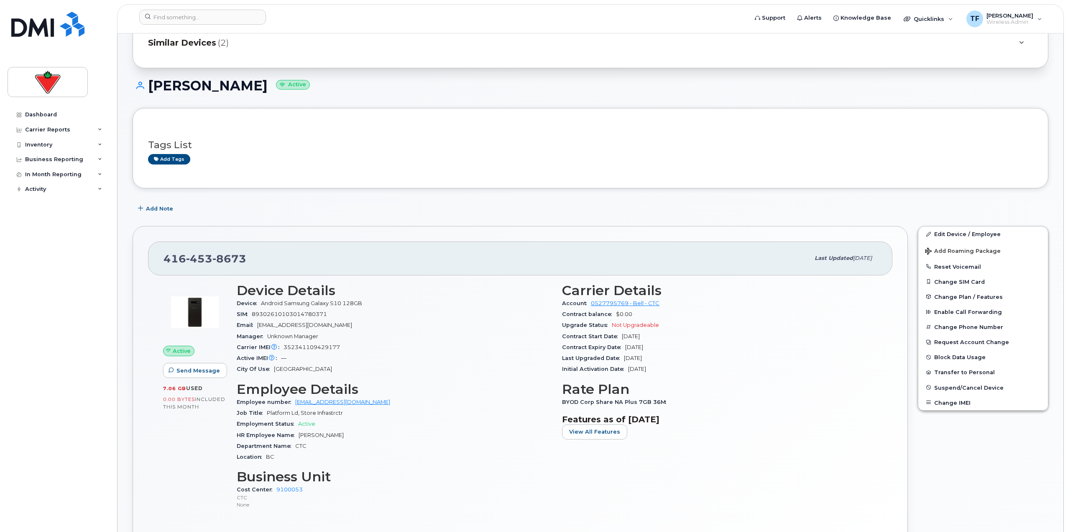
scroll to position [42, 0]
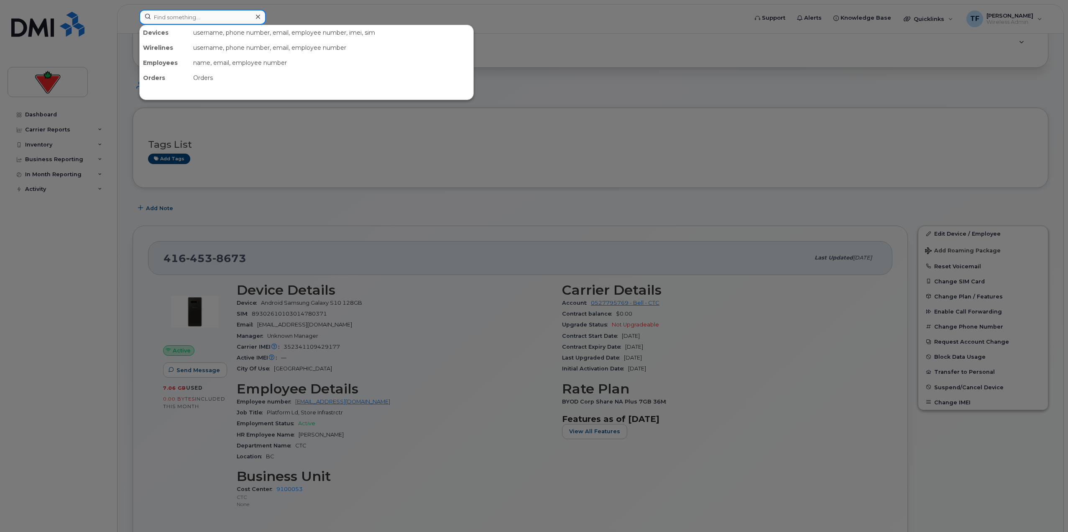
click at [228, 11] on input at bounding box center [202, 17] width 127 height 15
paste input "3435537062"
type input "3435537062"
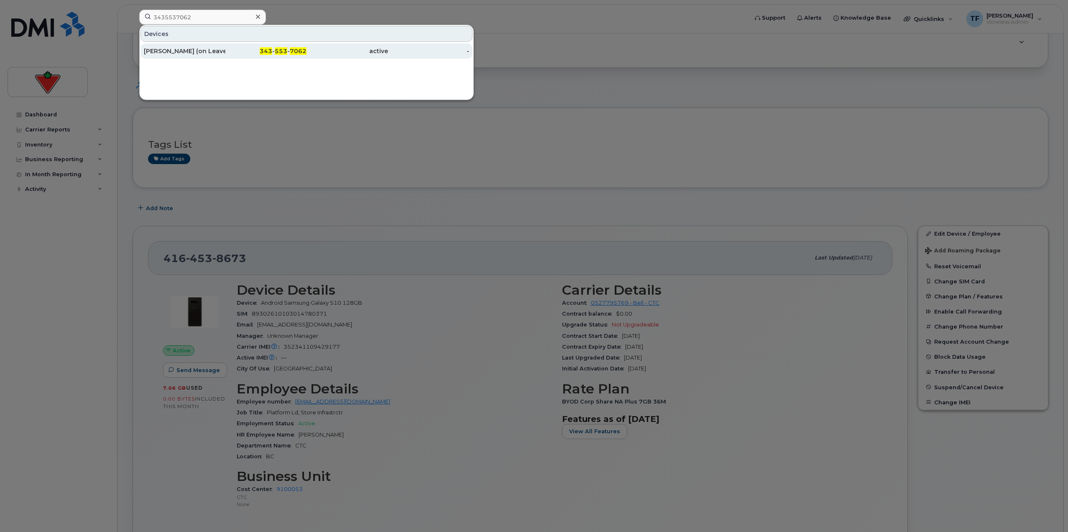
click at [233, 48] on div "343 - 553 - 7062" at bounding box center [266, 51] width 82 height 8
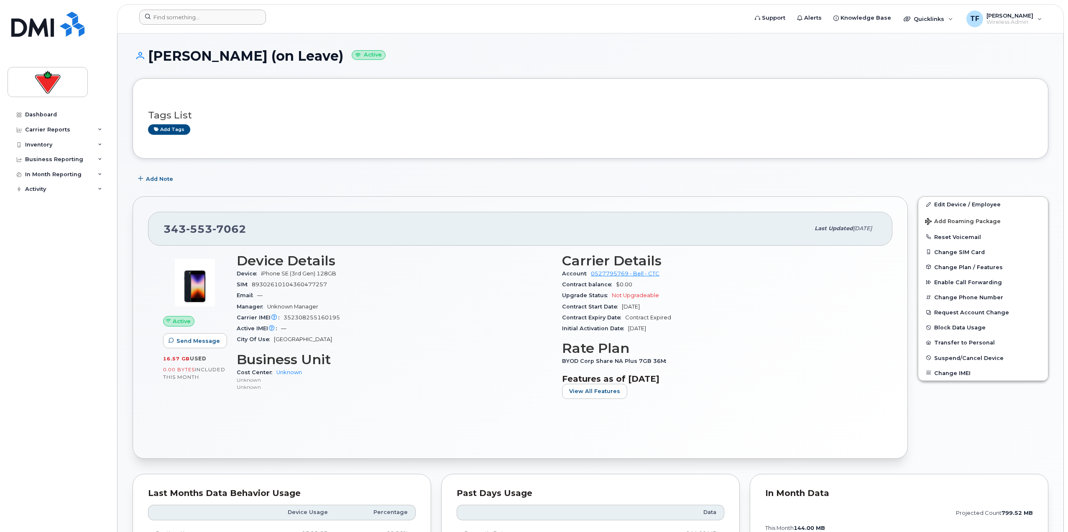
drag, startPoint x: 208, startPoint y: 8, endPoint x: 204, endPoint y: 21, distance: 13.6
click at [207, 10] on header "Support Alerts Knowledge Base Quicklinks Suspend / Cancel Device Change SIM Car…" at bounding box center [590, 18] width 947 height 29
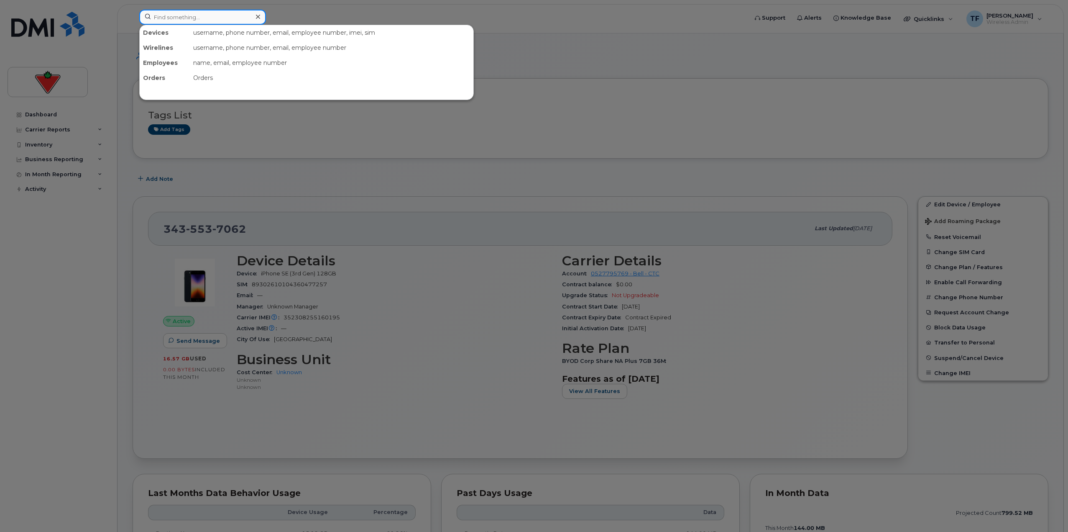
click at [204, 21] on input at bounding box center [202, 17] width 127 height 15
paste input "4164288153"
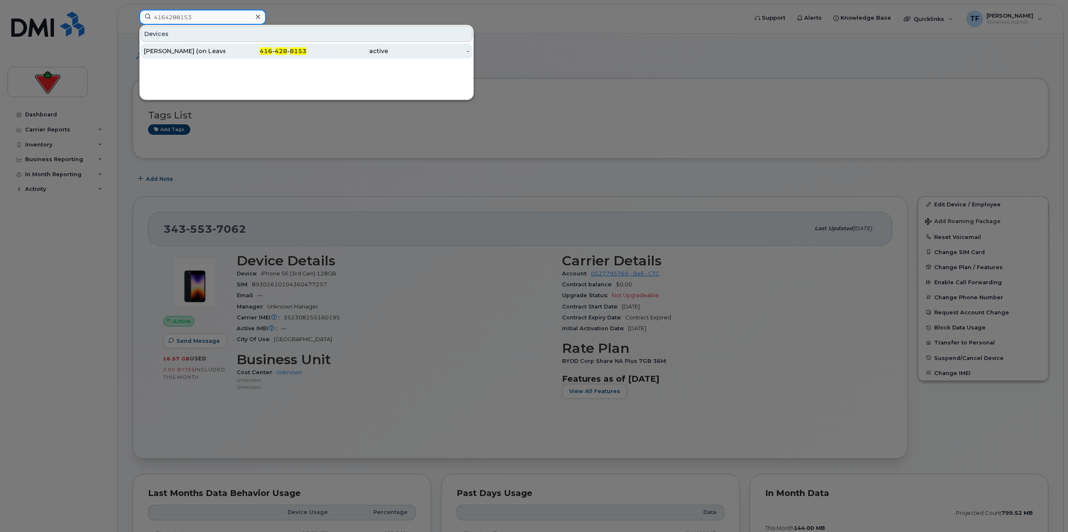
type input "4164288153"
click at [209, 54] on div "[PERSON_NAME] (on Leave)" at bounding box center [185, 51] width 82 height 8
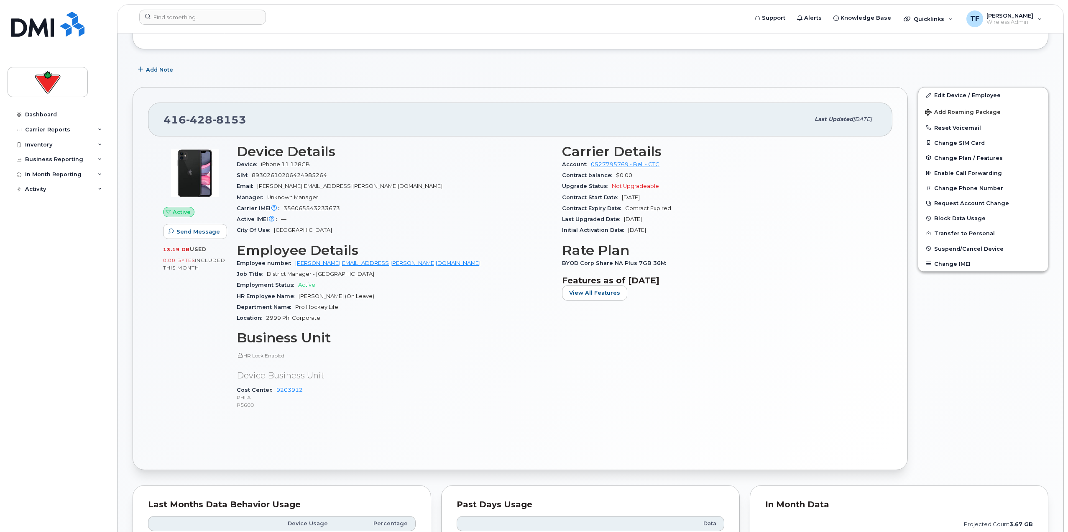
scroll to position [125, 0]
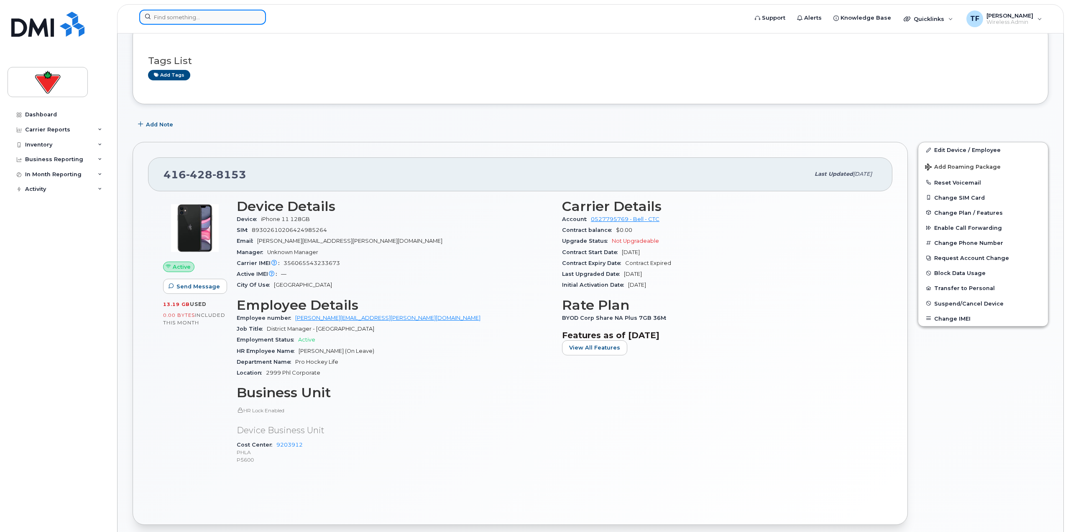
click at [249, 15] on input at bounding box center [202, 17] width 127 height 15
paste input "4374324399"
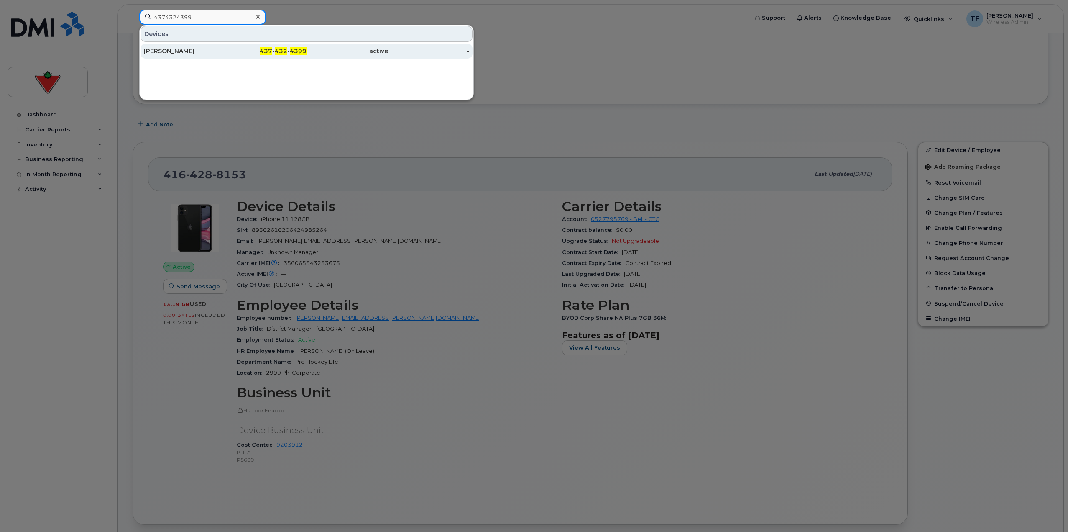
type input "4374324399"
click at [267, 53] on span "437" at bounding box center [266, 51] width 13 height 8
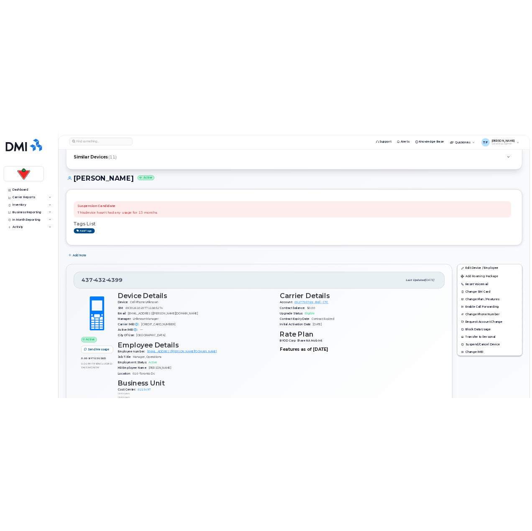
scroll to position [84, 0]
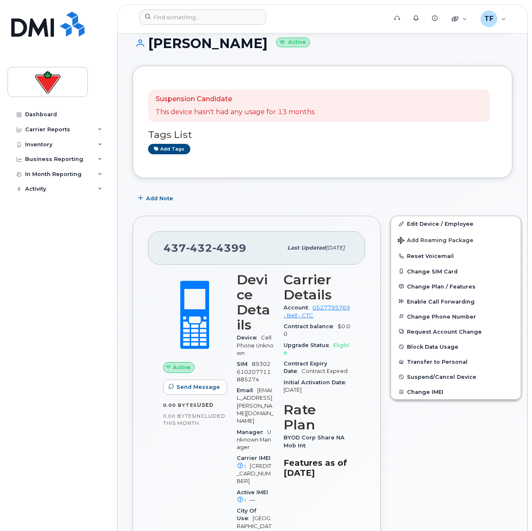
click at [216, 20] on input at bounding box center [202, 17] width 127 height 15
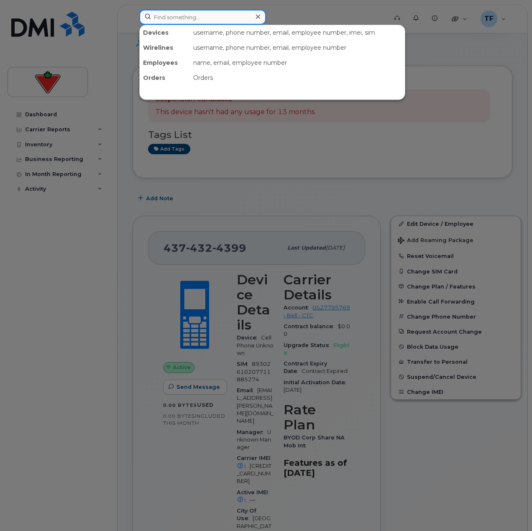
paste input "4167796054"
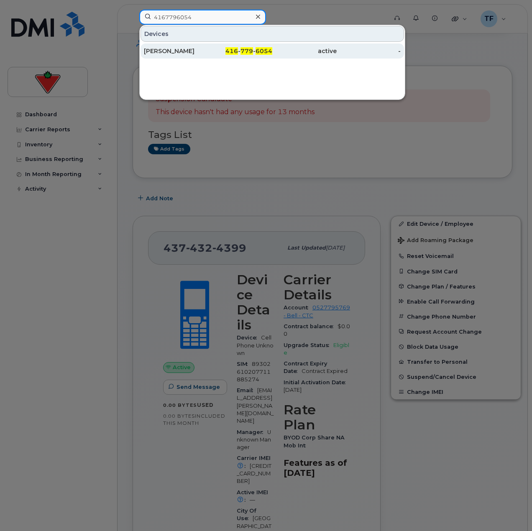
type input "4167796054"
click at [225, 50] on div "416 - 779 - 6054" at bounding box center [240, 51] width 64 height 8
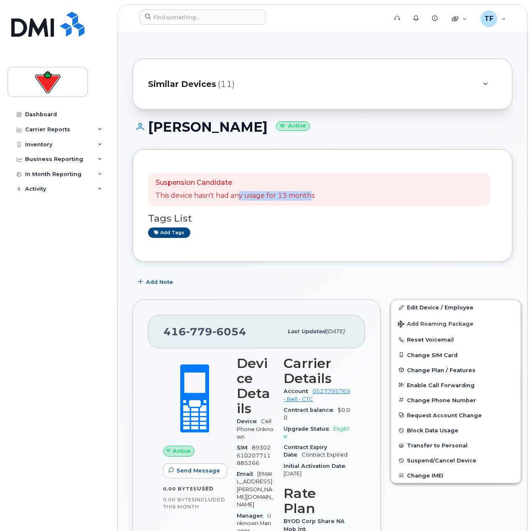
drag, startPoint x: 297, startPoint y: 194, endPoint x: 239, endPoint y: 197, distance: 58.2
click at [239, 197] on p "This device hasn't had any usage for 13 months" at bounding box center [235, 196] width 159 height 10
click at [328, 198] on div "Suspension Candidate This device hasn't had any usage for 13 months" at bounding box center [319, 189] width 342 height 33
drag, startPoint x: 318, startPoint y: 197, endPoint x: 154, endPoint y: 199, distance: 163.5
click at [154, 199] on div "Suspension Candidate This device hasn't had any usage for 13 months" at bounding box center [319, 189] width 342 height 33
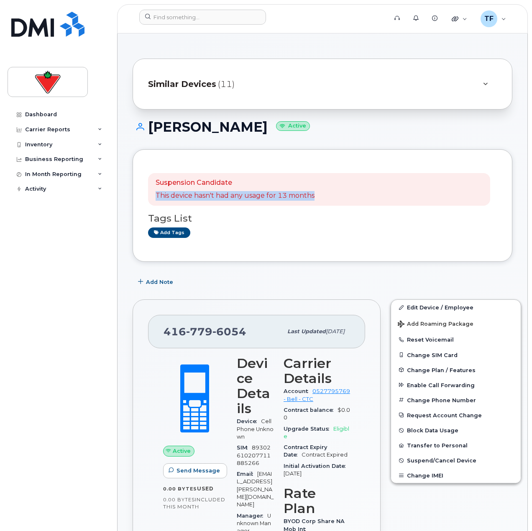
copy p "This device hasn't had any usage for 13 months"
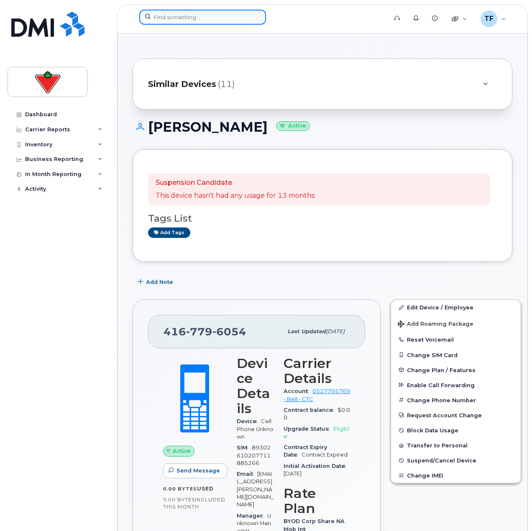
click at [224, 22] on input at bounding box center [202, 17] width 127 height 15
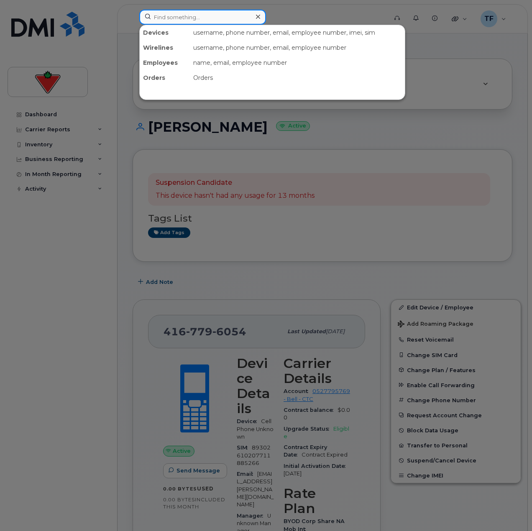
paste input "4374324399"
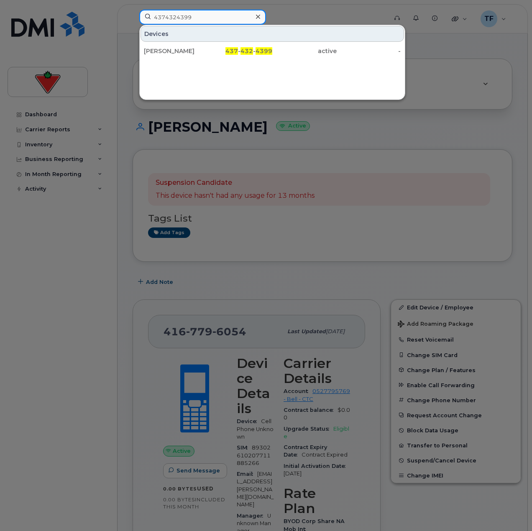
type input "4374324399"
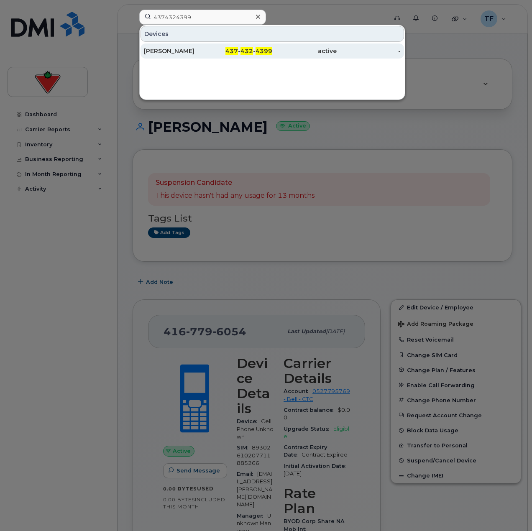
drag, startPoint x: 227, startPoint y: 47, endPoint x: 227, endPoint y: 55, distance: 7.9
click at [227, 53] on div "437 - 432 - 4399" at bounding box center [240, 51] width 64 height 8
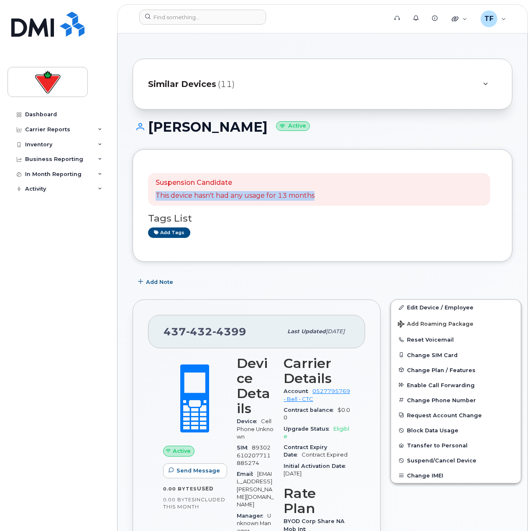
drag, startPoint x: 322, startPoint y: 206, endPoint x: 154, endPoint y: 201, distance: 167.8
click at [154, 201] on div "Suspension Candidate This device hasn't had any usage for 13 months" at bounding box center [319, 189] width 342 height 33
copy p "This device hasn't had any usage for 13 months"
click at [184, 25] on div at bounding box center [261, 19] width 256 height 18
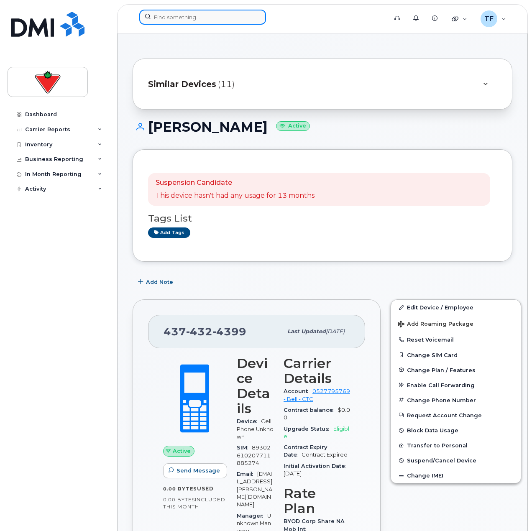
click at [192, 19] on input at bounding box center [202, 17] width 127 height 15
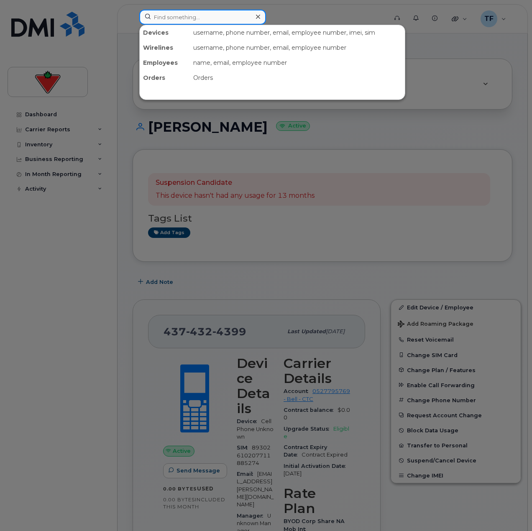
paste input "4374324720"
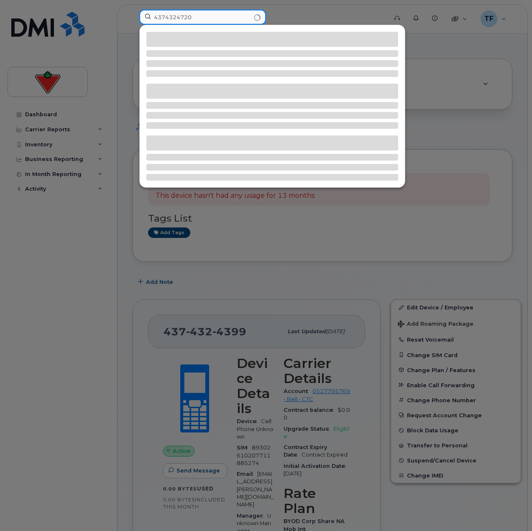
type input "4374324720"
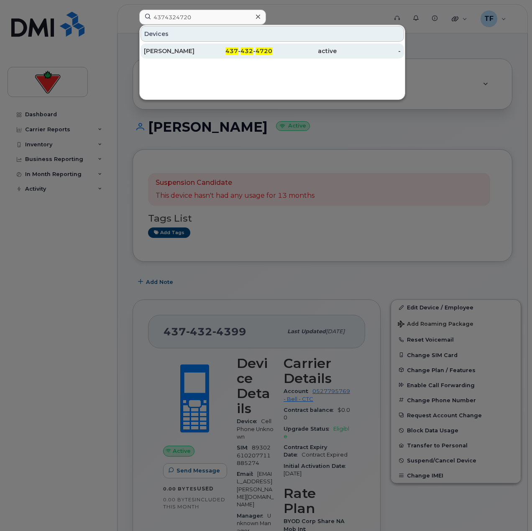
click at [194, 45] on div "[PERSON_NAME]" at bounding box center [176, 50] width 64 height 15
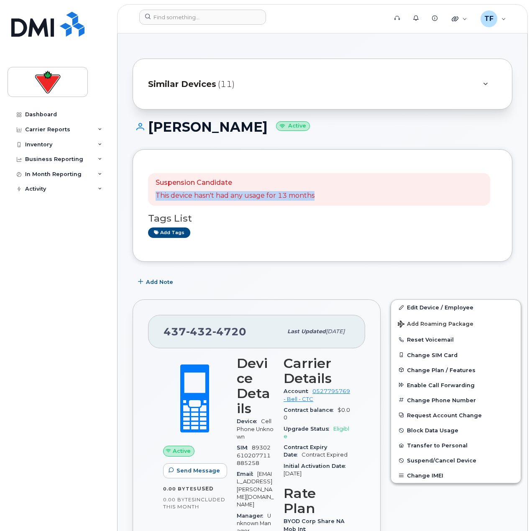
drag, startPoint x: 322, startPoint y: 195, endPoint x: 141, endPoint y: 198, distance: 180.7
click at [141, 198] on div "Suspension Candidate This device hasn't had any usage for 13 months Tags List A…" at bounding box center [323, 205] width 380 height 113
copy p "This device hasn't had any usage for 13 months"
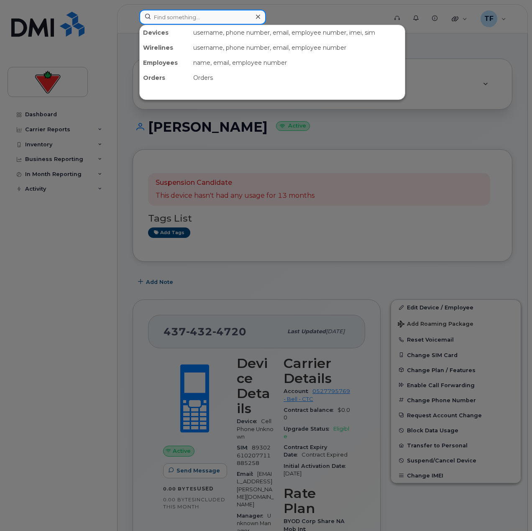
click at [221, 19] on input at bounding box center [202, 17] width 127 height 15
paste input "4374333672"
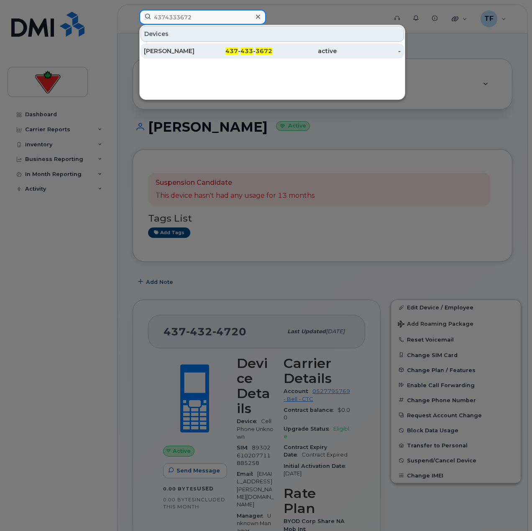
type input "4374333672"
drag, startPoint x: 225, startPoint y: 49, endPoint x: 230, endPoint y: 58, distance: 10.9
click at [225, 49] on div "437 - 433 - 3672" at bounding box center [240, 51] width 64 height 8
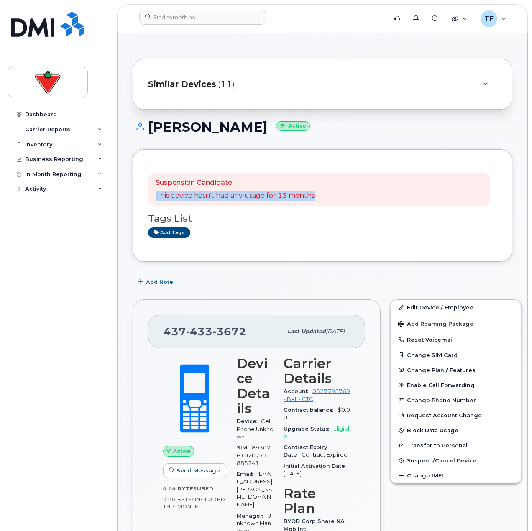
drag, startPoint x: 328, startPoint y: 195, endPoint x: 157, endPoint y: 197, distance: 171.5
click at [157, 197] on div "Suspension Candidate This device hasn't had any usage for 13 months" at bounding box center [319, 189] width 342 height 33
copy p "This device hasn't had any usage for 13 months"
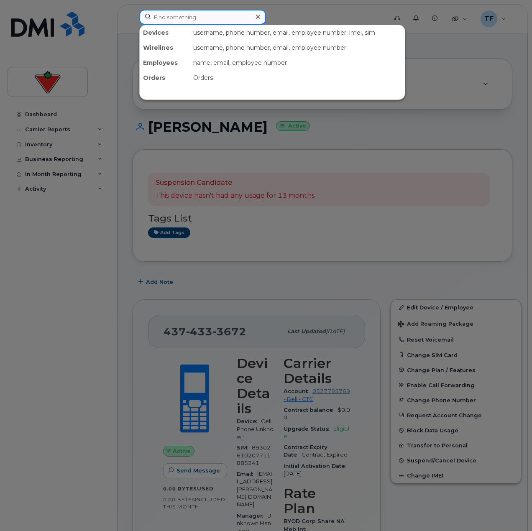
click at [159, 13] on input at bounding box center [202, 17] width 127 height 15
paste input "6476217385"
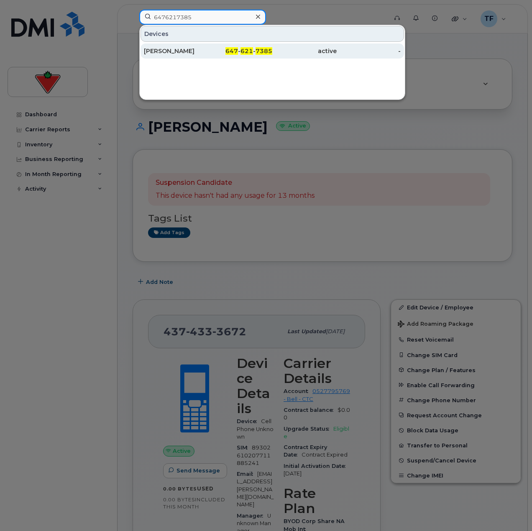
type input "6476217385"
click at [214, 48] on div "647 - 621 - 7385" at bounding box center [240, 51] width 64 height 8
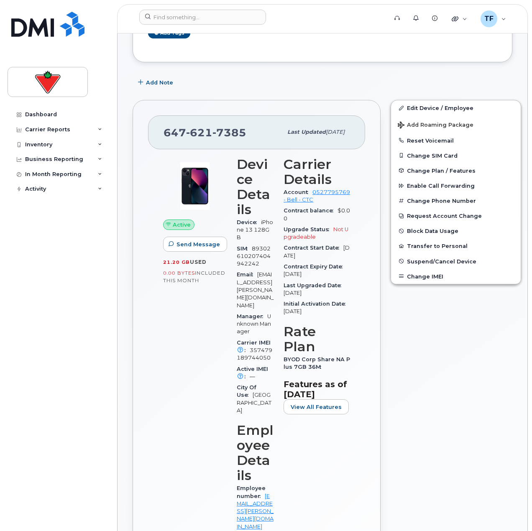
click at [175, 302] on div "Active Send Message 21.20 GB  used 0.00 Bytes  included this month" at bounding box center [195, 451] width 74 height 598
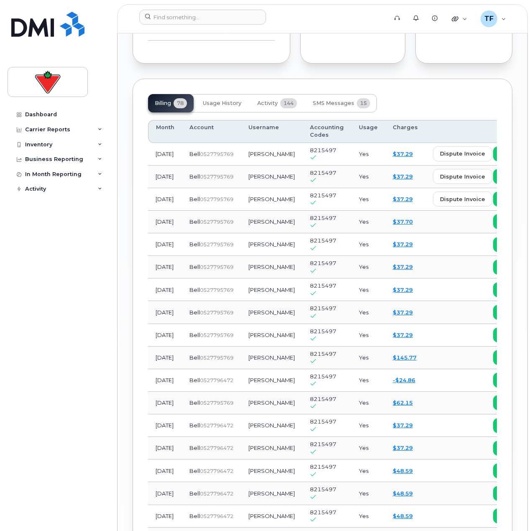
scroll to position [1129, 0]
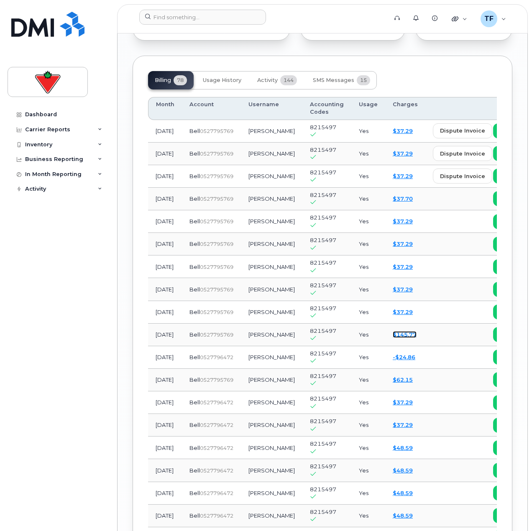
click at [393, 331] on link "$145.77" at bounding box center [405, 334] width 24 height 7
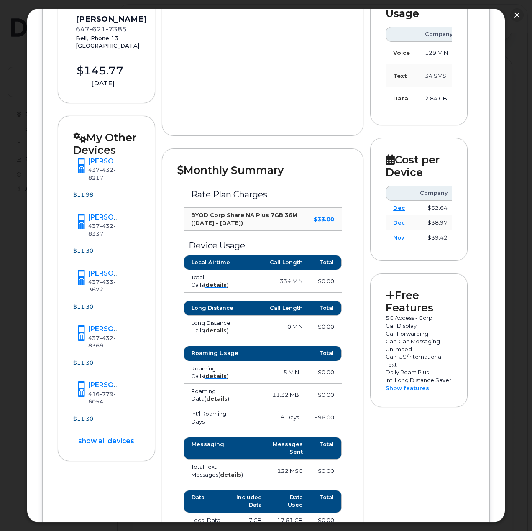
scroll to position [293, 0]
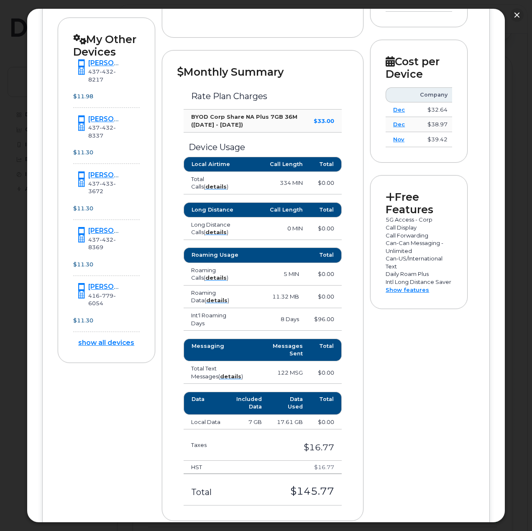
drag, startPoint x: 277, startPoint y: 276, endPoint x: 301, endPoint y: 276, distance: 23.8
click at [301, 276] on td "5 MIN" at bounding box center [277, 274] width 60 height 23
drag, startPoint x: 305, startPoint y: 300, endPoint x: 263, endPoint y: 297, distance: 41.5
click at [268, 297] on tr "Roaming Data ( details ) 11.32 MB $0.00" at bounding box center [263, 297] width 158 height 23
drag, startPoint x: 279, startPoint y: 319, endPoint x: 315, endPoint y: 323, distance: 36.2
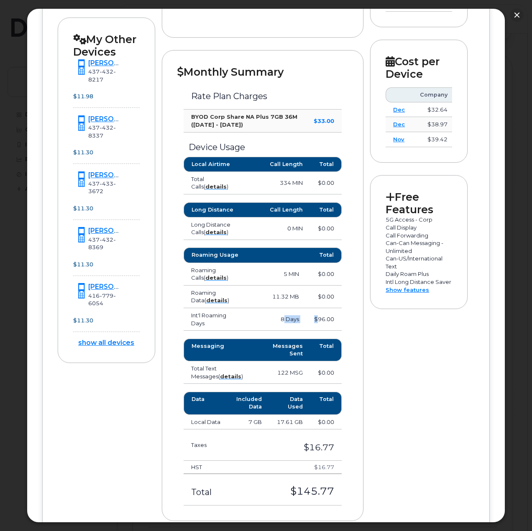
click at [315, 323] on tr "Int'l Roaming Days 8 Days $96.00" at bounding box center [263, 319] width 158 height 23
drag, startPoint x: 314, startPoint y: 321, endPoint x: 334, endPoint y: 322, distance: 20.1
click at [314, 321] on td "$96.00" at bounding box center [324, 319] width 35 height 23
drag, startPoint x: 315, startPoint y: 322, endPoint x: 251, endPoint y: 321, distance: 64.0
click at [251, 321] on tr "Int'l Roaming Days 8 Days $96.00" at bounding box center [263, 319] width 158 height 23
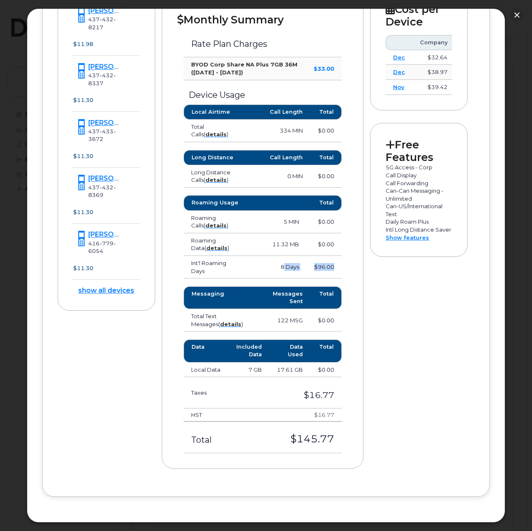
scroll to position [348, 0]
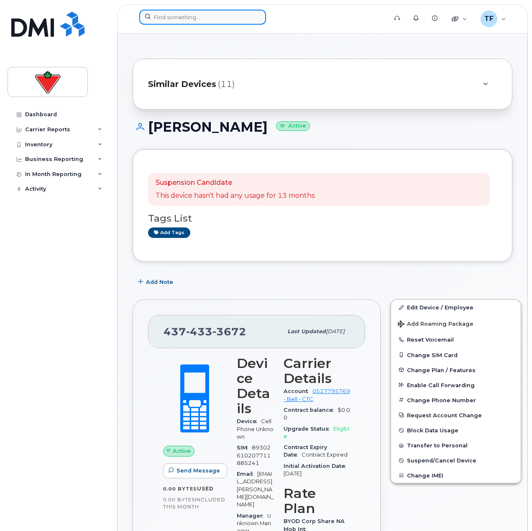
click at [166, 16] on input at bounding box center [202, 17] width 127 height 15
paste input "4374328217"
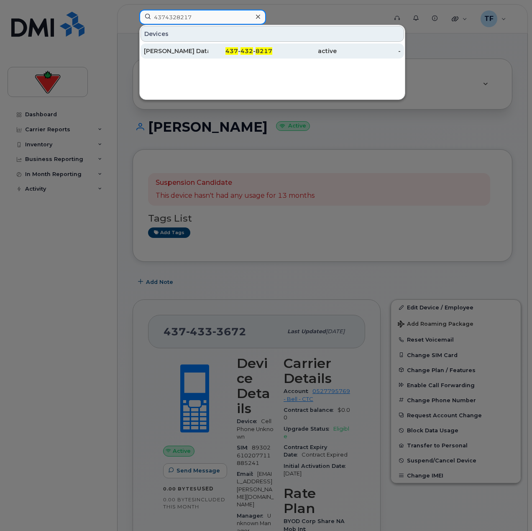
type input "4374328217"
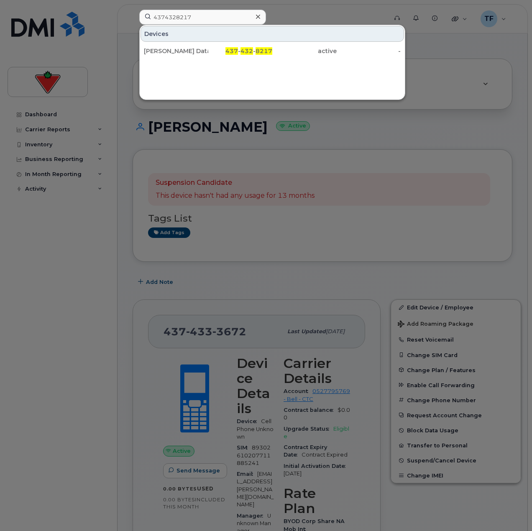
drag, startPoint x: 233, startPoint y: 54, endPoint x: 234, endPoint y: 60, distance: 6.4
click at [233, 54] on span "437" at bounding box center [231, 51] width 13 height 8
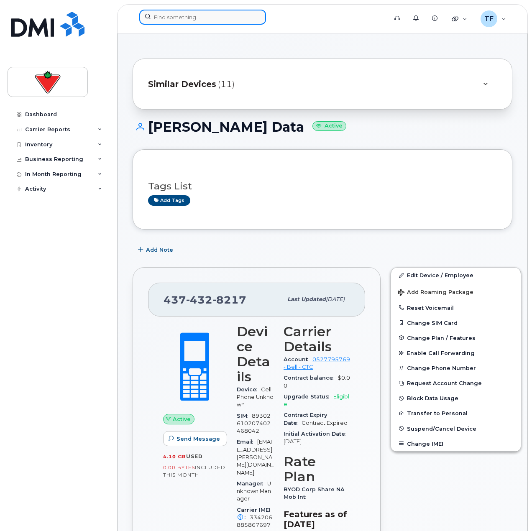
click at [228, 13] on input at bounding box center [202, 17] width 127 height 15
paste input "4374328221"
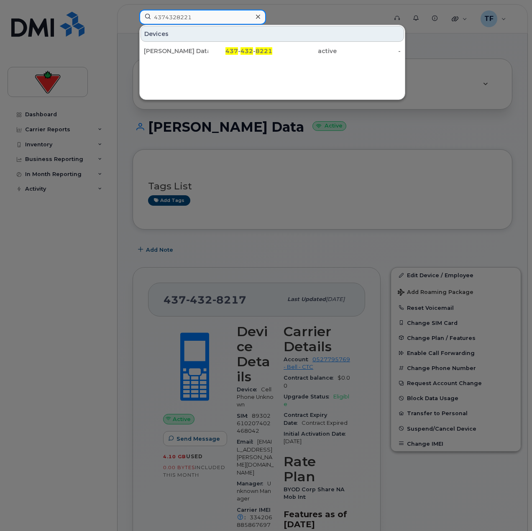
type input "4374328221"
click at [237, 49] on span "437" at bounding box center [231, 51] width 13 height 8
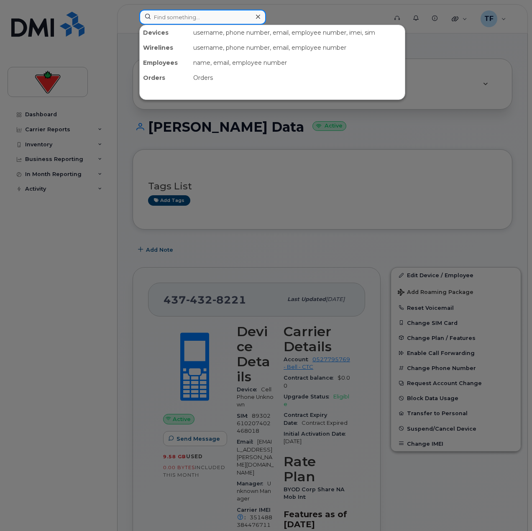
click at [211, 19] on input at bounding box center [202, 17] width 127 height 15
paste input "4374328221"
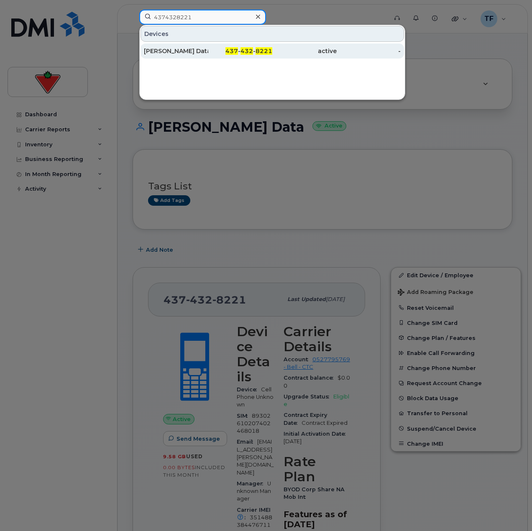
type input "4374328221"
click at [215, 46] on div "437 - 432 - 8221" at bounding box center [240, 50] width 64 height 15
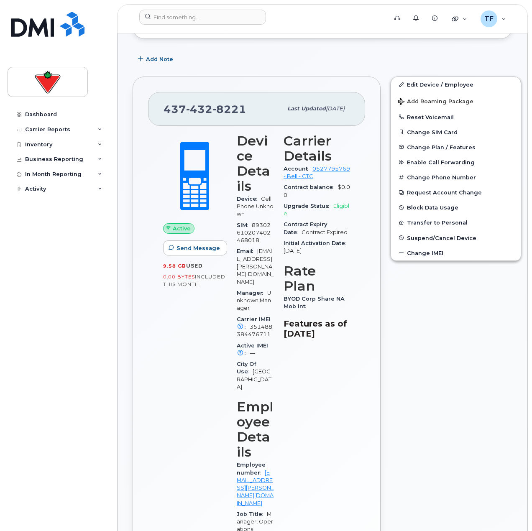
scroll to position [209, 0]
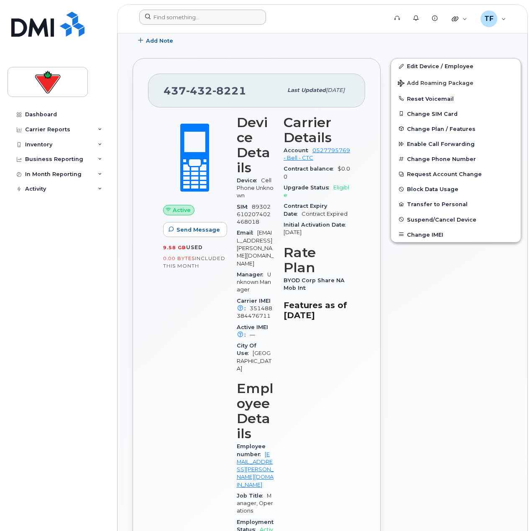
click at [242, 24] on div at bounding box center [261, 19] width 256 height 18
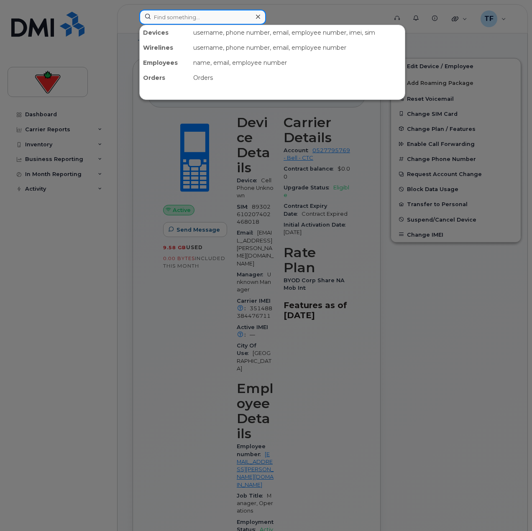
click at [243, 23] on input at bounding box center [202, 17] width 127 height 15
click at [215, 15] on input at bounding box center [202, 17] width 127 height 15
paste input "4374328337"
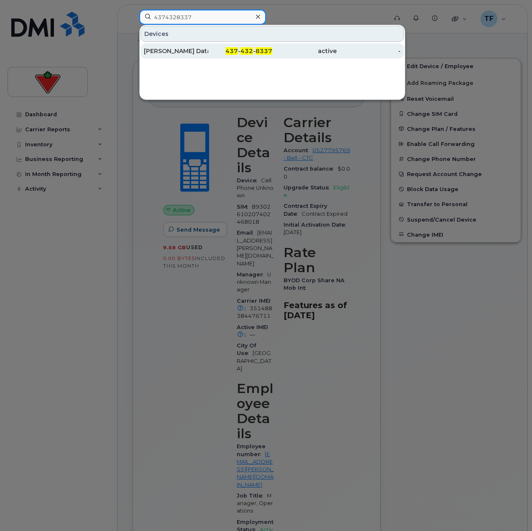
type input "4374328337"
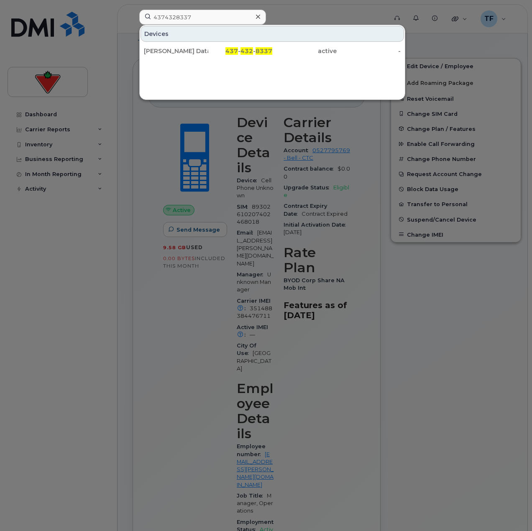
drag, startPoint x: 212, startPoint y: 51, endPoint x: 241, endPoint y: 72, distance: 36.2
click at [212, 51] on div "437 - 432 - 8337" at bounding box center [240, 51] width 64 height 8
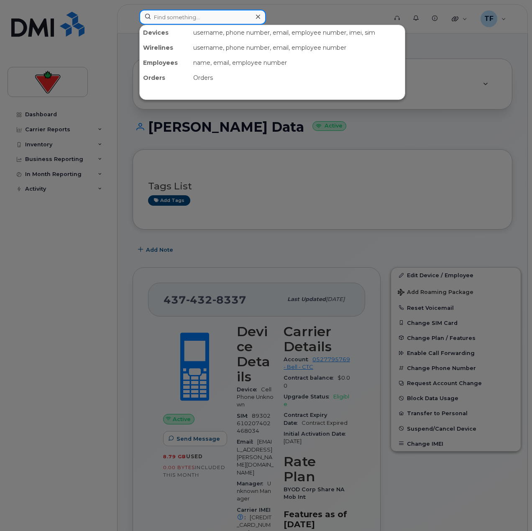
click at [184, 19] on input at bounding box center [202, 17] width 127 height 15
paste input "4374328369"
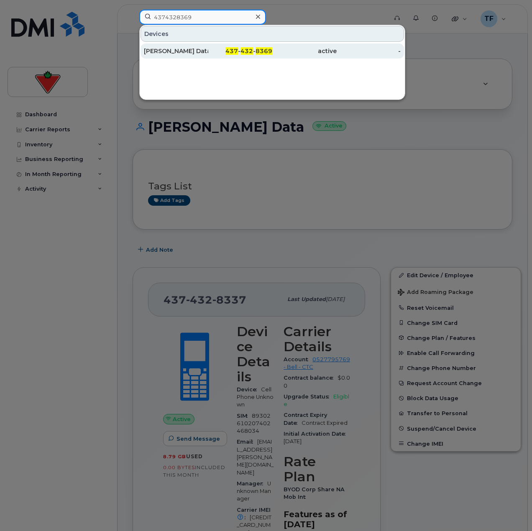
type input "4374328369"
click at [200, 50] on div "[PERSON_NAME] Data" at bounding box center [176, 51] width 64 height 8
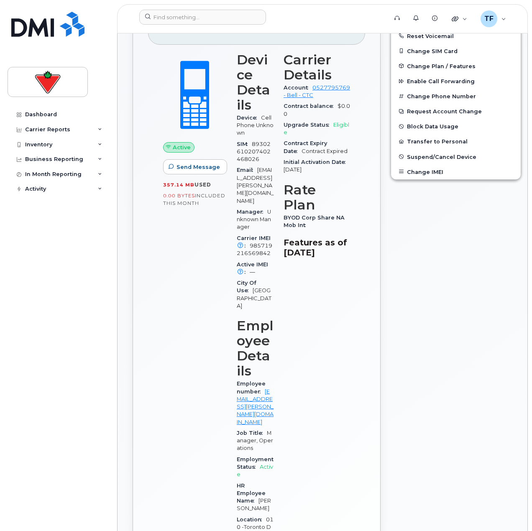
scroll to position [376, 0]
